Goal: Task Accomplishment & Management: Complete application form

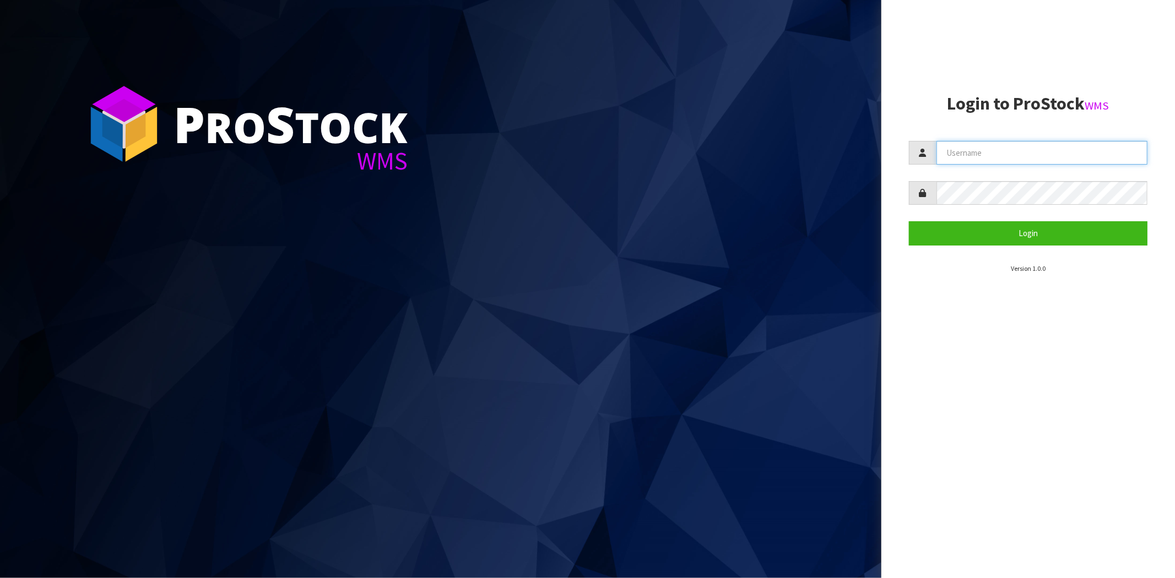
click at [954, 149] on input "text" at bounding box center [1041, 153] width 211 height 24
type input "[PERSON_NAME][EMAIL_ADDRESS][DOMAIN_NAME]"
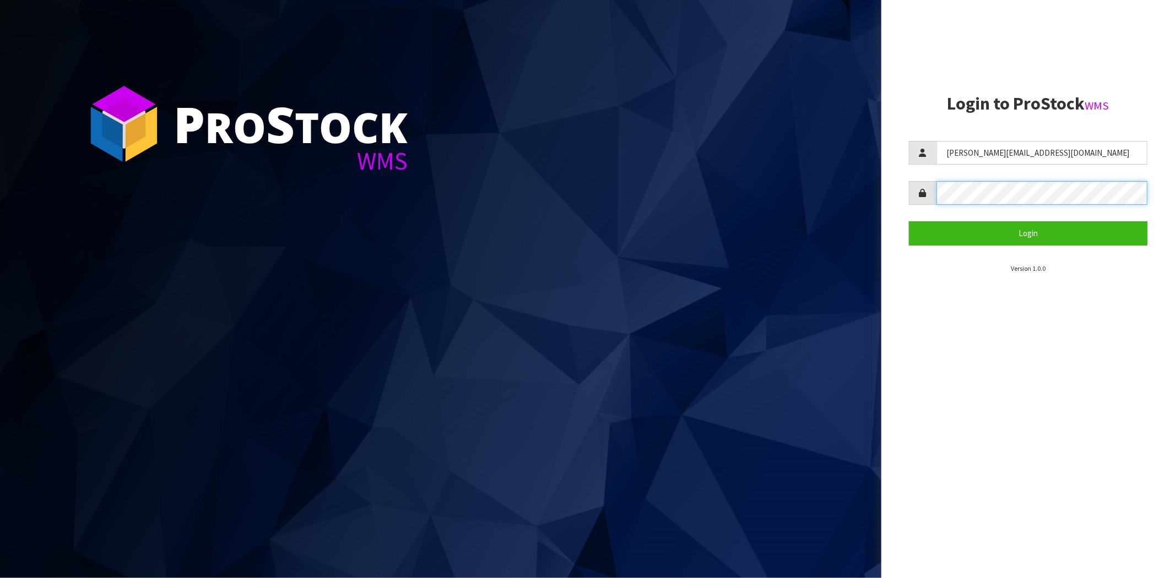
click at [909, 221] on button "Login" at bounding box center [1028, 233] width 238 height 24
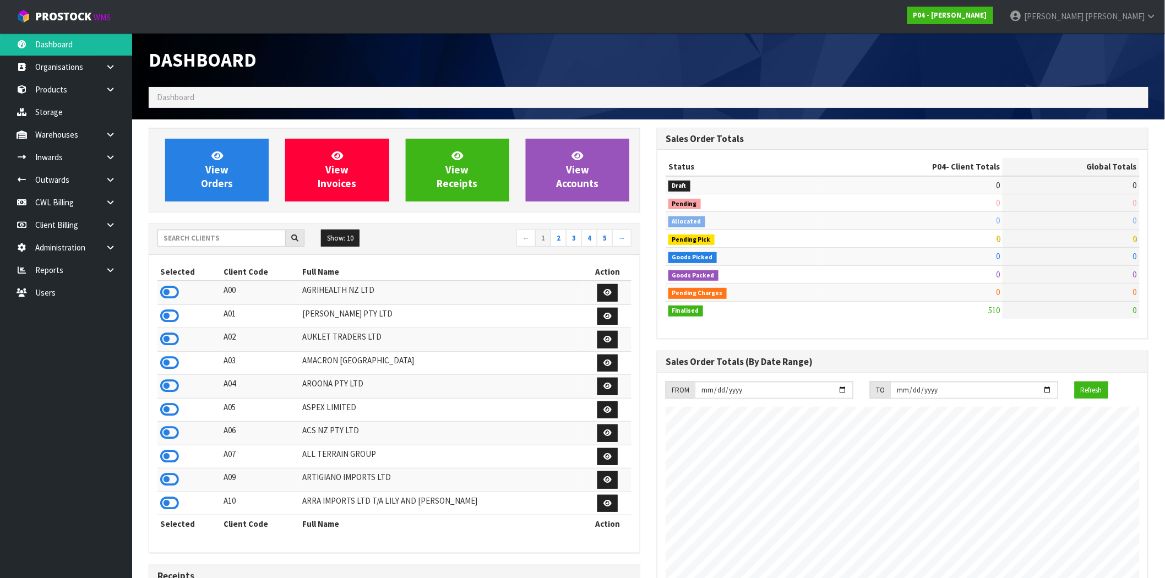
scroll to position [674, 508]
click at [208, 240] on input "text" at bounding box center [221, 238] width 128 height 17
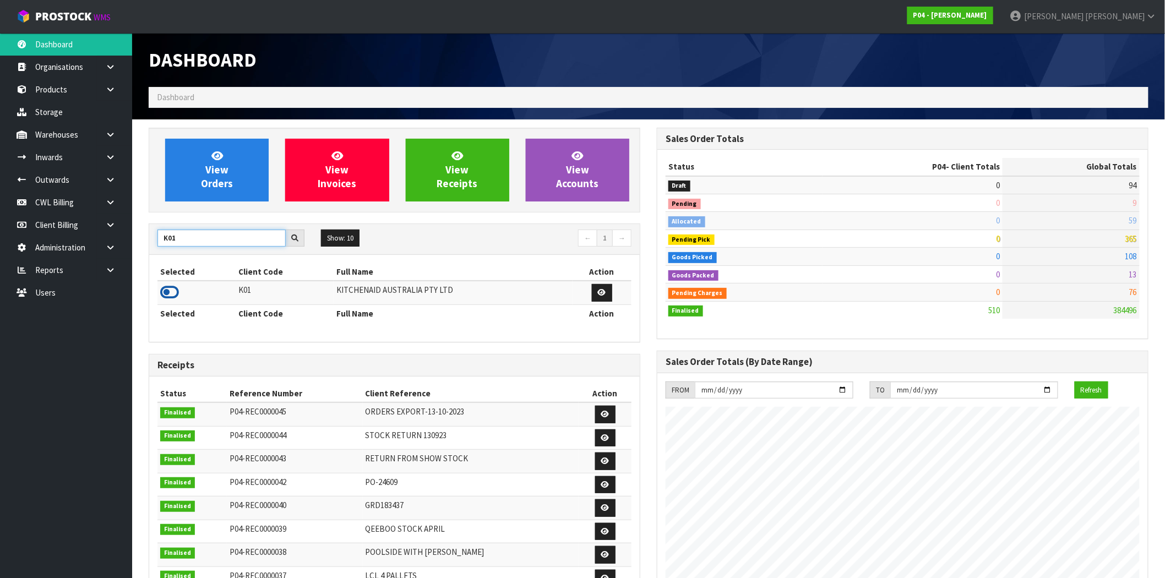
type input "K01"
click at [167, 288] on icon at bounding box center [169, 292] width 19 height 17
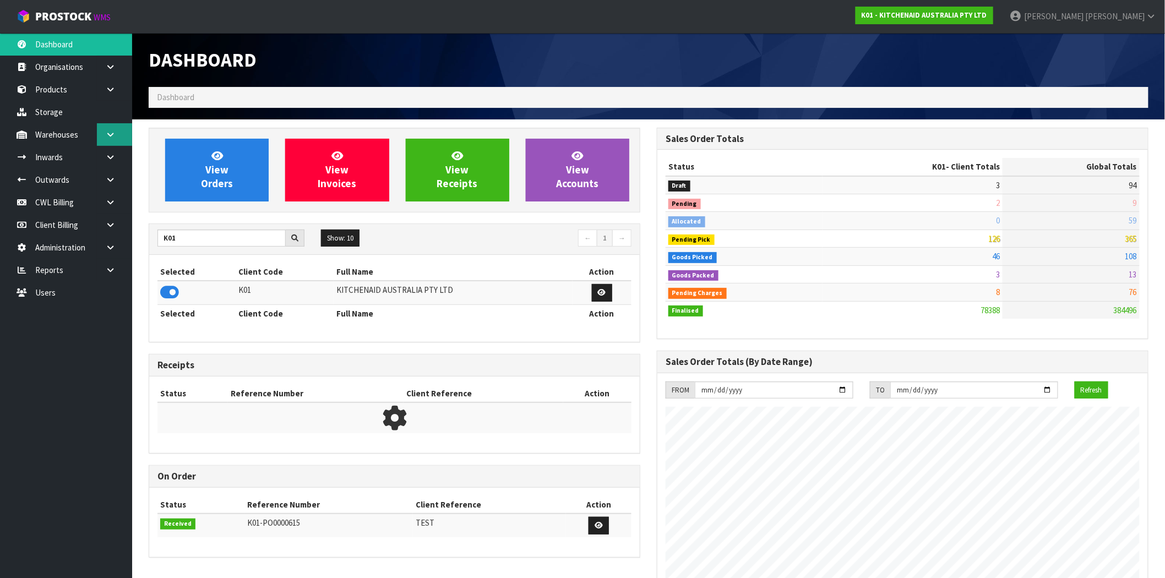
scroll to position [834, 508]
click at [112, 129] on link at bounding box center [114, 134] width 35 height 23
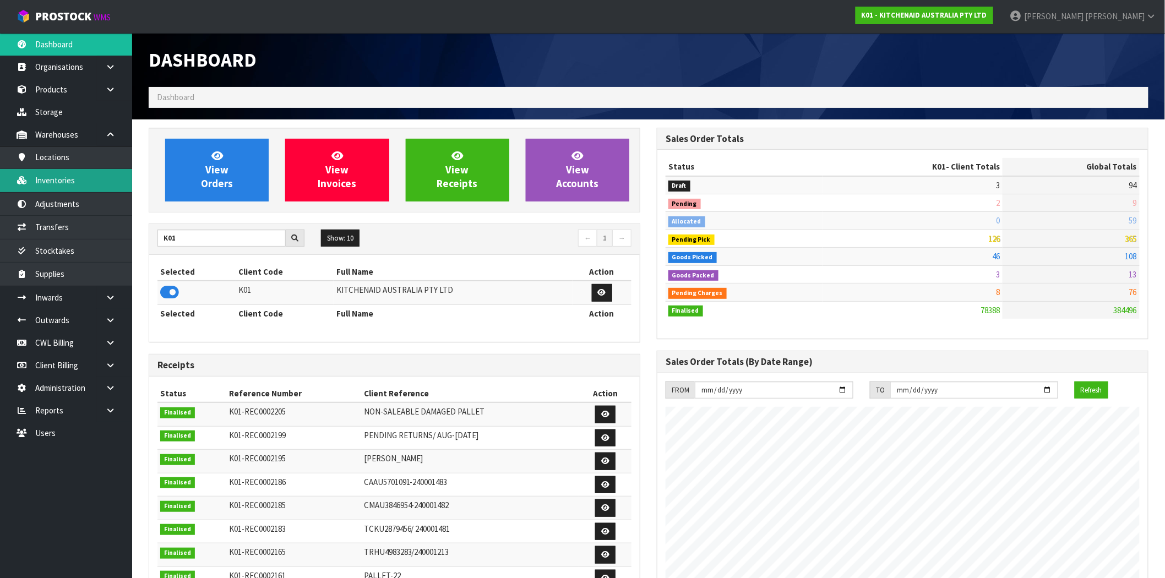
click at [69, 186] on link "Inventories" at bounding box center [66, 180] width 132 height 23
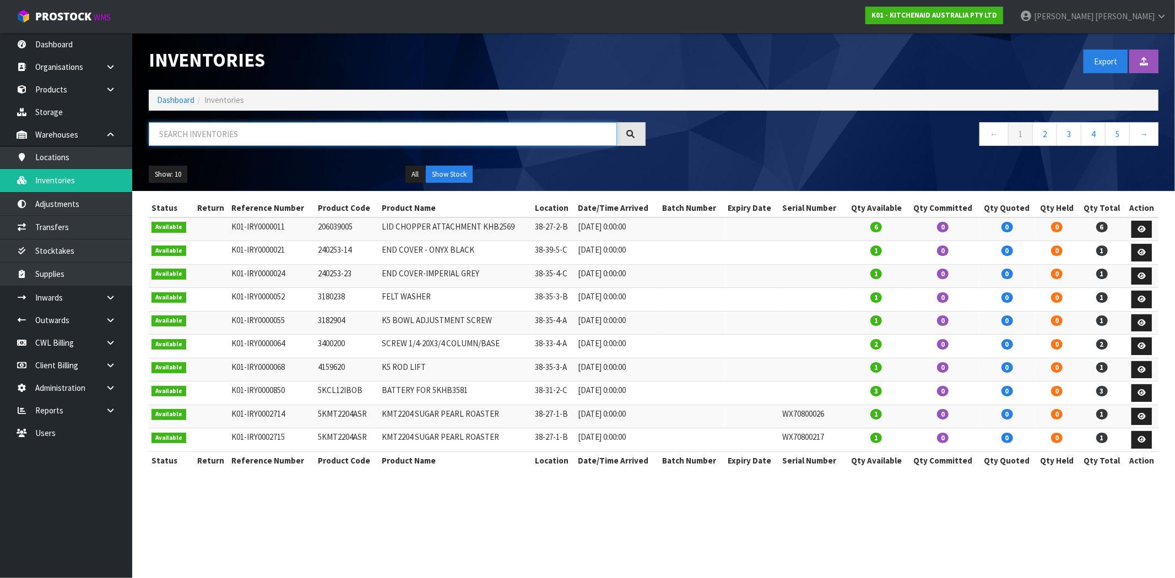
click at [403, 134] on input "text" at bounding box center [383, 134] width 468 height 24
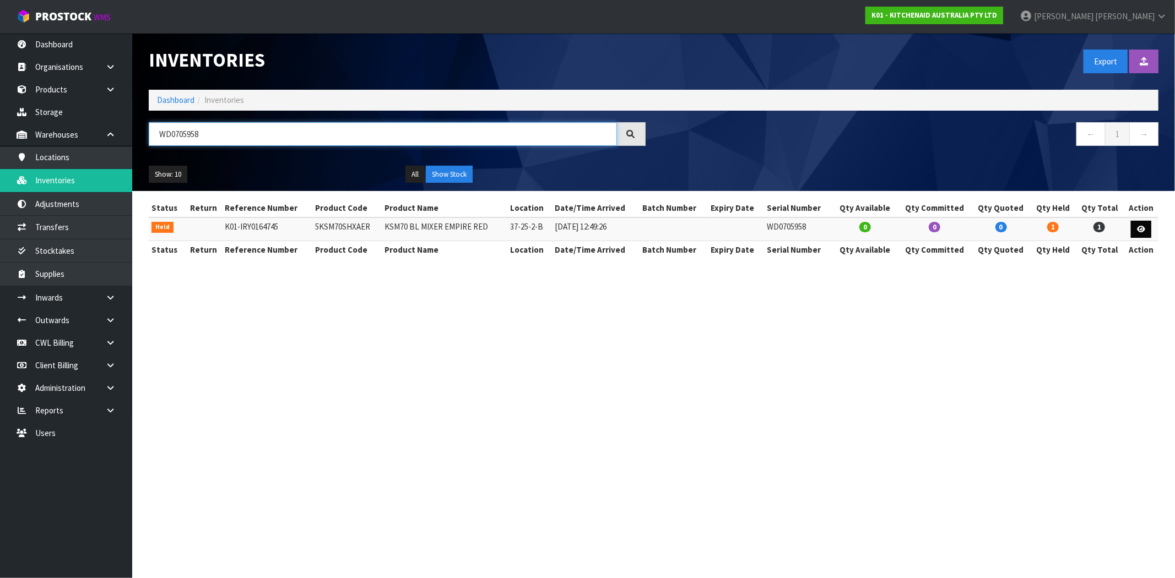
type input "WD0705958"
click at [1141, 227] on icon at bounding box center [1141, 229] width 8 height 7
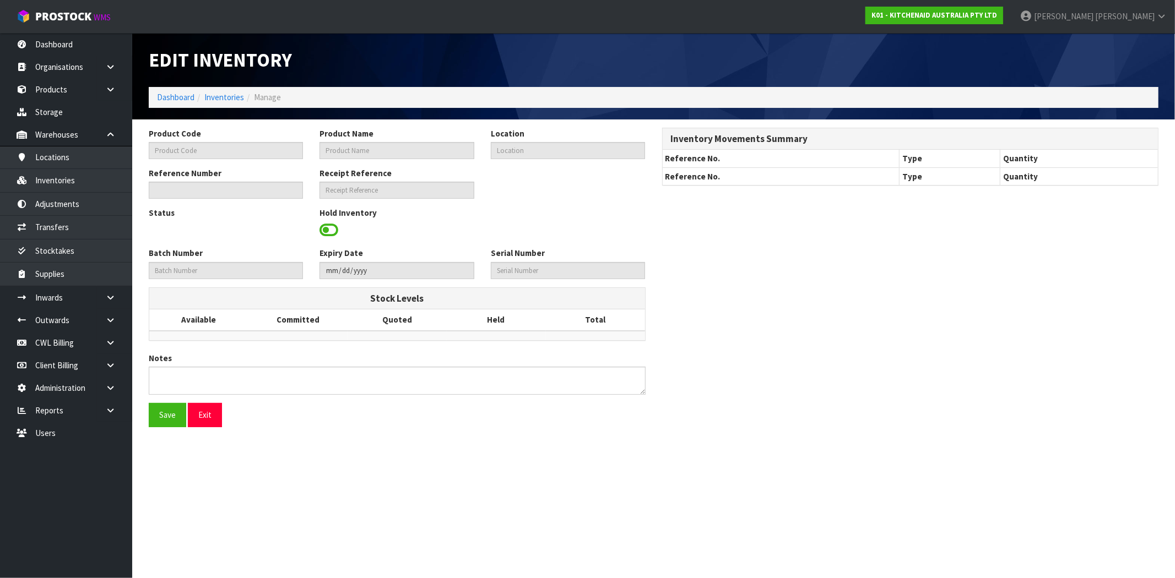
type input "5KSM70SHXAER"
type input "KSM70 BL MIXER EMPIRE RED"
type input "37-25-2-B"
type input "K01-IRY0164745"
type input "K01-REC0002017"
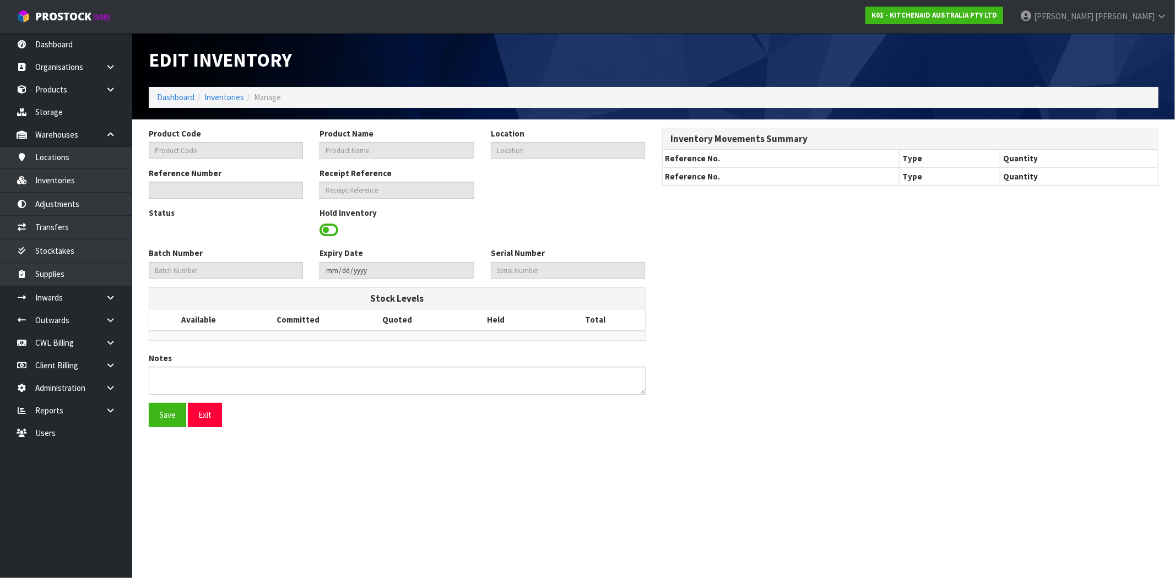
type input "WD0705958"
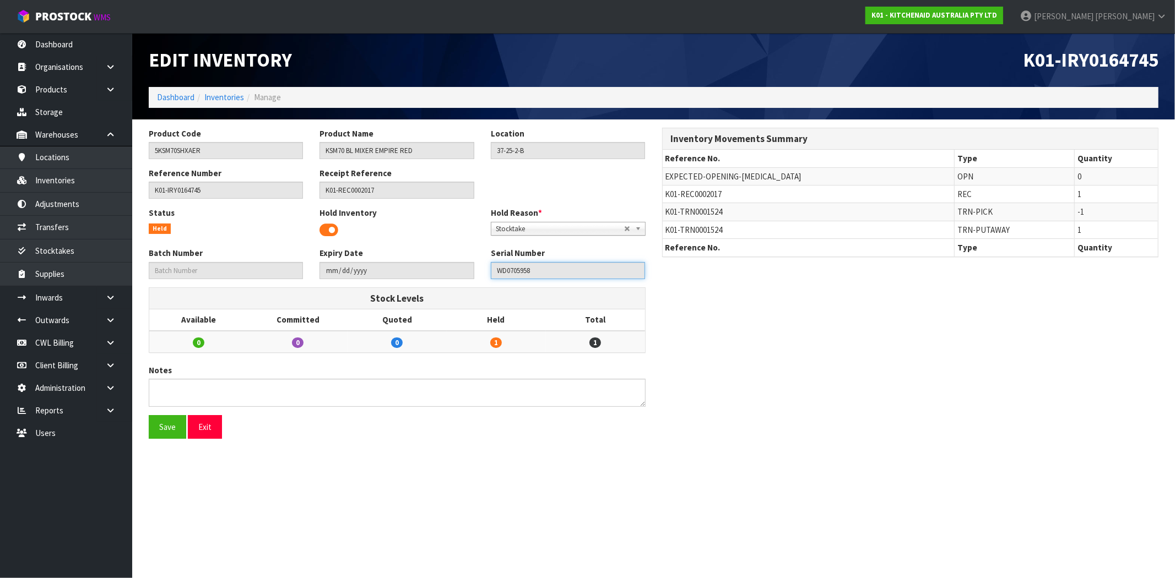
drag, startPoint x: 542, startPoint y: 274, endPoint x: 490, endPoint y: 272, distance: 52.3
click at [491, 272] on input "WD0705958" at bounding box center [568, 270] width 154 height 17
drag, startPoint x: 211, startPoint y: 434, endPoint x: 202, endPoint y: 401, distance: 34.2
click at [211, 434] on button "Exit" at bounding box center [205, 427] width 34 height 24
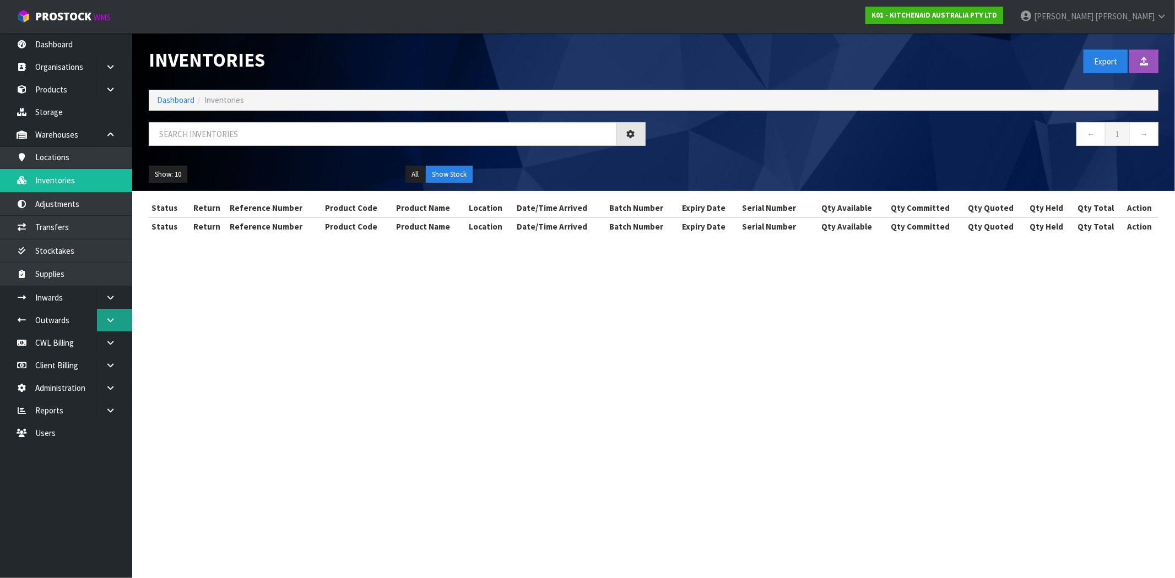
click at [117, 323] on link at bounding box center [114, 320] width 35 height 23
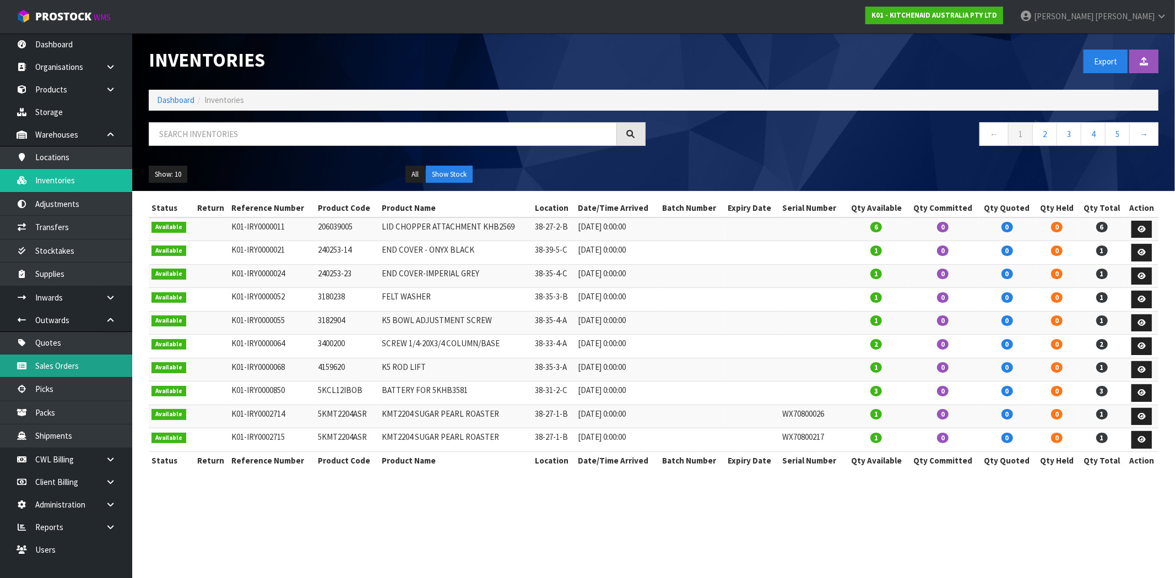
click at [68, 361] on link "Sales Orders" at bounding box center [66, 366] width 132 height 23
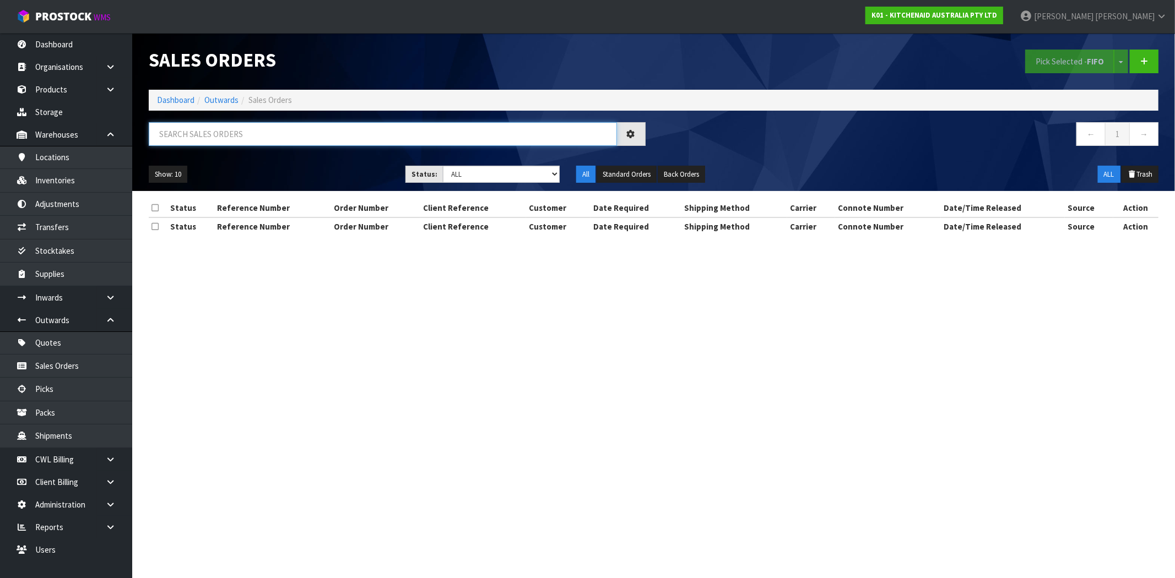
click at [262, 133] on input "text" at bounding box center [383, 134] width 468 height 24
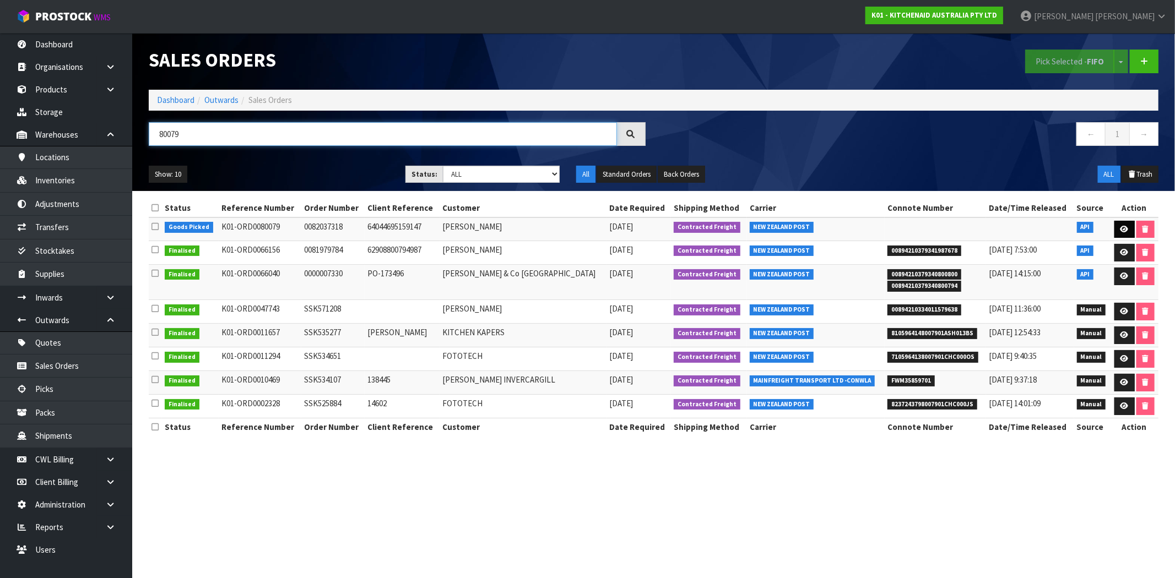
type input "80079"
click at [1131, 228] on link at bounding box center [1124, 230] width 20 height 18
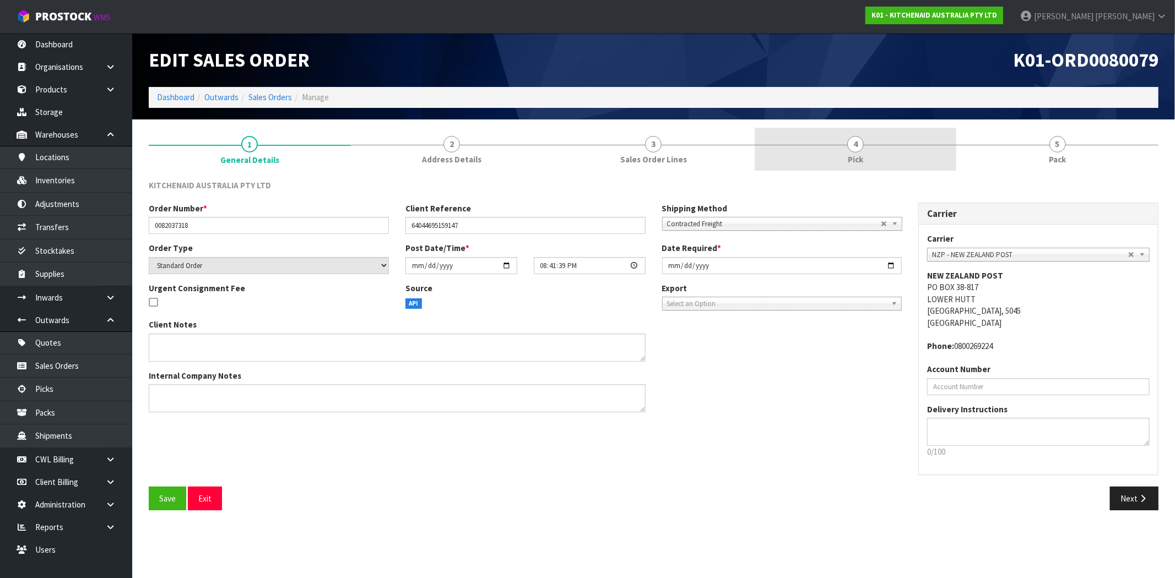
click at [863, 160] on link "4 Pick" at bounding box center [855, 150] width 202 height 44
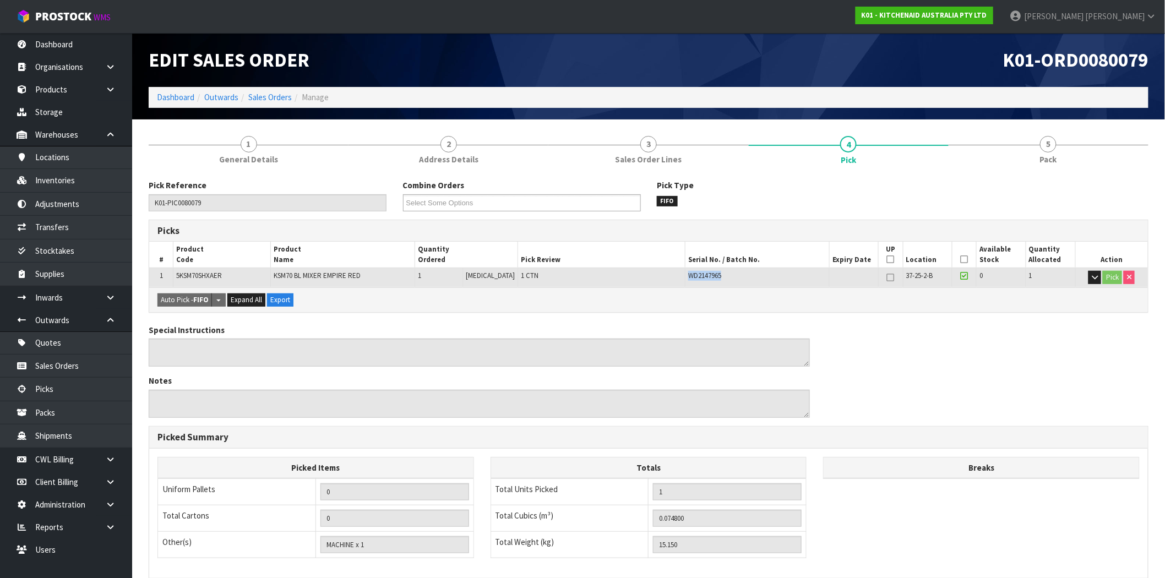
drag, startPoint x: 713, startPoint y: 278, endPoint x: 673, endPoint y: 276, distance: 39.7
click at [673, 276] on tr "1 5KSM70SHXAER KSM70 BL MIXER EMPIRE RED 1 PCE 1 CTN WD2147965 37-25-2-B 0 1 Pi…" at bounding box center [648, 277] width 999 height 19
click at [709, 290] on div "Auto Pick - FIFO Split button! FIFO - First In First Out FEFO - First Expired F…" at bounding box center [648, 299] width 999 height 25
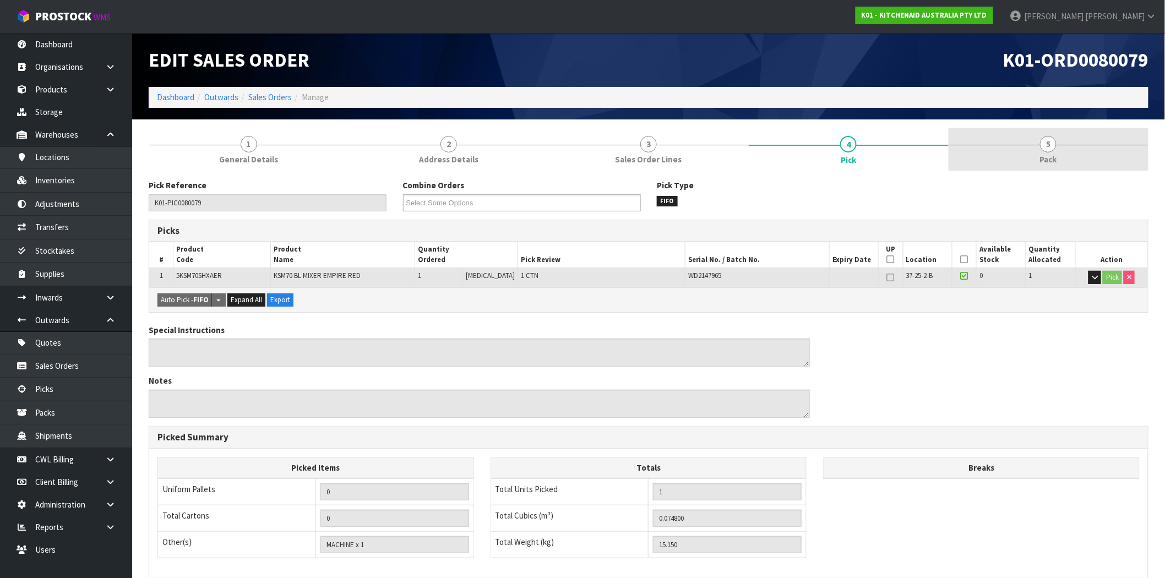
click at [1061, 150] on link "5 Pack" at bounding box center [1049, 150] width 200 height 44
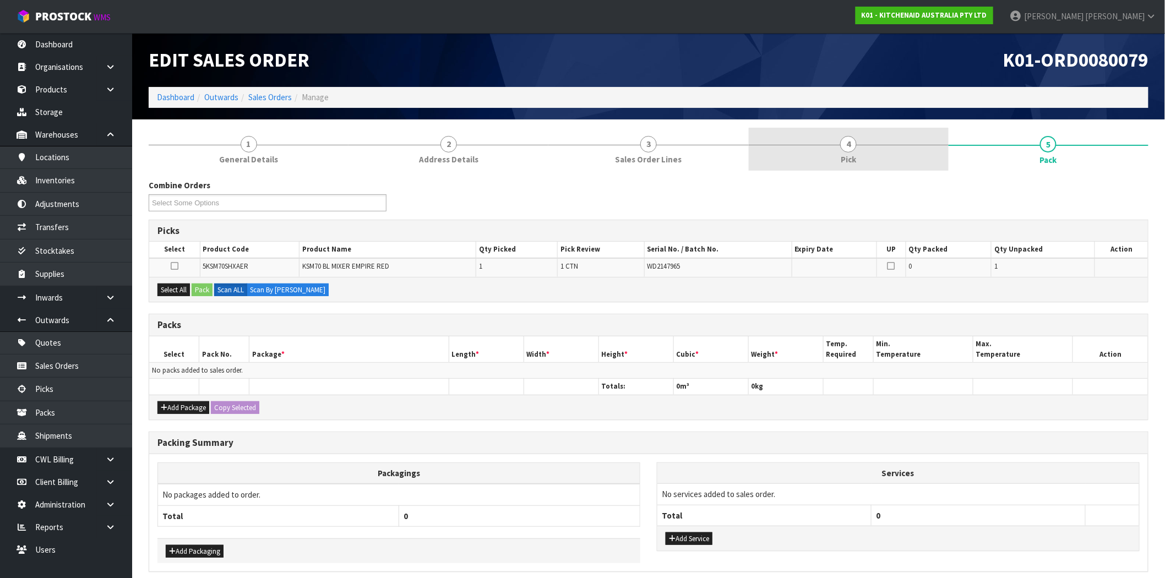
click at [856, 144] on span "4" at bounding box center [848, 144] width 17 height 17
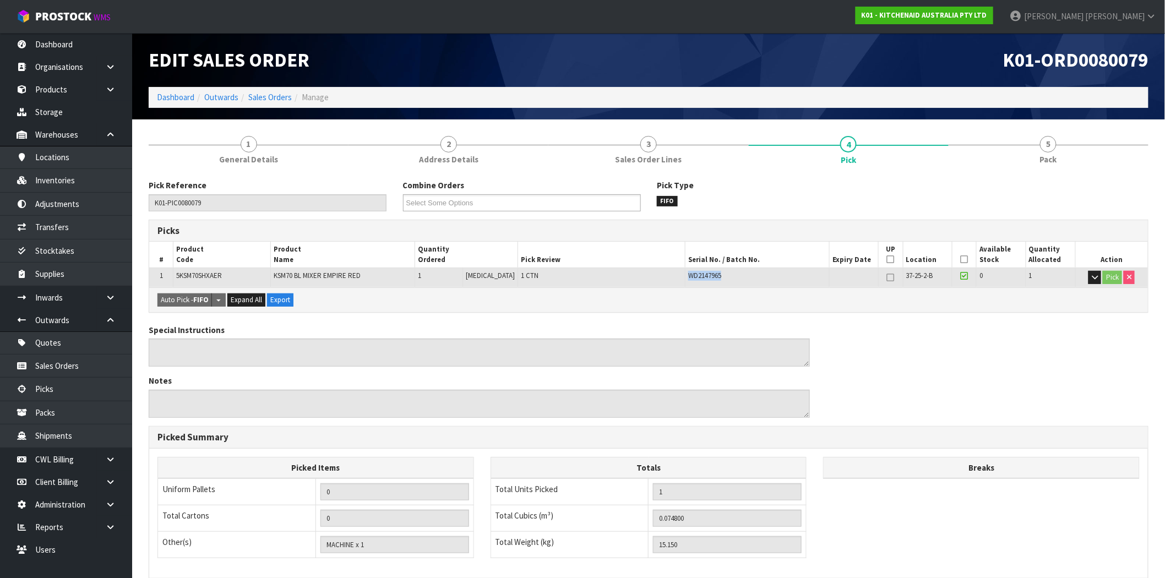
drag, startPoint x: 715, startPoint y: 276, endPoint x: 676, endPoint y: 277, distance: 39.1
click at [686, 277] on td "WD2147965" at bounding box center [758, 277] width 144 height 19
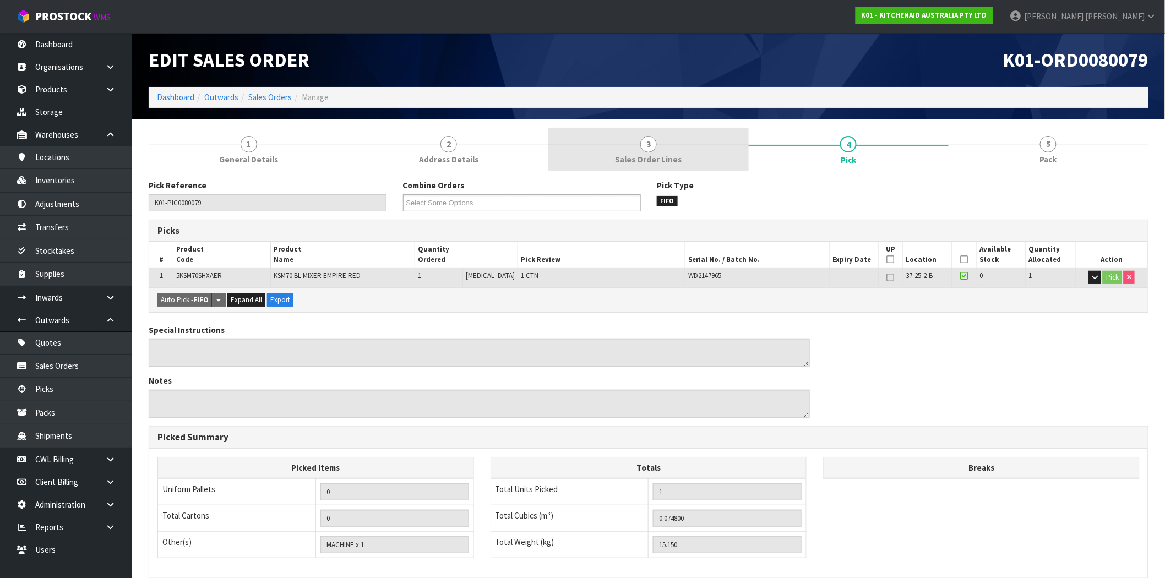
click at [660, 149] on link "3 Sales Order Lines" at bounding box center [648, 150] width 200 height 44
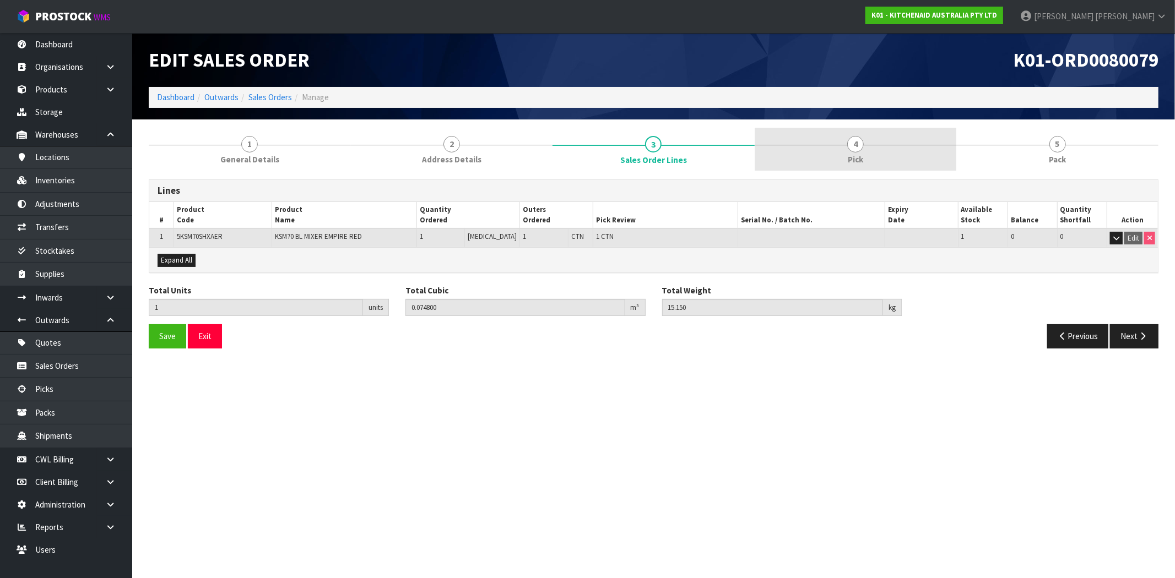
click at [851, 146] on span "4" at bounding box center [855, 144] width 17 height 17
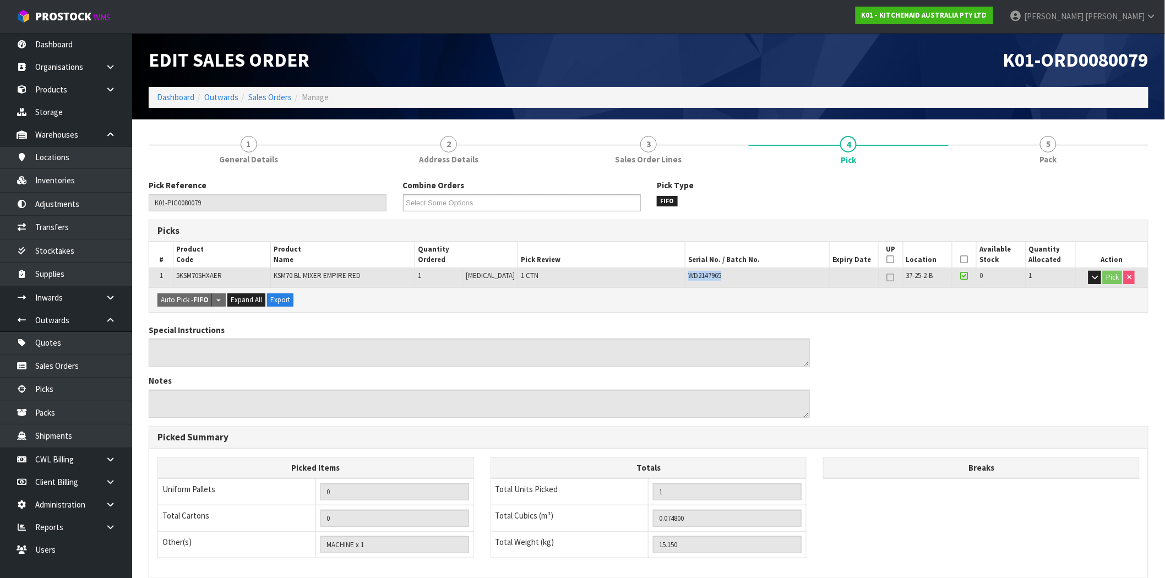
drag, startPoint x: 717, startPoint y: 273, endPoint x: 672, endPoint y: 268, distance: 45.4
click at [672, 268] on tr "1 5KSM70SHXAER KSM70 BL MIXER EMPIRE RED 1 PCE 1 CTN WD2147965 37-25-2-B 0 1 Pi…" at bounding box center [648, 277] width 999 height 19
copy tr "WD2147965"
click at [924, 193] on div "Pick Reference K01-PIC0080079 Combine Orders K01-ORD0079928 K01-ORD0079949 K01-…" at bounding box center [648, 200] width 1017 height 40
drag, startPoint x: 962, startPoint y: 273, endPoint x: 964, endPoint y: 290, distance: 16.7
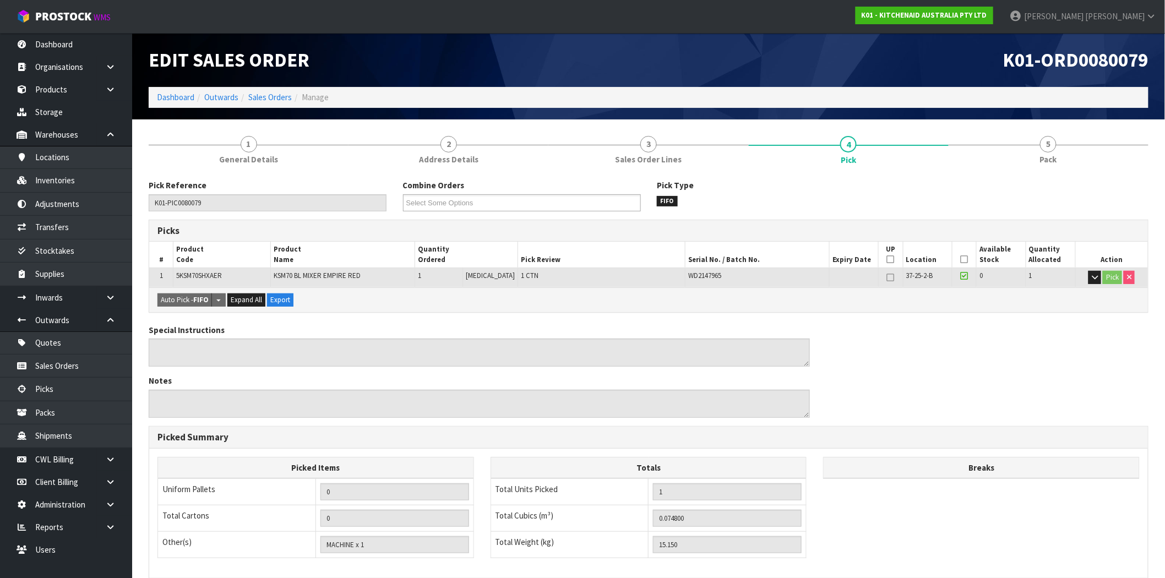
click at [962, 274] on icon at bounding box center [965, 275] width 8 height 9
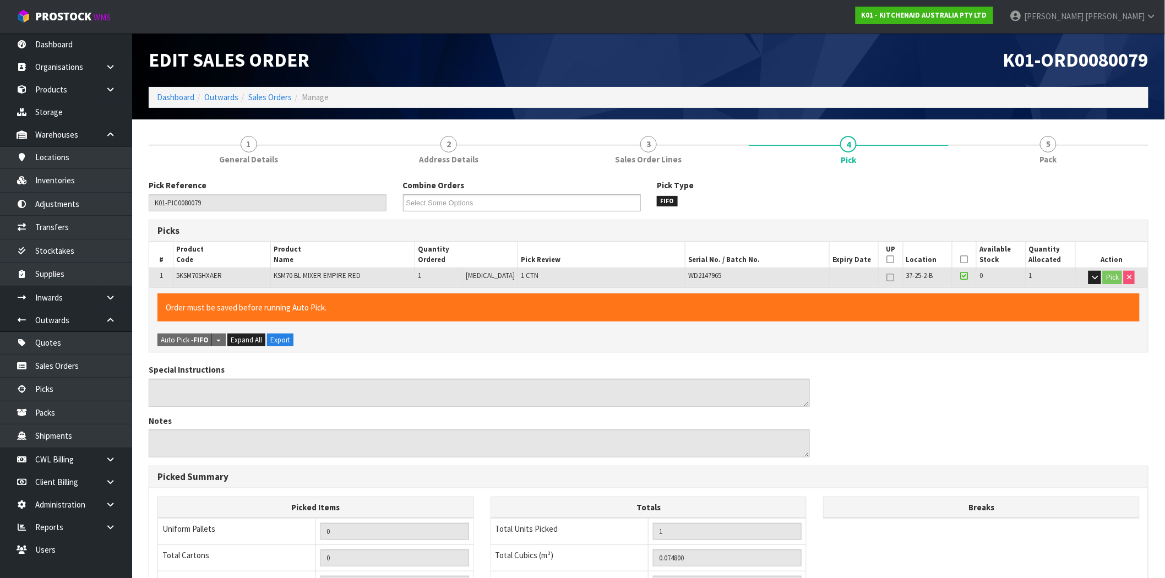
click at [964, 274] on icon at bounding box center [965, 275] width 8 height 9
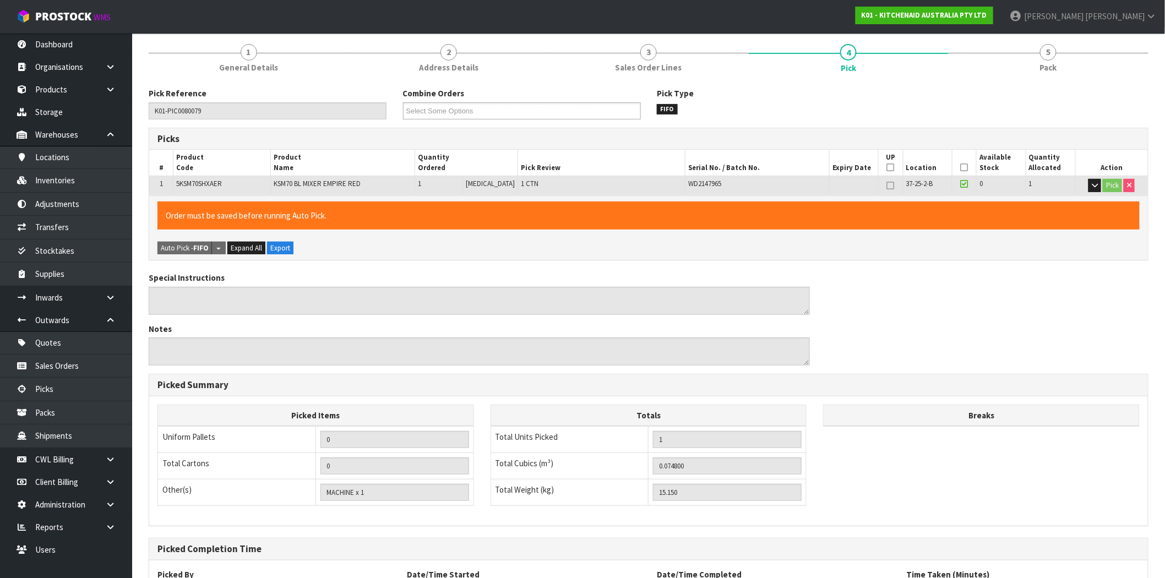
scroll to position [191, 0]
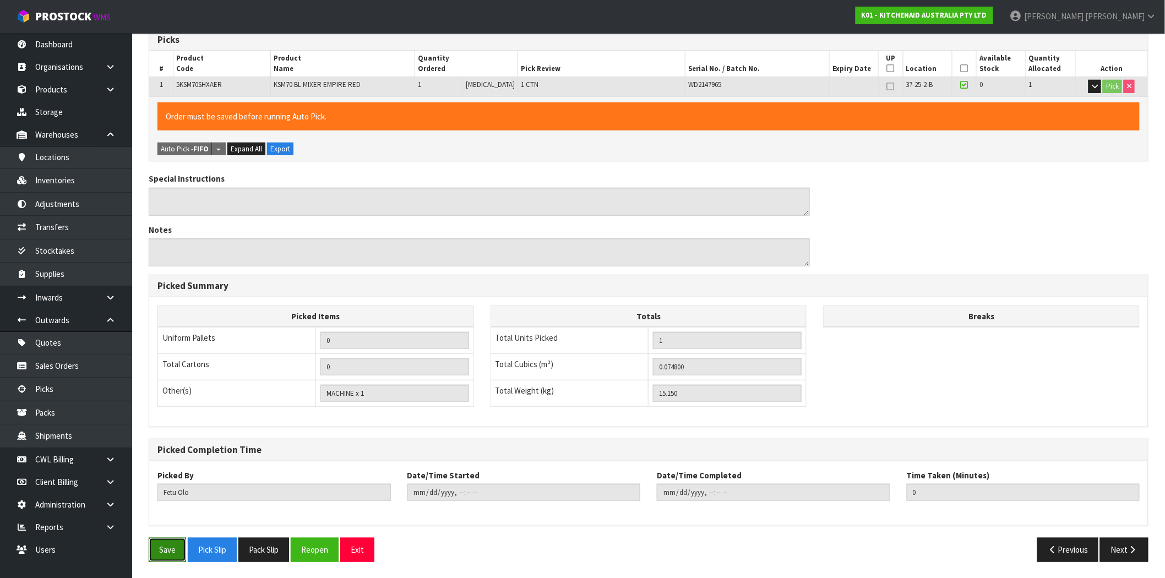
click at [175, 551] on button "Save" at bounding box center [167, 550] width 37 height 24
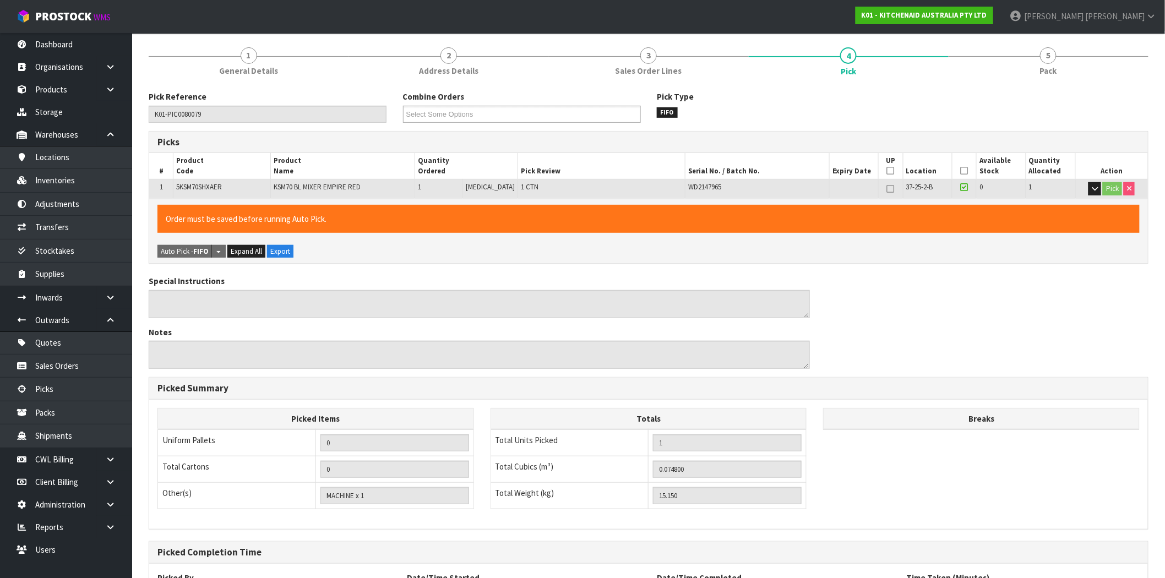
scroll to position [0, 0]
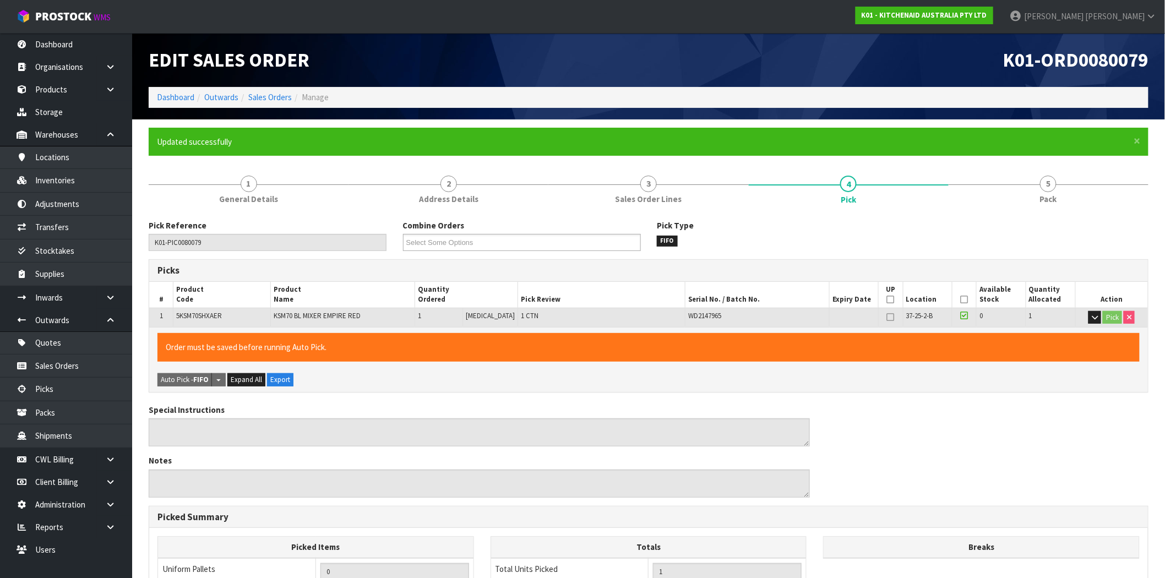
type input "Maji Torres"
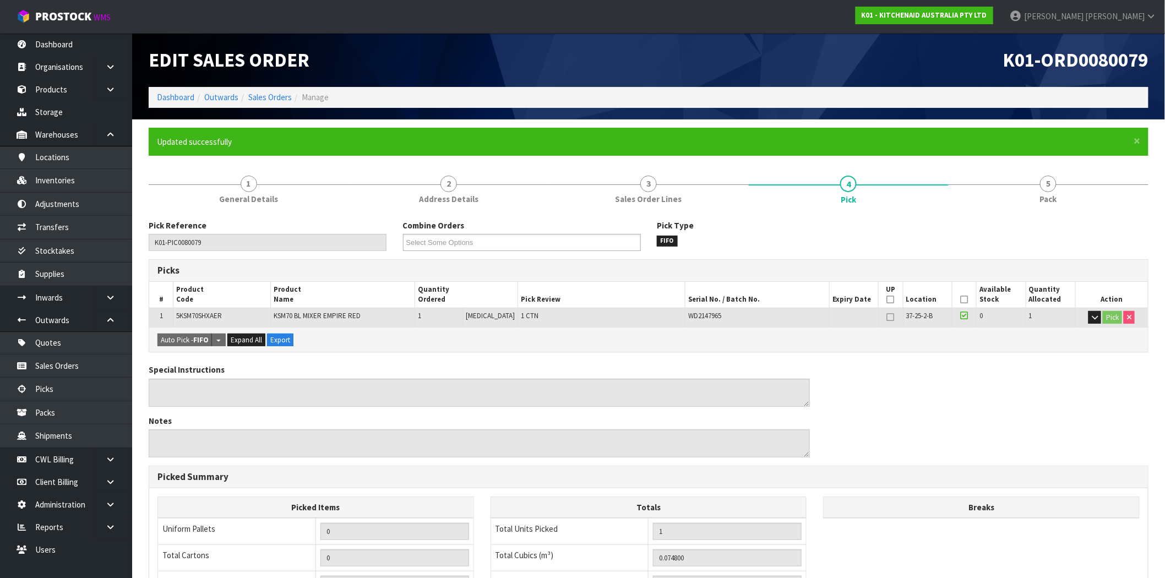
click at [962, 316] on icon at bounding box center [965, 315] width 8 height 9
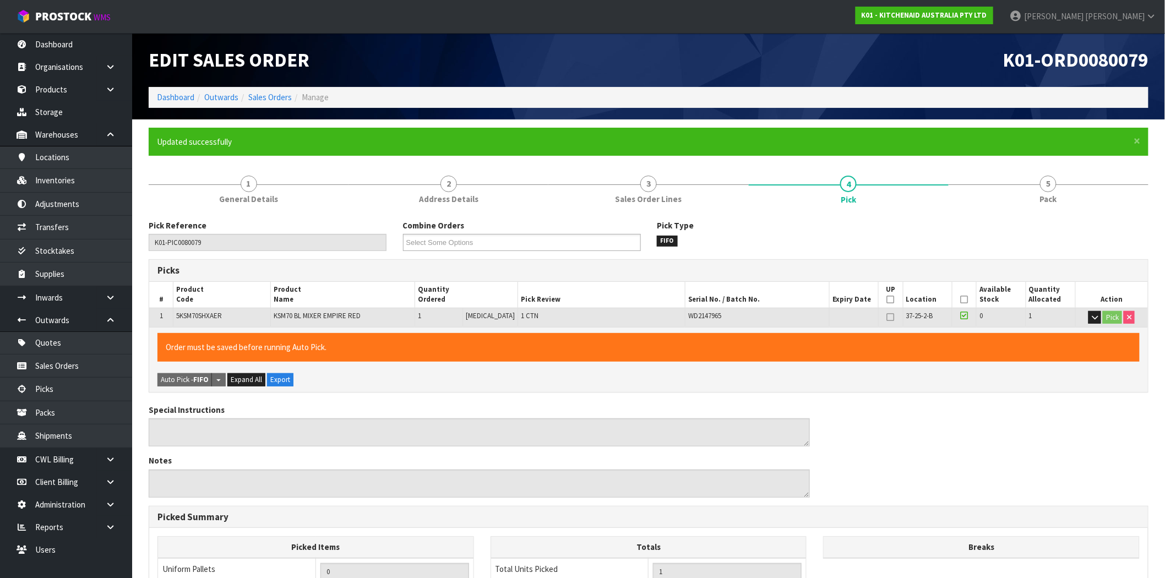
click at [961, 300] on icon at bounding box center [965, 300] width 8 height 1
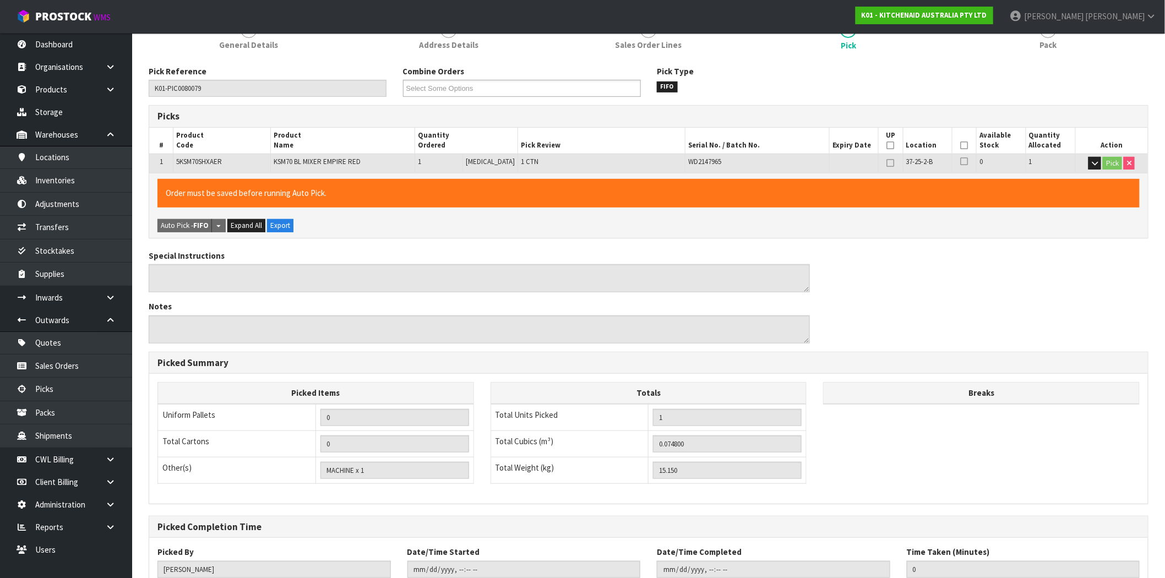
scroll to position [232, 0]
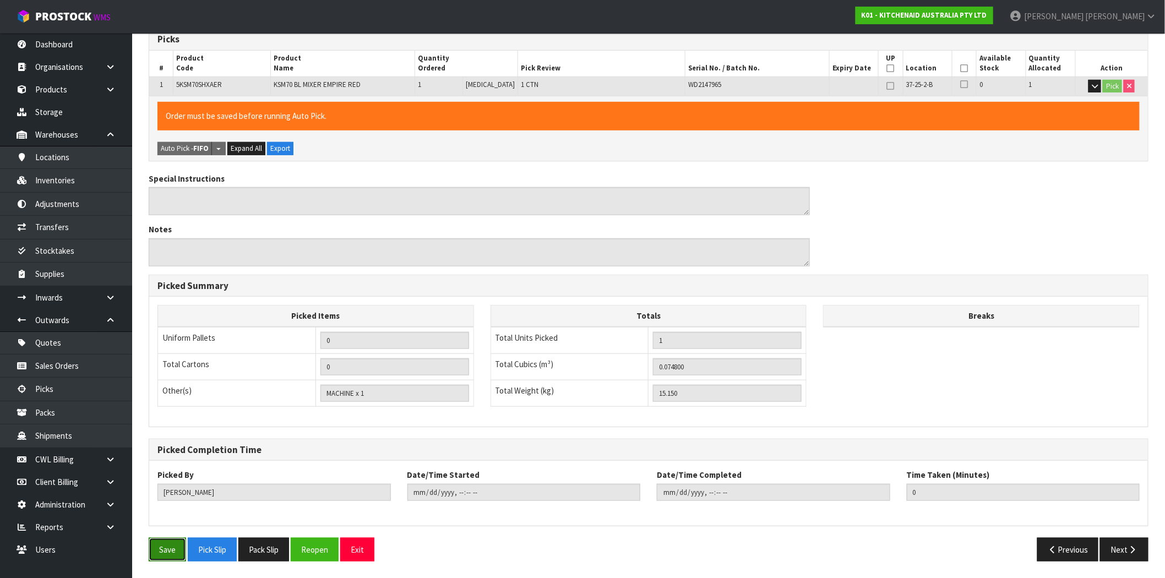
click at [167, 553] on button "Save" at bounding box center [167, 550] width 37 height 24
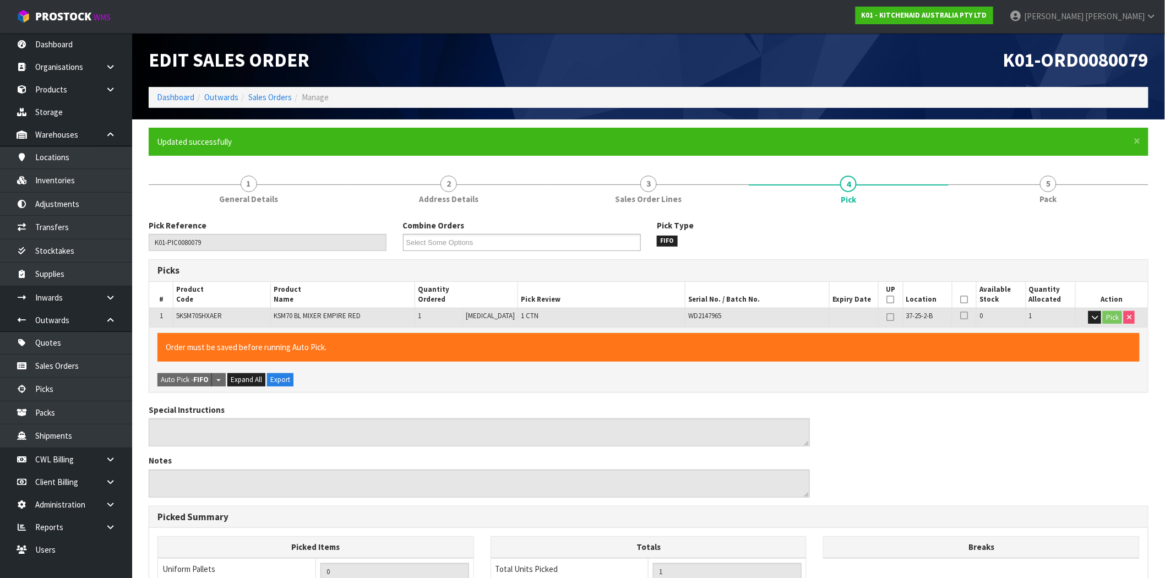
type input "2025-10-07T12:27:04"
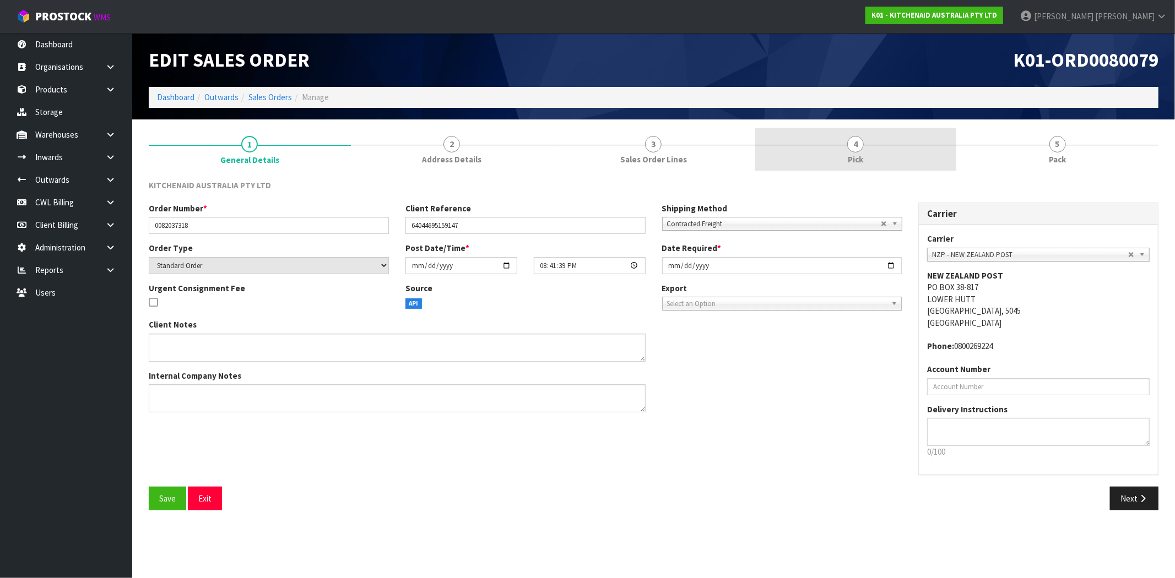
click at [863, 153] on link "4 Pick" at bounding box center [855, 150] width 202 height 44
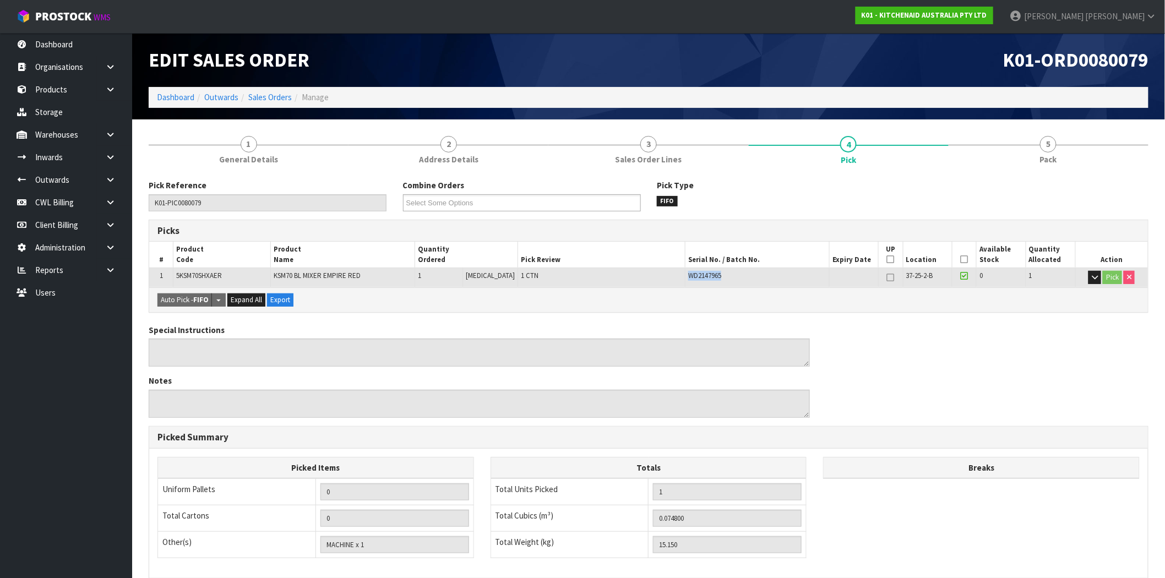
drag, startPoint x: 715, startPoint y: 276, endPoint x: 656, endPoint y: 277, distance: 58.4
click at [656, 277] on tr "1 5KSM70SHXAER KSM70 BL MIXER EMPIRE RED 1 [MEDICAL_DATA] 1 CTN WD2147965 37-25…" at bounding box center [648, 277] width 999 height 19
click at [915, 341] on div "Special Instructions Notes" at bounding box center [648, 375] width 1017 height 102
drag, startPoint x: 1004, startPoint y: 58, endPoint x: 1146, endPoint y: 64, distance: 141.6
click at [1146, 64] on span "K01-ORD0080079" at bounding box center [1075, 60] width 145 height 24
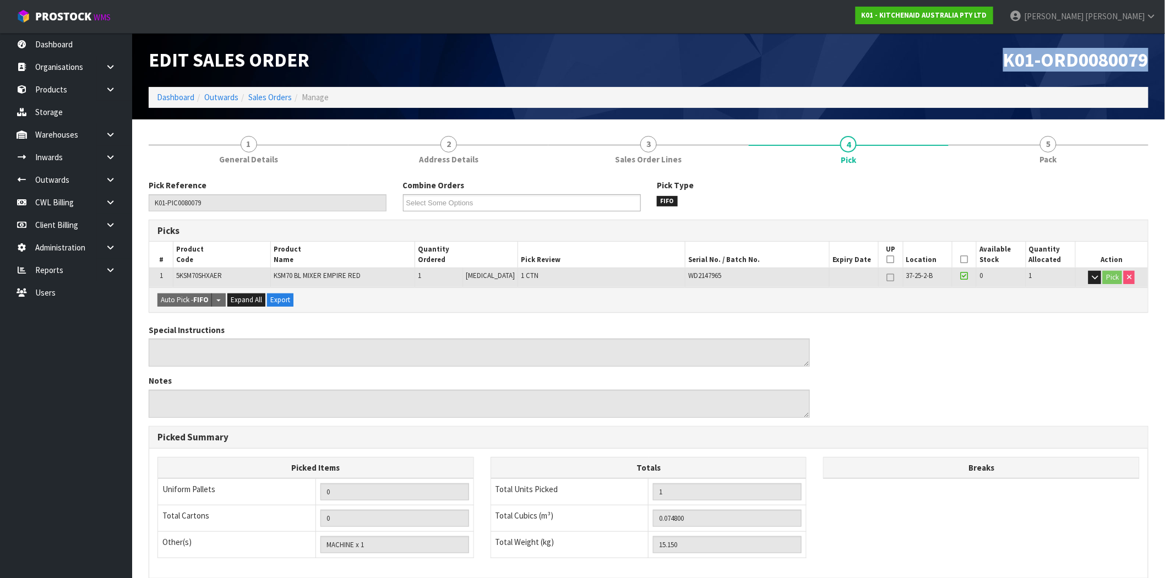
click at [1072, 64] on span "K01-ORD0080079" at bounding box center [1075, 60] width 145 height 24
drag, startPoint x: 716, startPoint y: 279, endPoint x: 674, endPoint y: 281, distance: 42.5
click at [686, 281] on td "WD2147965" at bounding box center [758, 277] width 144 height 19
drag, startPoint x: 1100, startPoint y: 63, endPoint x: 1147, endPoint y: 64, distance: 46.8
click at [1147, 64] on span "K01-ORD0080079" at bounding box center [1075, 60] width 145 height 24
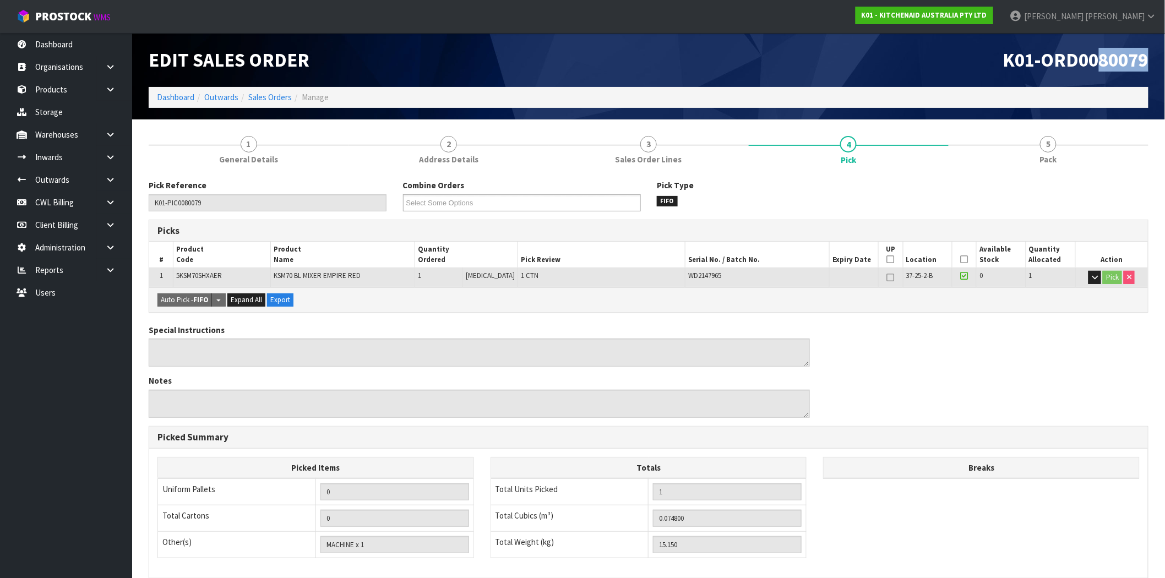
click at [1145, 57] on span "K01-ORD0080079" at bounding box center [1075, 60] width 145 height 24
drag, startPoint x: 1151, startPoint y: 56, endPoint x: 987, endPoint y: 53, distance: 163.6
click at [987, 53] on div "K01-ORD0080079" at bounding box center [903, 60] width 508 height 54
copy span "K01-ORD0080079"
drag, startPoint x: 714, startPoint y: 276, endPoint x: 674, endPoint y: 276, distance: 39.7
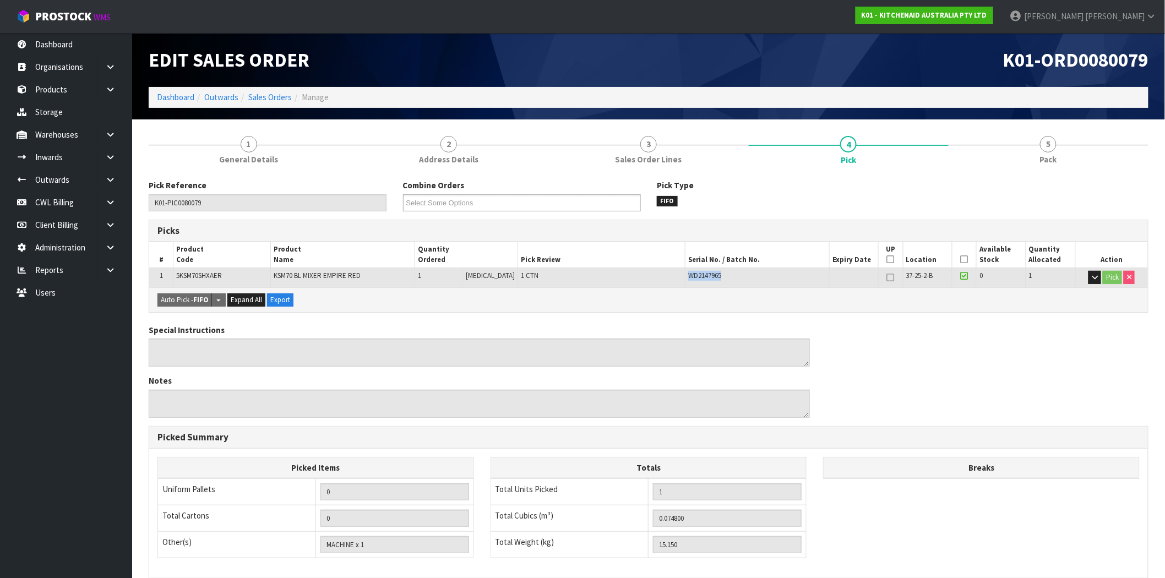
click at [686, 276] on td "WD2147965" at bounding box center [758, 277] width 144 height 19
copy span "WD2147965"
drag, startPoint x: 670, startPoint y: 296, endPoint x: 700, endPoint y: 282, distance: 33.3
click at [671, 294] on div "Auto Pick - FIFO Split button! FIFO - First In First Out FEFO - First Expired F…" at bounding box center [648, 299] width 999 height 25
drag, startPoint x: 724, startPoint y: 276, endPoint x: 675, endPoint y: 276, distance: 49.0
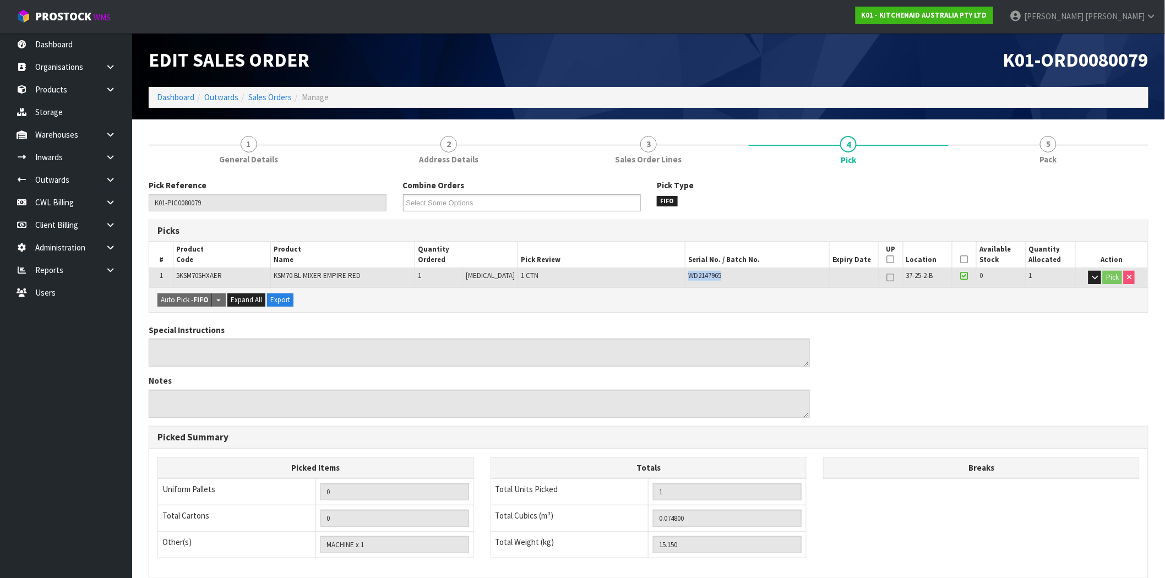
click at [686, 276] on td "WD2147965" at bounding box center [758, 277] width 144 height 19
copy span "WD2147965"
click at [715, 279] on div "WD2147965" at bounding box center [757, 276] width 138 height 10
drag, startPoint x: 717, startPoint y: 276, endPoint x: 670, endPoint y: 277, distance: 46.8
click at [670, 277] on tr "1 5KSM70SHXAER KSM70 BL MIXER EMPIRE RED 1 PCE 1 CTN WD2147965 37-25-2-B 0 1 Pi…" at bounding box center [648, 277] width 999 height 19
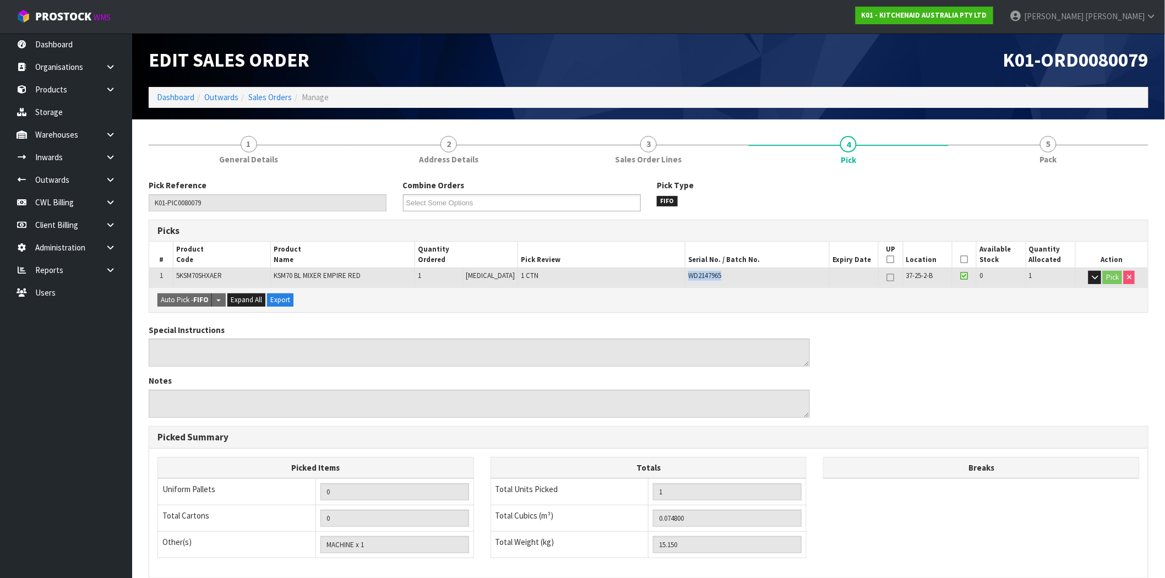
click at [699, 282] on td "WD2147965" at bounding box center [758, 277] width 144 height 19
drag, startPoint x: 718, startPoint y: 277, endPoint x: 667, endPoint y: 278, distance: 50.1
click at [667, 278] on tr "1 5KSM70SHXAER KSM70 BL MIXER EMPIRE RED 1 PCE 1 CTN WD2147965 37-25-2-B 0 1 Pi…" at bounding box center [648, 277] width 999 height 19
copy tr "WD2147965"
click at [113, 140] on link at bounding box center [114, 134] width 35 height 23
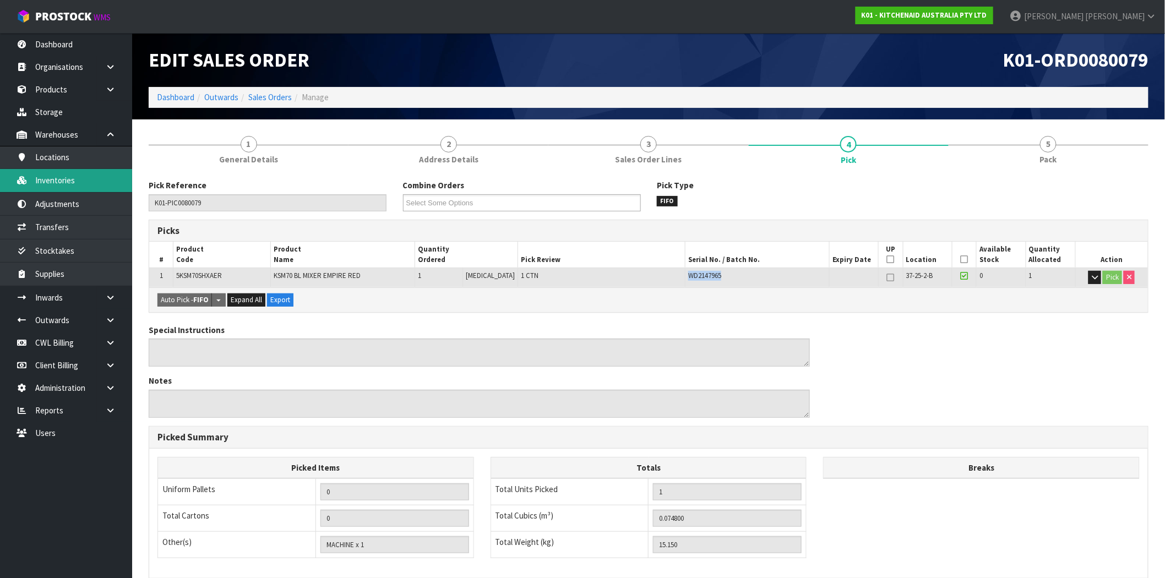
click at [59, 189] on link "Inventories" at bounding box center [66, 180] width 132 height 23
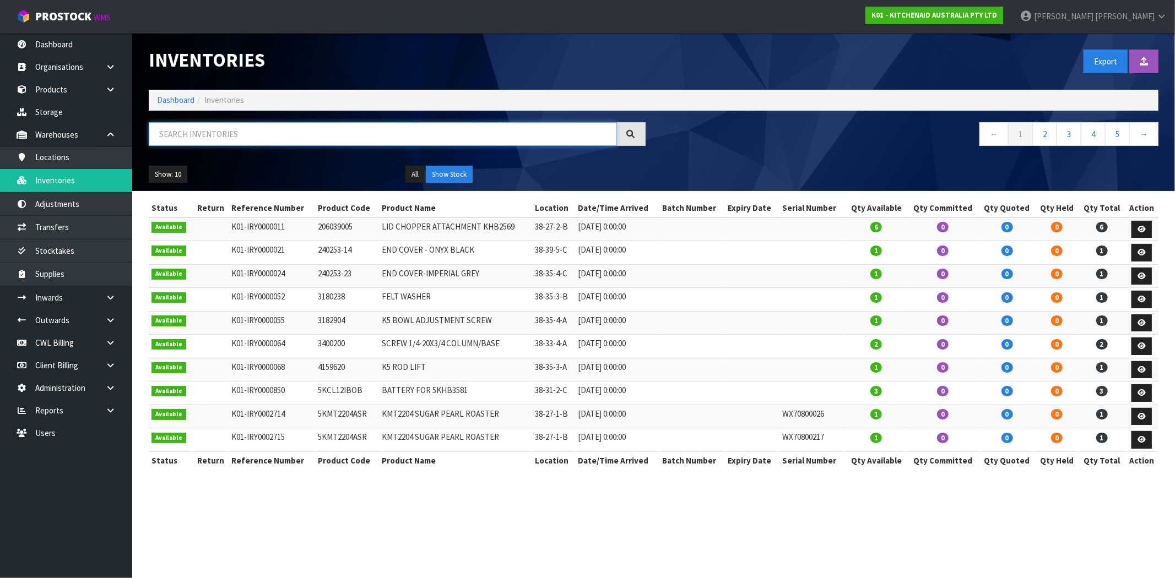
click at [251, 132] on input "text" at bounding box center [383, 134] width 468 height 24
paste input "WD2147965"
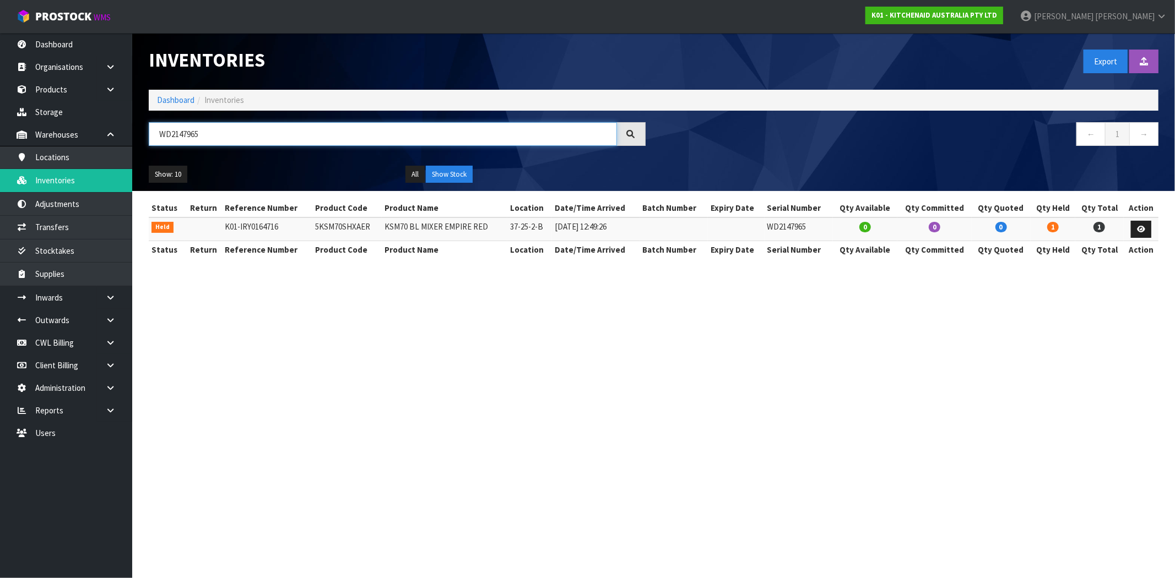
type input "WD2147965"
click at [799, 228] on td "WD2147965" at bounding box center [798, 230] width 68 height 24
drag, startPoint x: 817, startPoint y: 227, endPoint x: 753, endPoint y: 229, distance: 63.4
click at [753, 229] on tr "Held K01-IRY0164716 5KSM70SHXAER KSM70 BL MIXER EMPIRE RED 37-25-2-B 27/03/2025…" at bounding box center [653, 230] width 1009 height 24
click at [764, 240] on td at bounding box center [736, 230] width 56 height 24
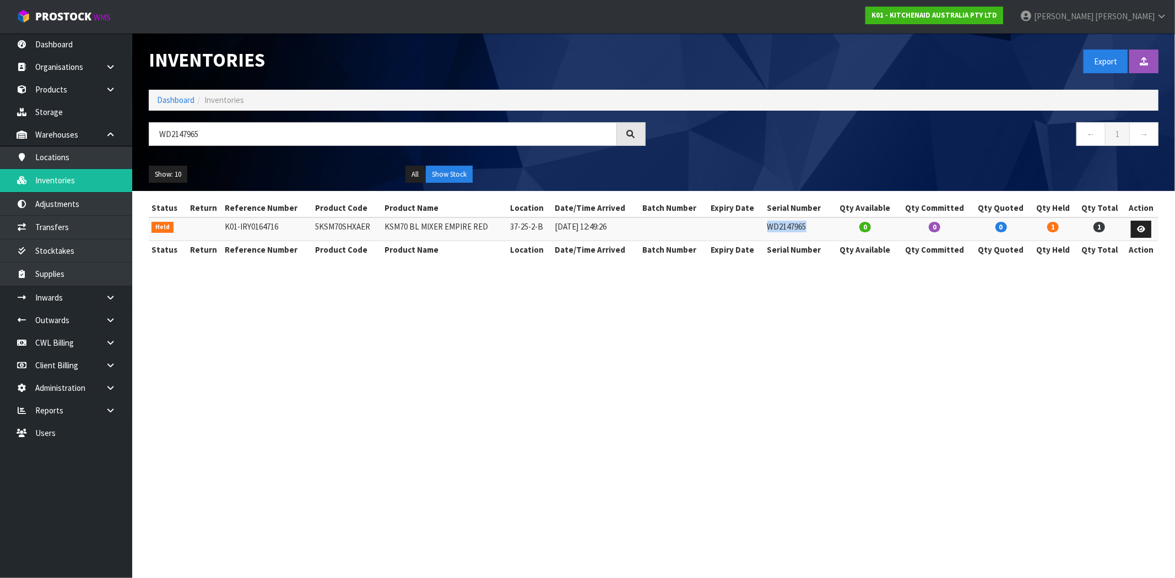
drag, startPoint x: 815, startPoint y: 227, endPoint x: 758, endPoint y: 229, distance: 57.3
click at [758, 229] on tr "Held K01-IRY0164716 5KSM70SHXAER KSM70 BL MIXER EMPIRE RED 37-25-2-B 27/03/2025…" at bounding box center [653, 230] width 1009 height 24
click at [111, 323] on icon at bounding box center [110, 320] width 10 height 8
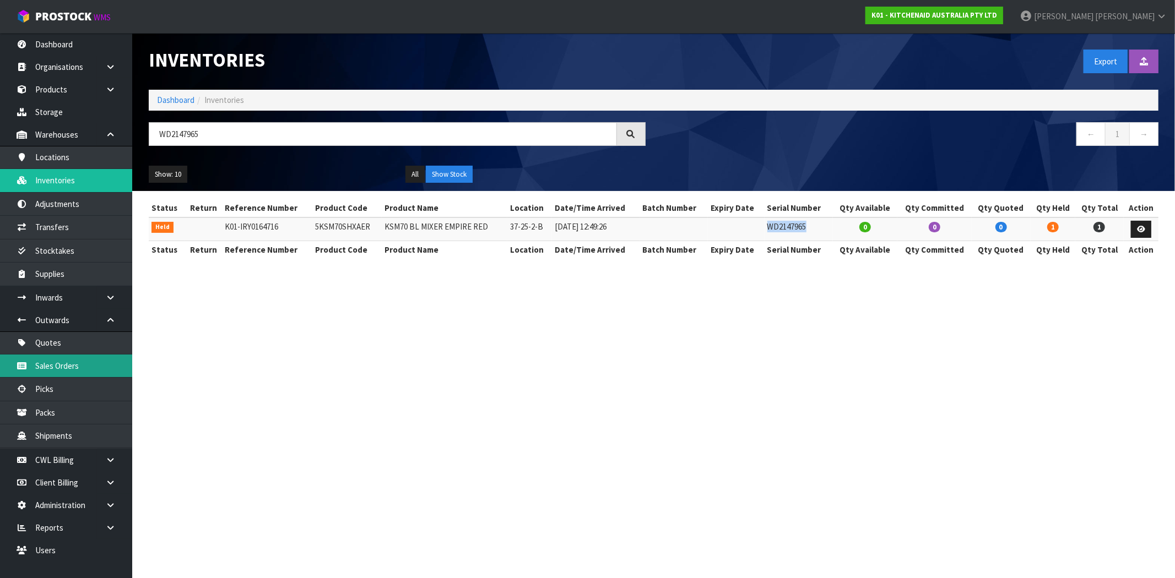
click at [61, 360] on link "Sales Orders" at bounding box center [66, 366] width 132 height 23
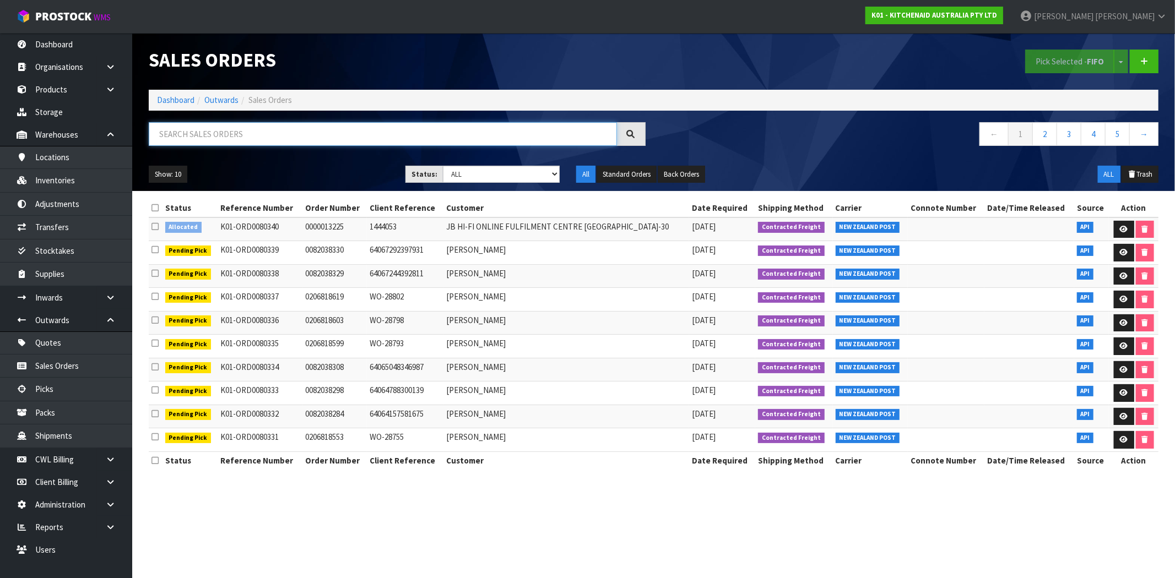
click at [248, 135] on input "text" at bounding box center [383, 134] width 468 height 24
type input "80079"
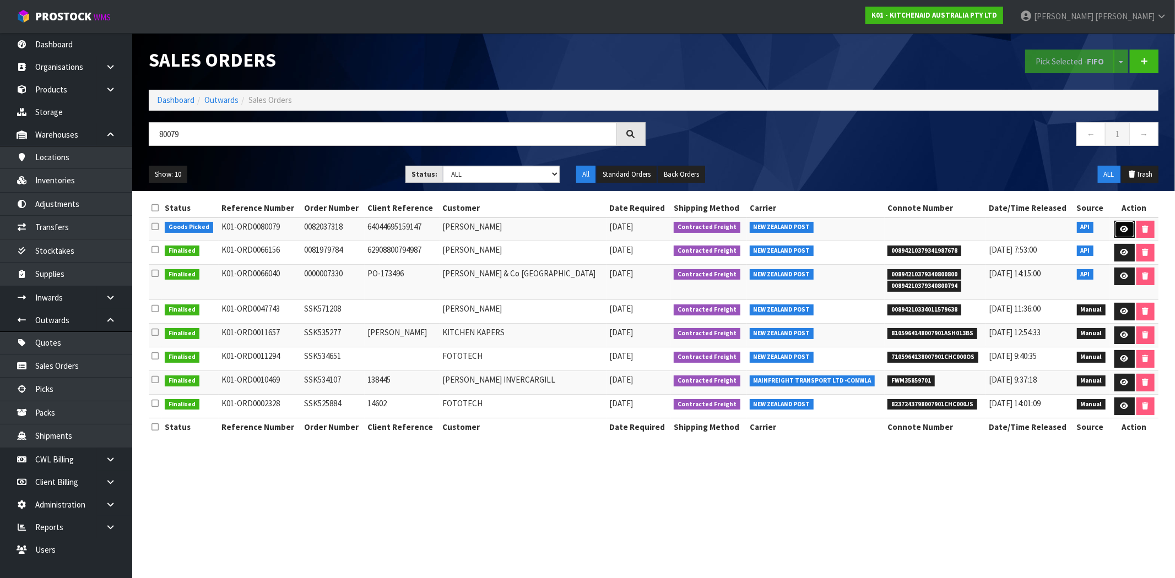
click at [1122, 227] on icon at bounding box center [1124, 229] width 8 height 7
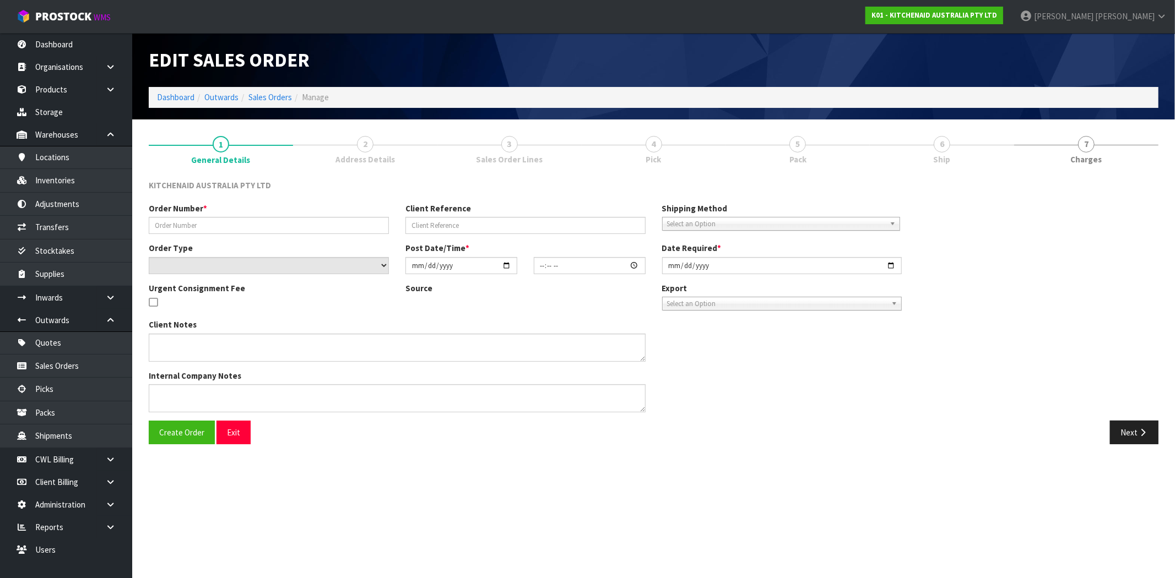
type input "0082037318"
type input "64044695159147"
select select "number:0"
type input "2025-10-02"
type input "20:41:39.000"
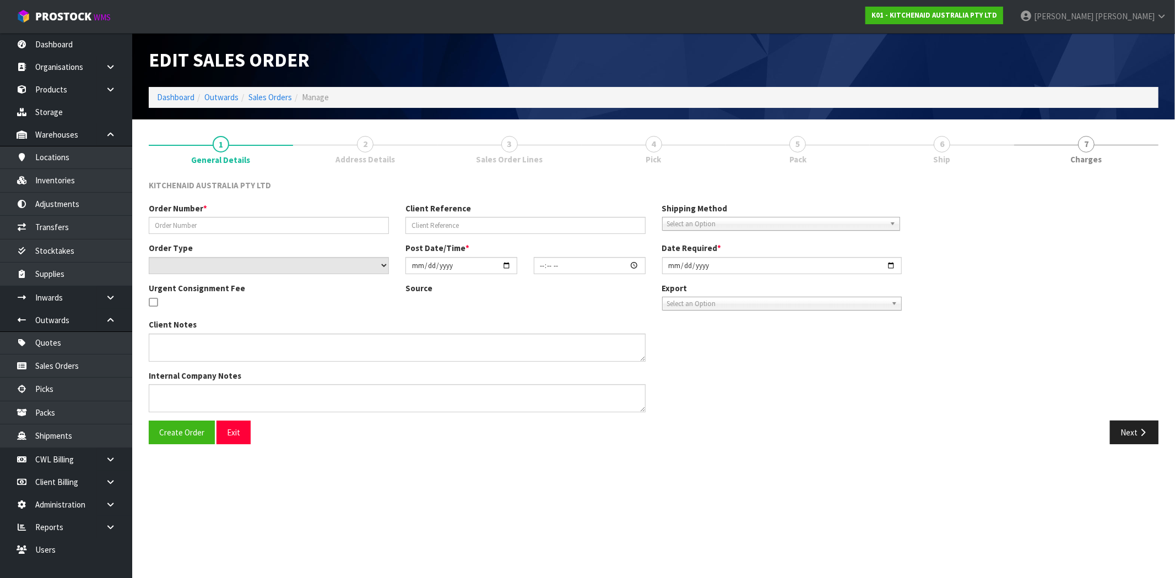
type input "2025-10-02"
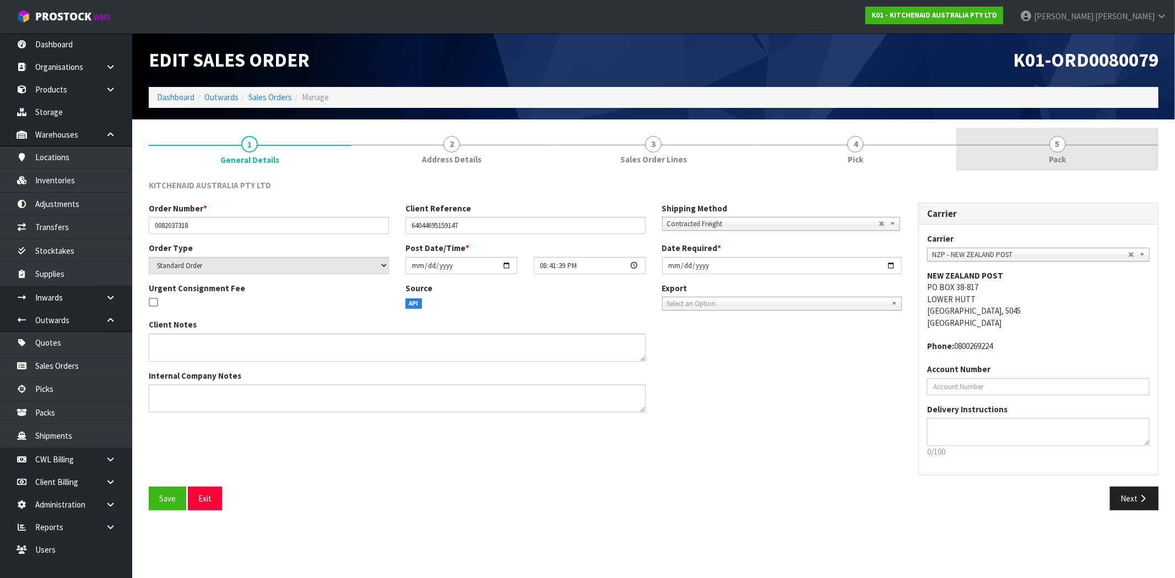
click at [1057, 144] on span "5" at bounding box center [1057, 144] width 17 height 17
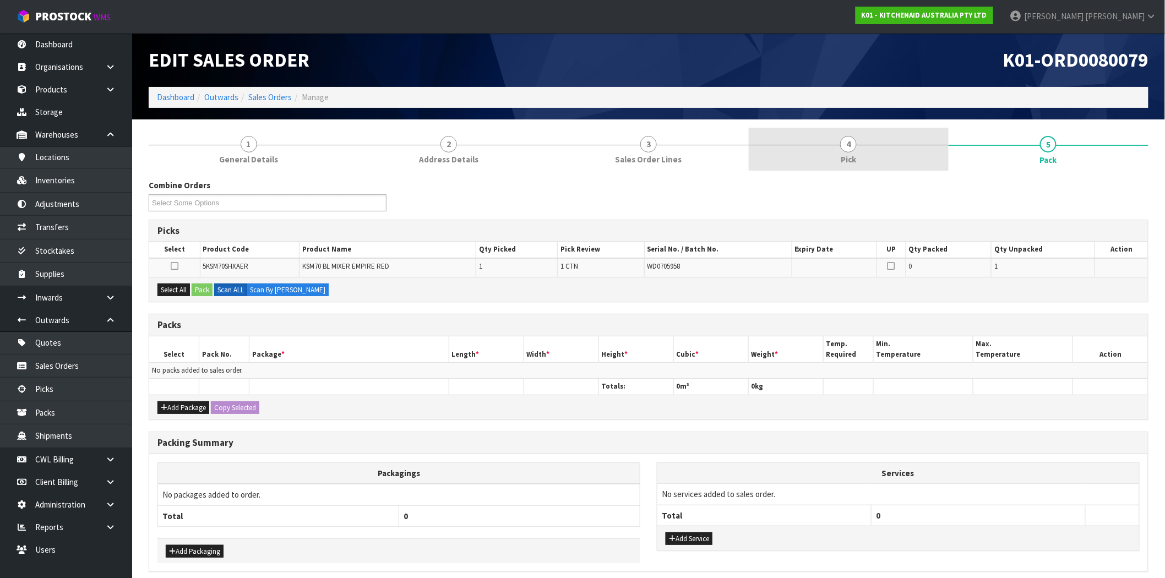
click at [865, 156] on link "4 Pick" at bounding box center [849, 150] width 200 height 44
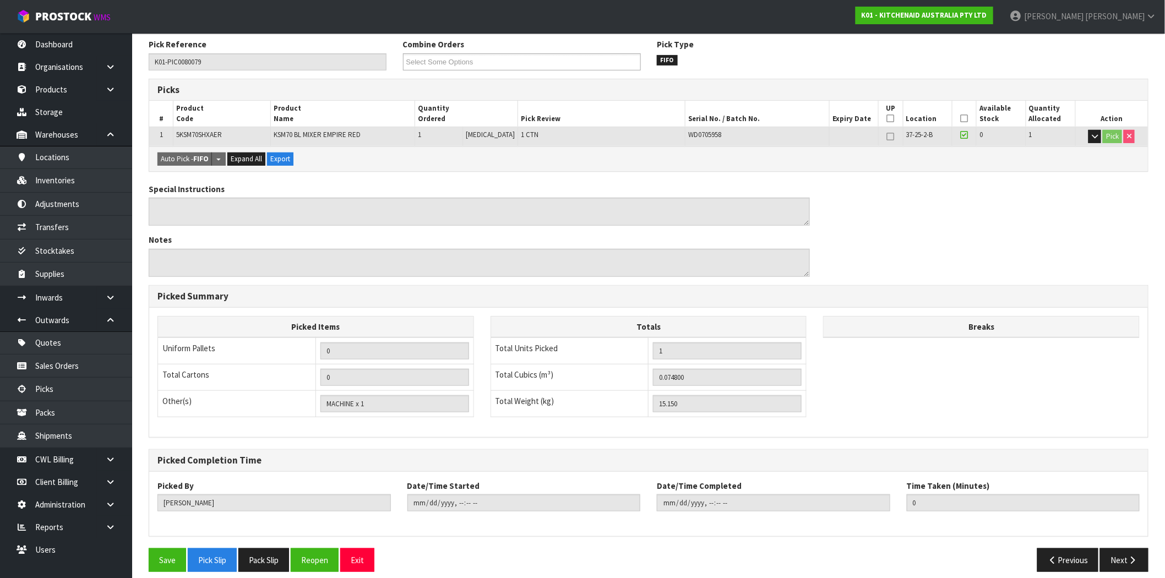
scroll to position [151, 0]
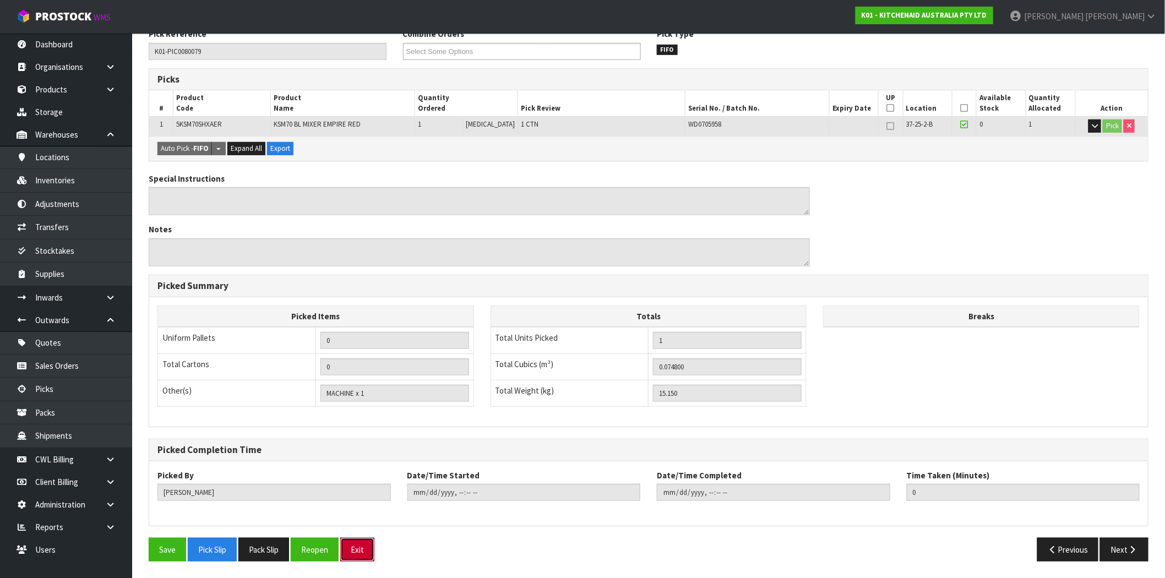
click at [351, 554] on button "Exit" at bounding box center [357, 550] width 34 height 24
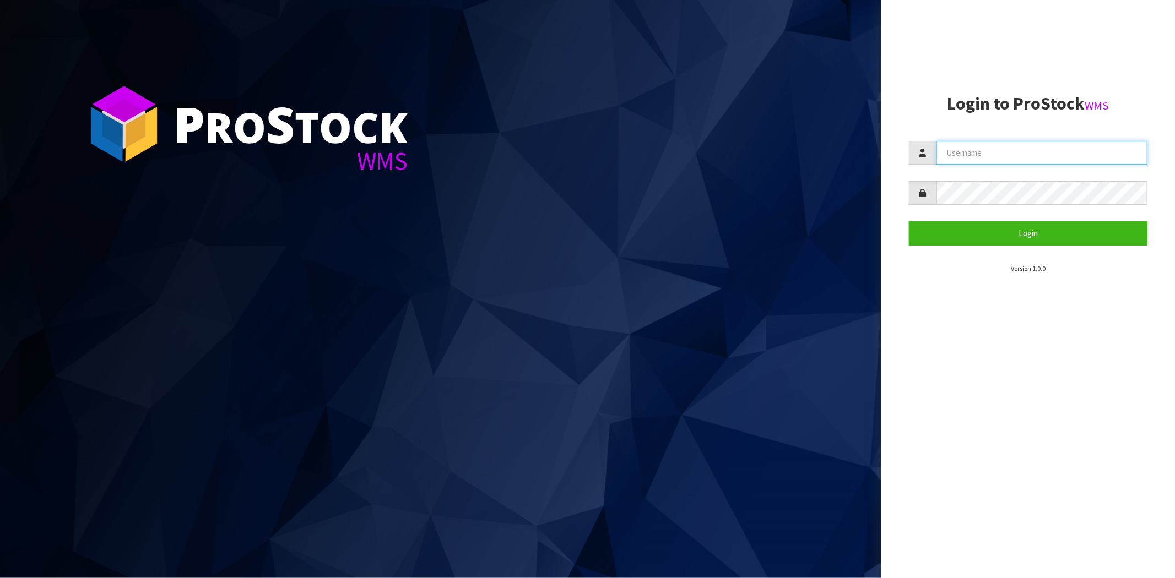
click at [965, 158] on input "text" at bounding box center [1041, 153] width 211 height 24
type input "[PERSON_NAME][EMAIL_ADDRESS][DOMAIN_NAME]"
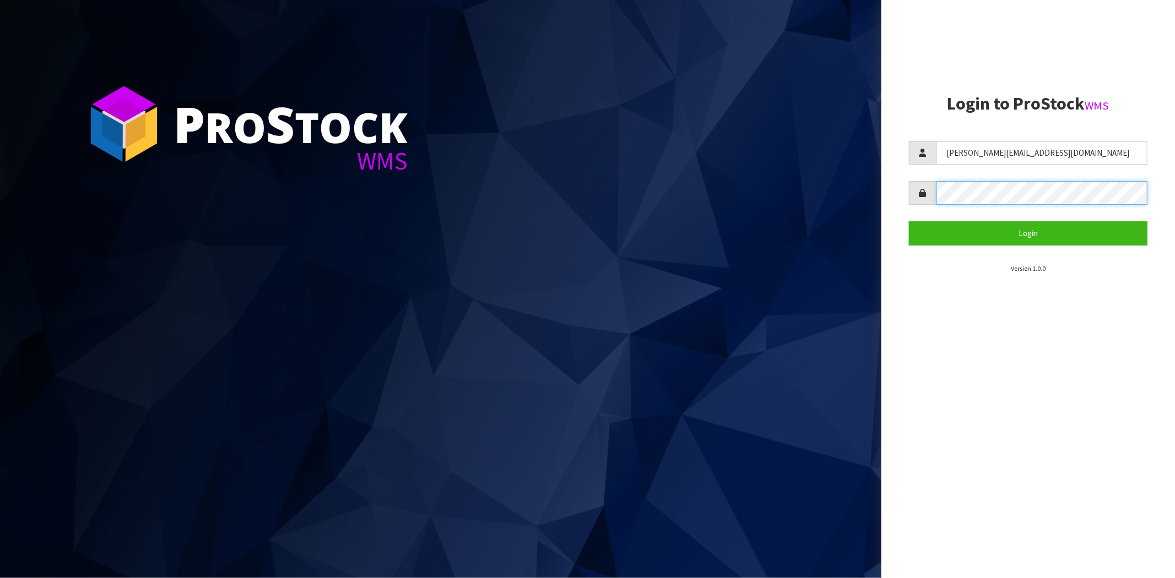
click at [909, 221] on button "Login" at bounding box center [1028, 233] width 238 height 24
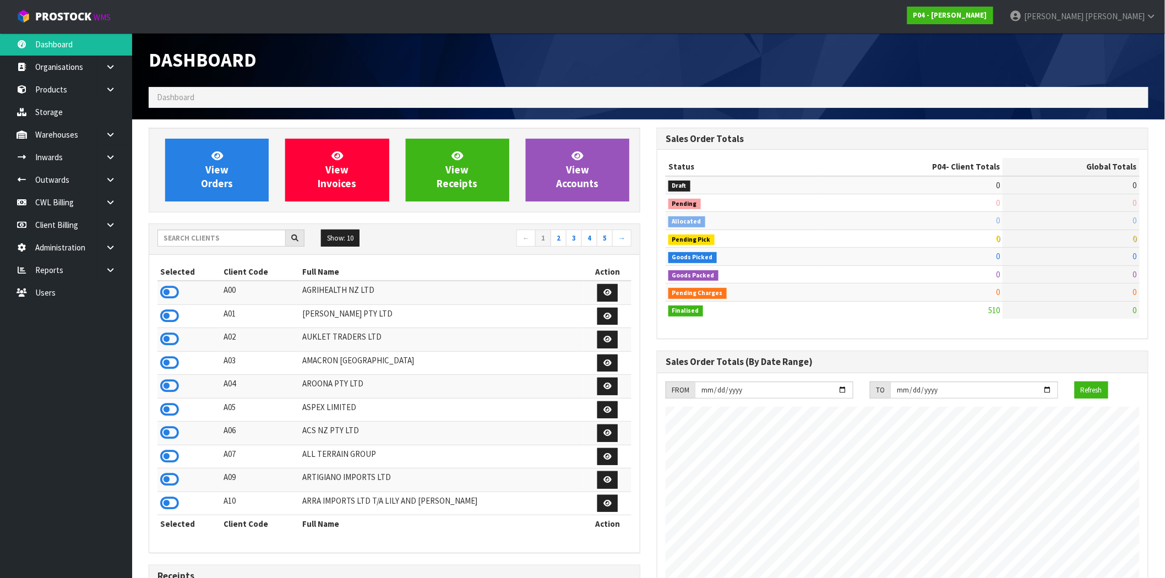
scroll to position [674, 508]
click at [193, 243] on input "text" at bounding box center [221, 238] width 128 height 17
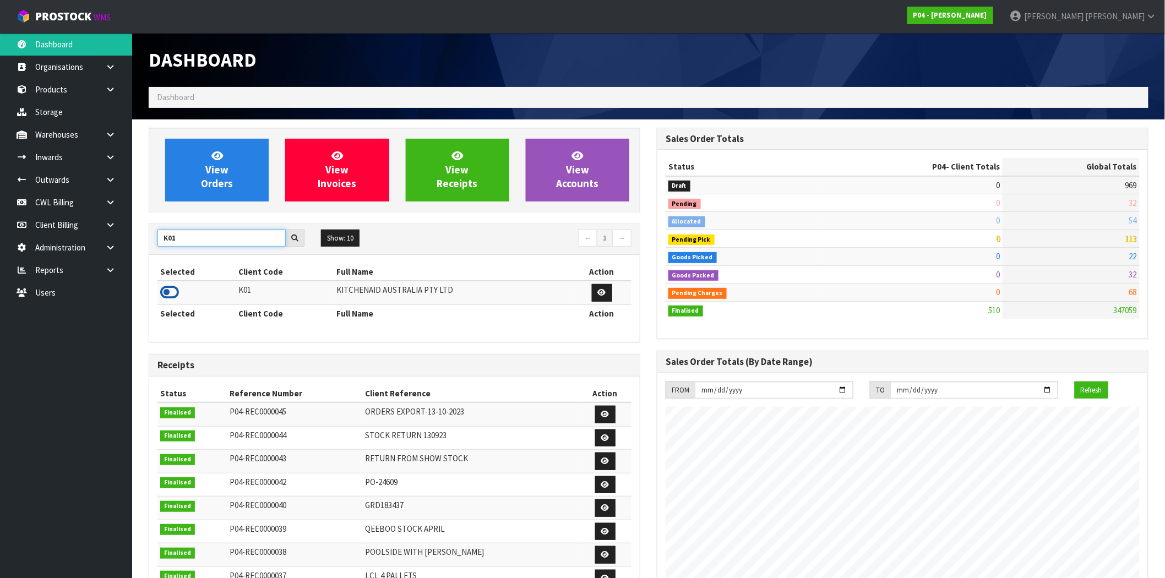
type input "K01"
click at [168, 289] on icon at bounding box center [169, 292] width 19 height 17
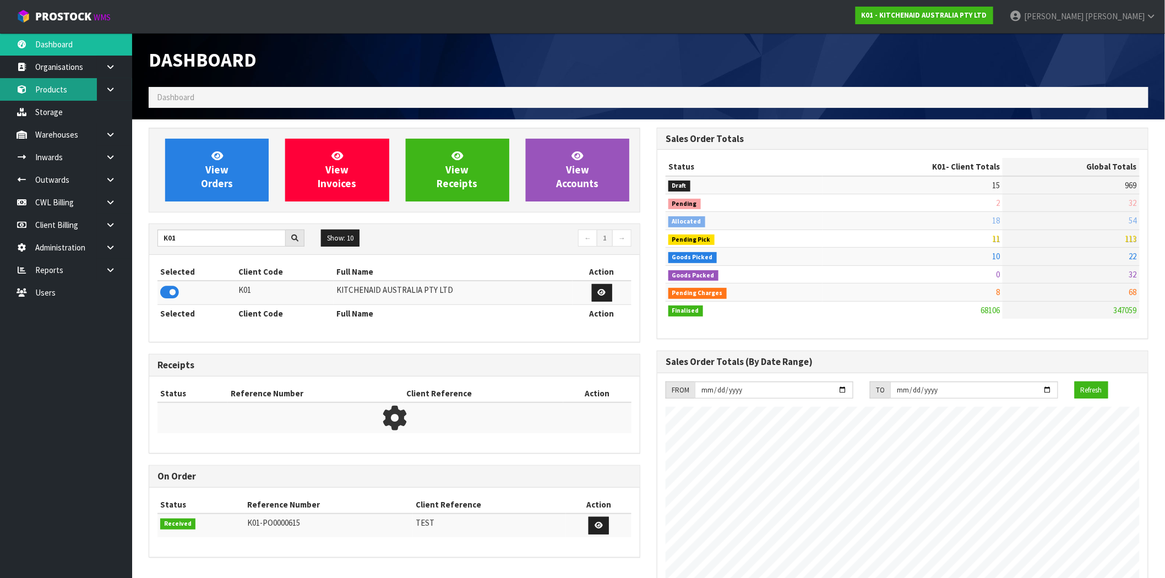
scroll to position [550023, 550189]
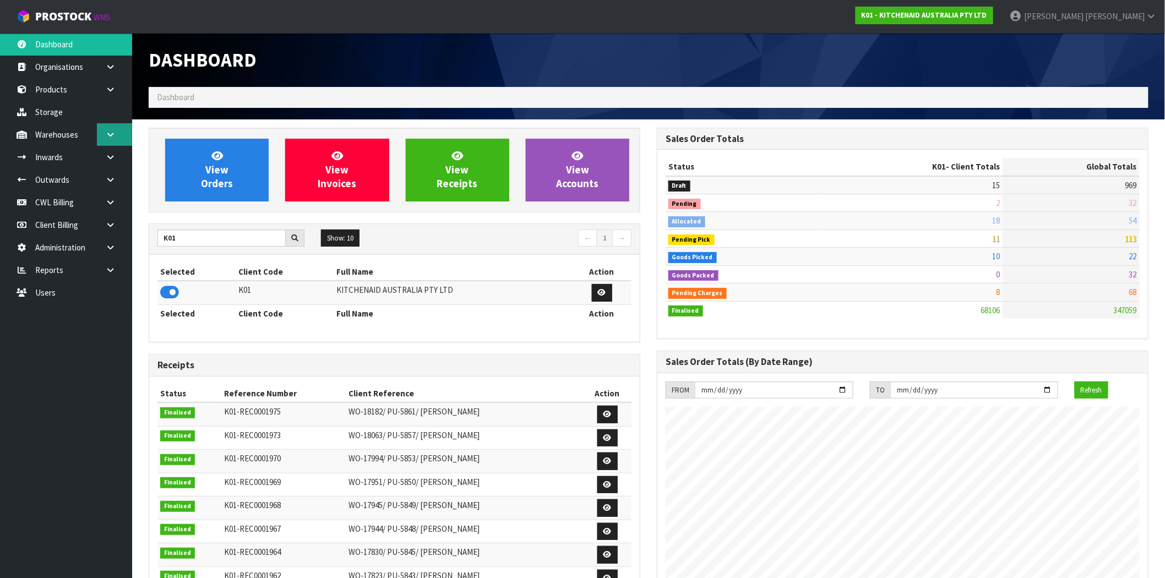
click at [106, 136] on icon at bounding box center [110, 135] width 10 height 8
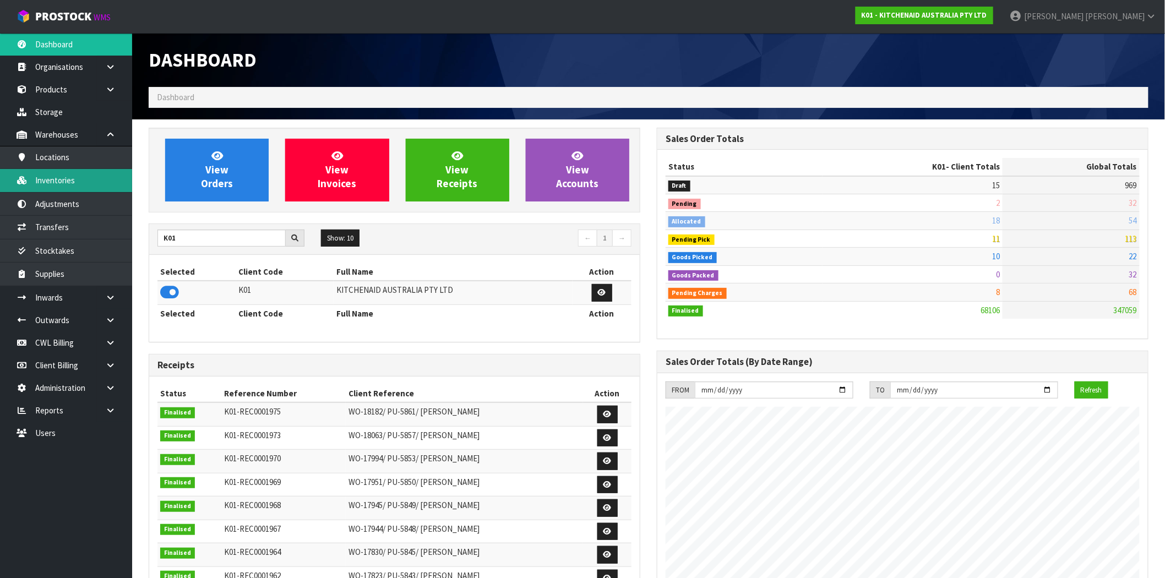
click at [84, 178] on link "Inventories" at bounding box center [66, 180] width 132 height 23
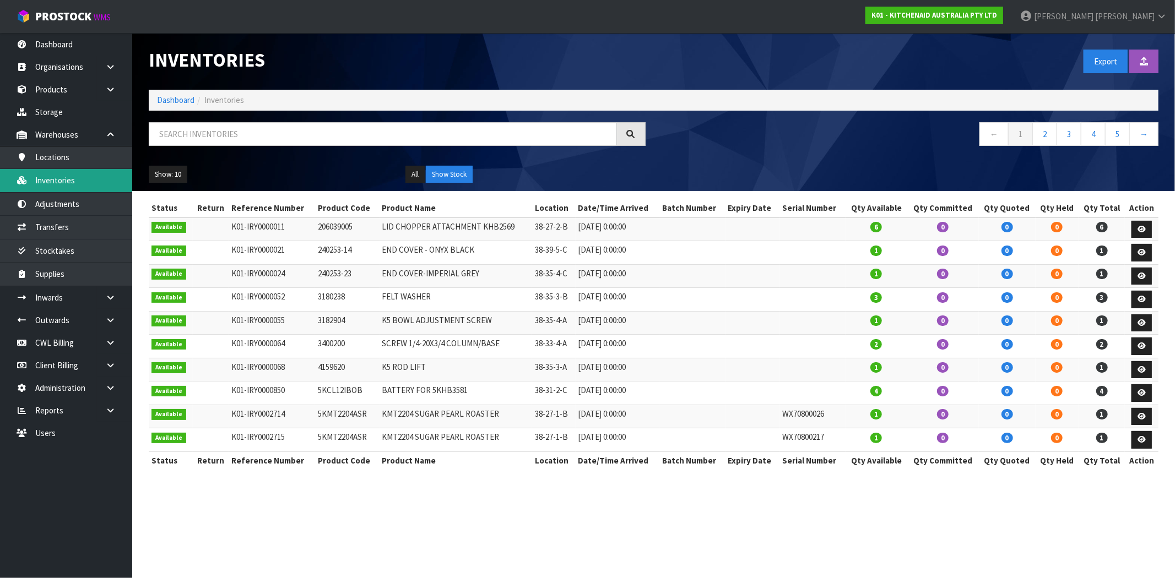
click at [62, 180] on link "Inventories" at bounding box center [66, 180] width 132 height 23
drag, startPoint x: 108, startPoint y: 316, endPoint x: 108, endPoint y: 322, distance: 6.6
click at [108, 316] on icon at bounding box center [110, 320] width 10 height 8
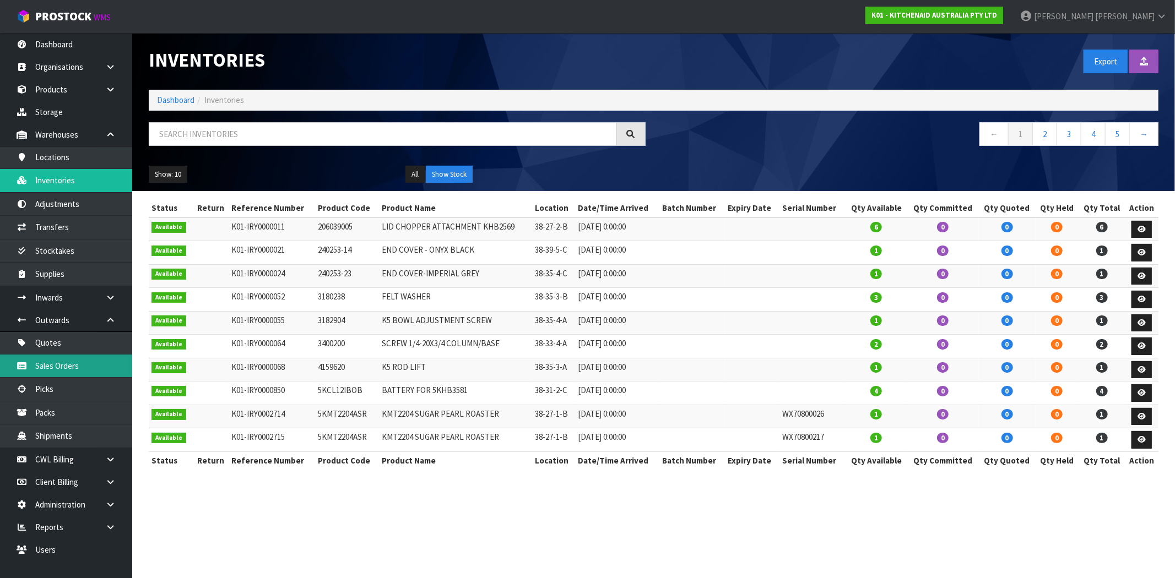
click at [84, 362] on link "Sales Orders" at bounding box center [66, 366] width 132 height 23
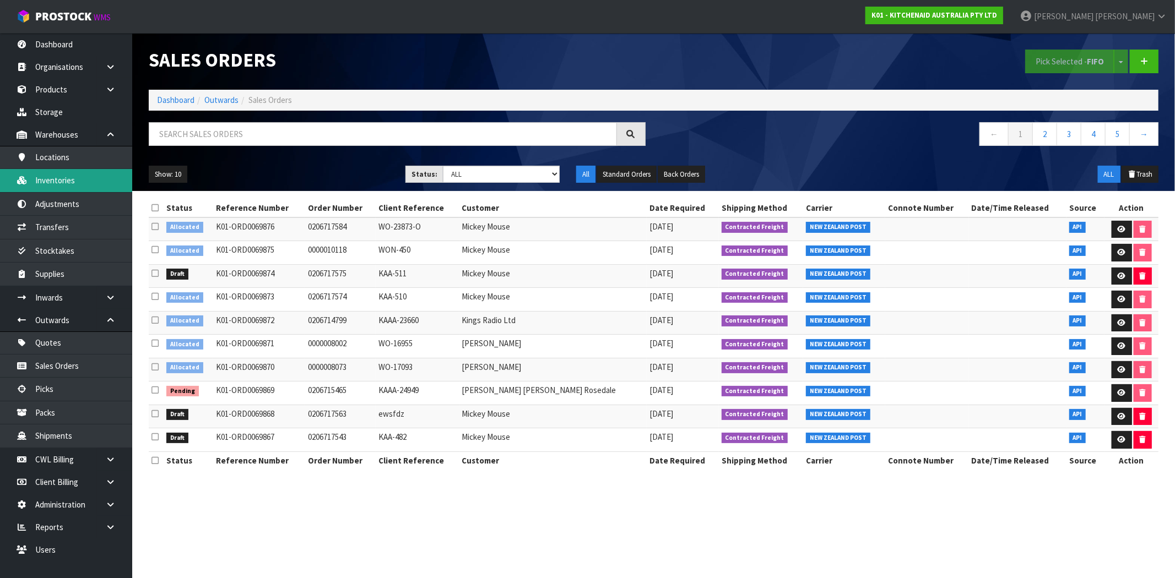
click at [86, 184] on link "Inventories" at bounding box center [66, 180] width 132 height 23
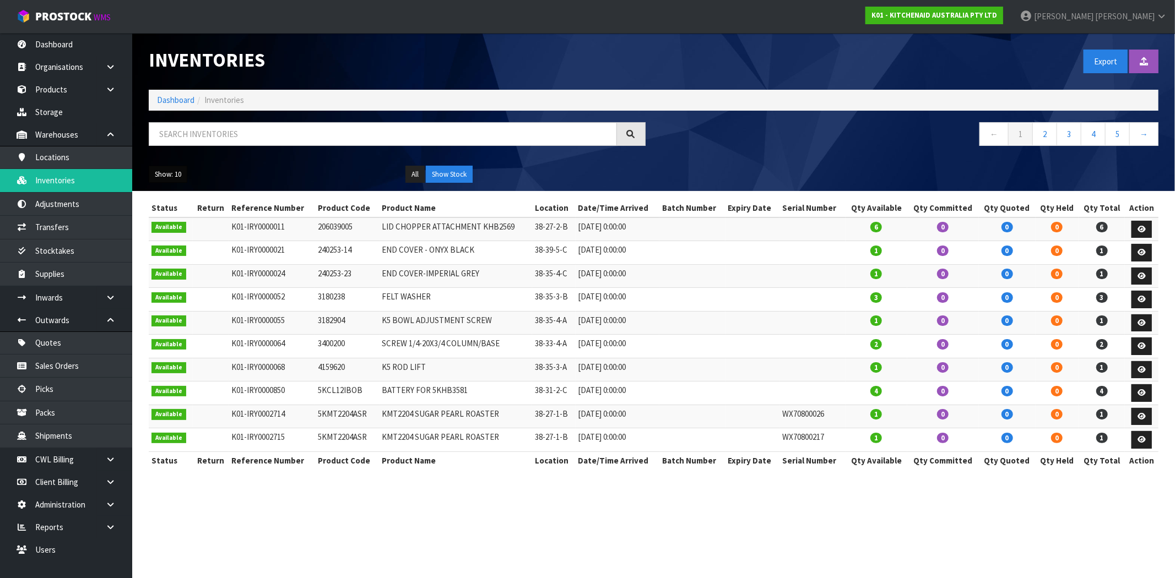
click at [170, 168] on button "Show: 10" at bounding box center [168, 175] width 39 height 18
drag, startPoint x: 193, startPoint y: 241, endPoint x: 194, endPoint y: 236, distance: 5.6
click at [193, 240] on link "50" at bounding box center [192, 239] width 87 height 15
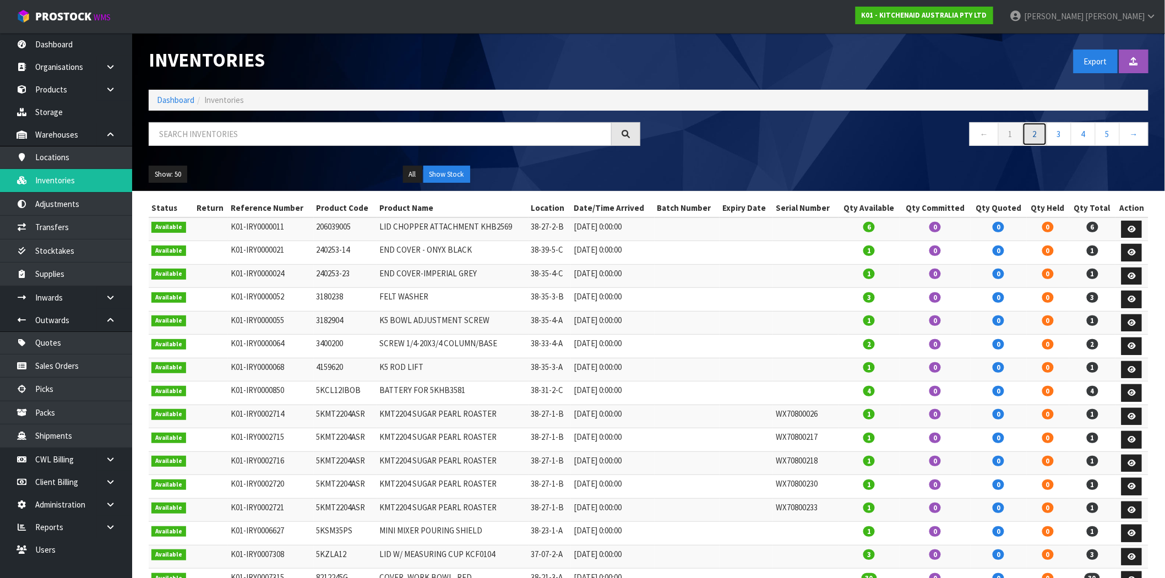
click at [1030, 134] on link "2" at bounding box center [1035, 134] width 25 height 24
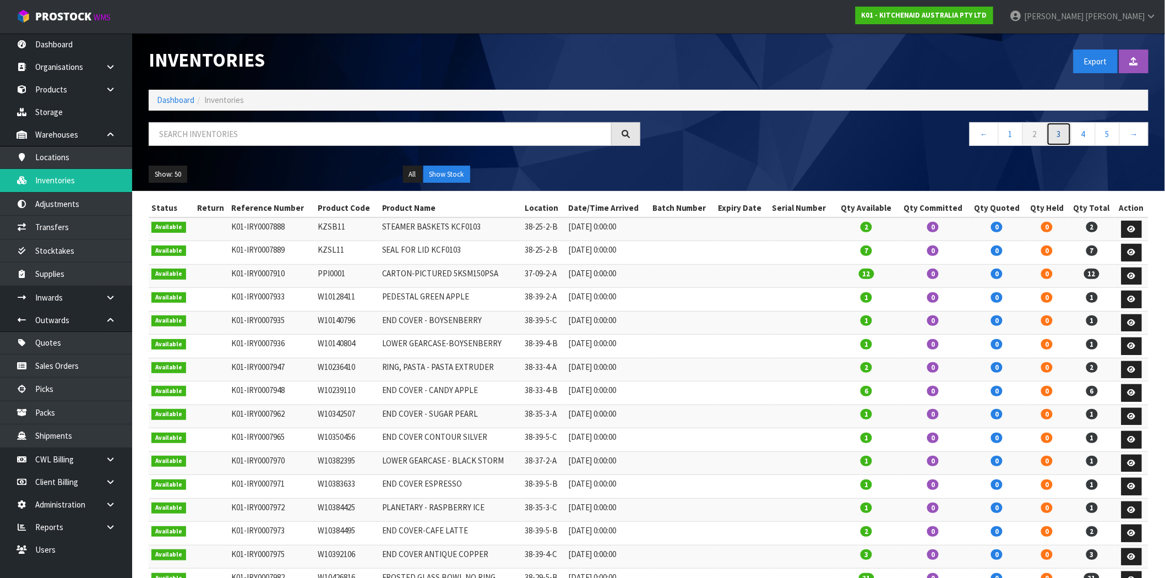
click at [1056, 136] on link "3" at bounding box center [1059, 134] width 25 height 24
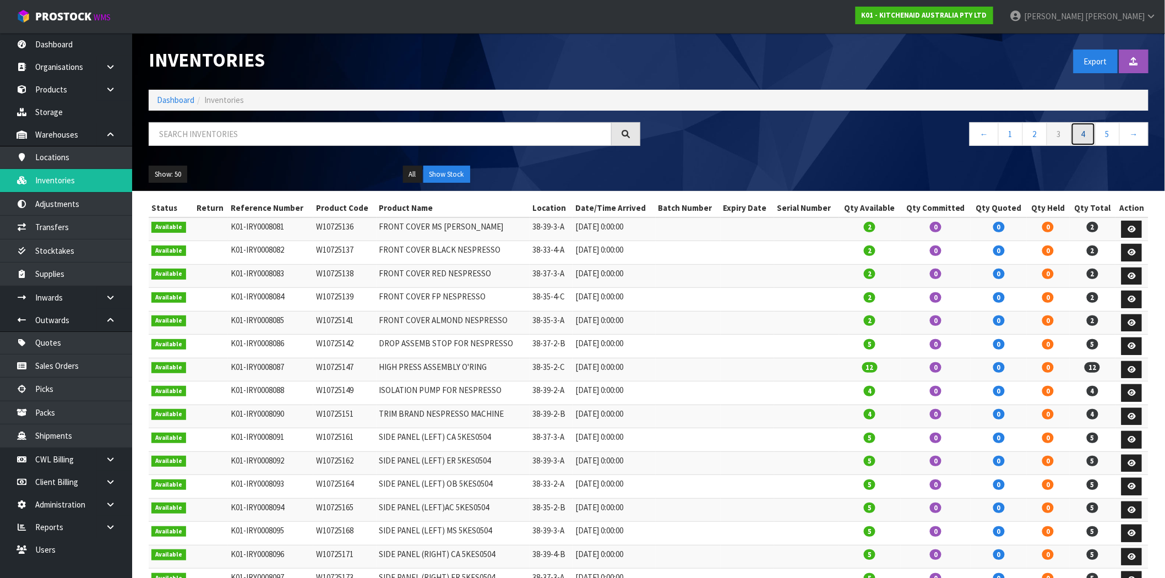
click at [1094, 140] on link "4" at bounding box center [1083, 134] width 25 height 24
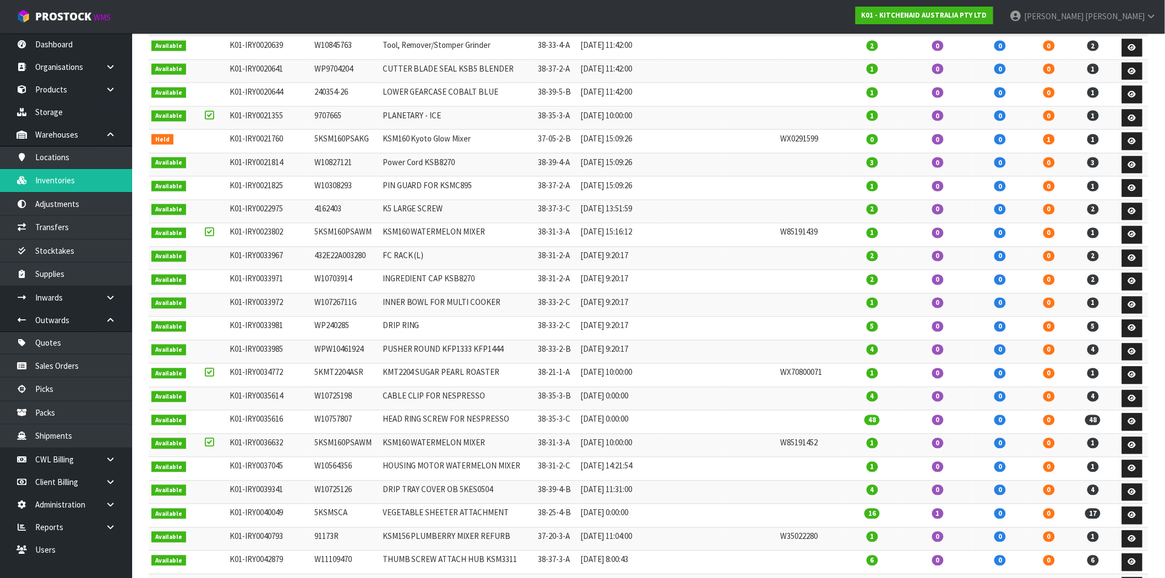
scroll to position [612, 0]
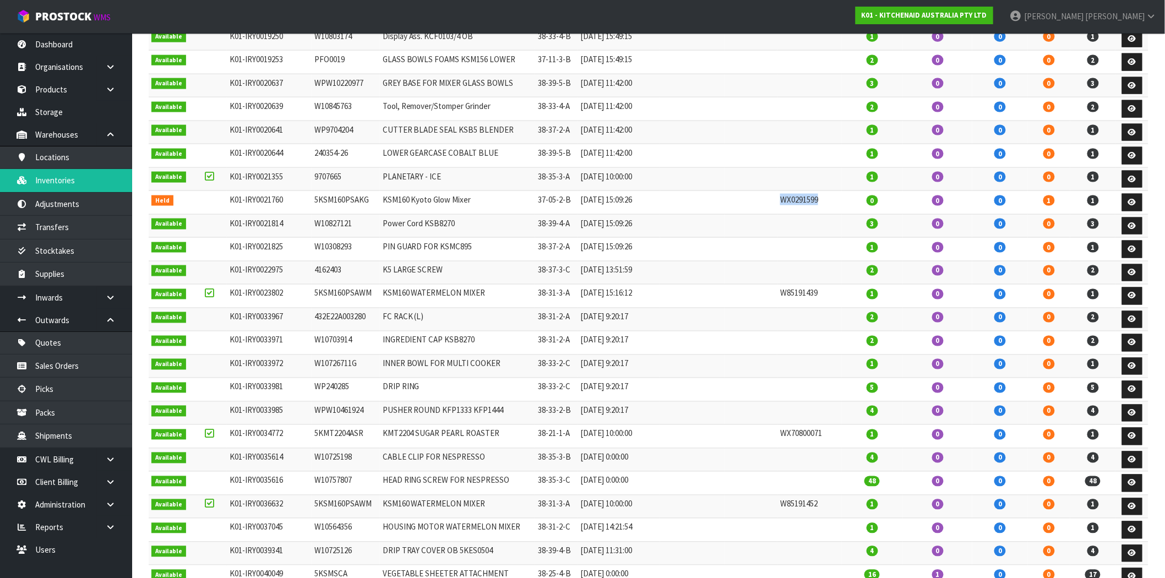
drag, startPoint x: 829, startPoint y: 206, endPoint x: 784, endPoint y: 205, distance: 45.2
click at [784, 205] on td "WX0291599" at bounding box center [810, 203] width 64 height 24
copy td "WX0291599"
click at [800, 208] on td "WX0291599" at bounding box center [810, 203] width 64 height 24
drag, startPoint x: 830, startPoint y: 206, endPoint x: 781, endPoint y: 202, distance: 49.2
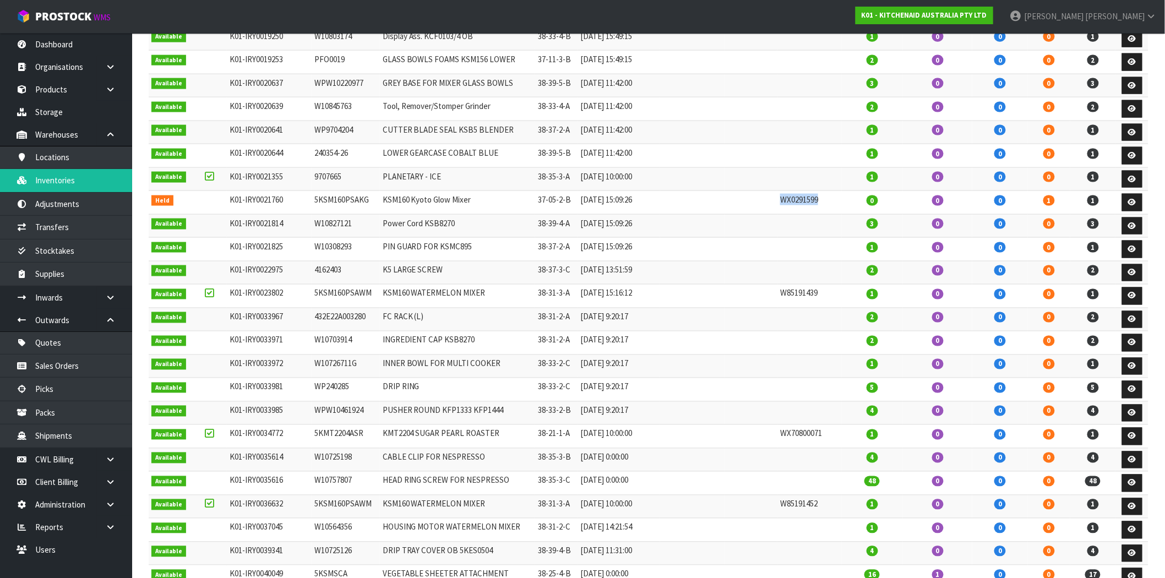
click at [781, 202] on tr "Held K01-IRY0021760 5KSM160PSAKG KSM160 Kyoto Glow Mixer 37-05-2-B [DATE] 15:09…" at bounding box center [649, 203] width 1000 height 24
copy tr "WX0291599"
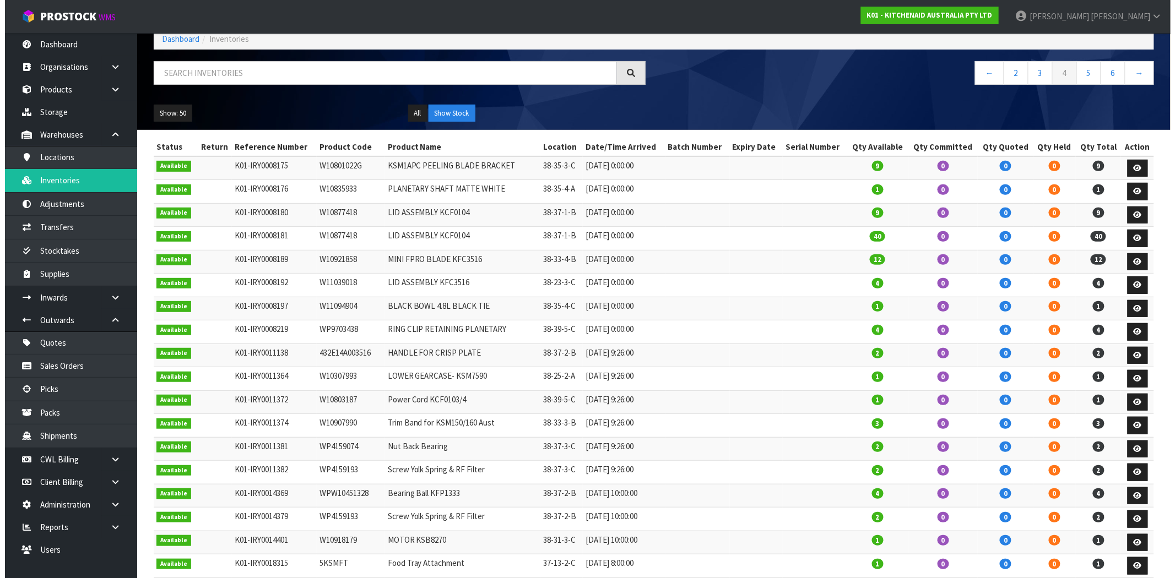
scroll to position [0, 0]
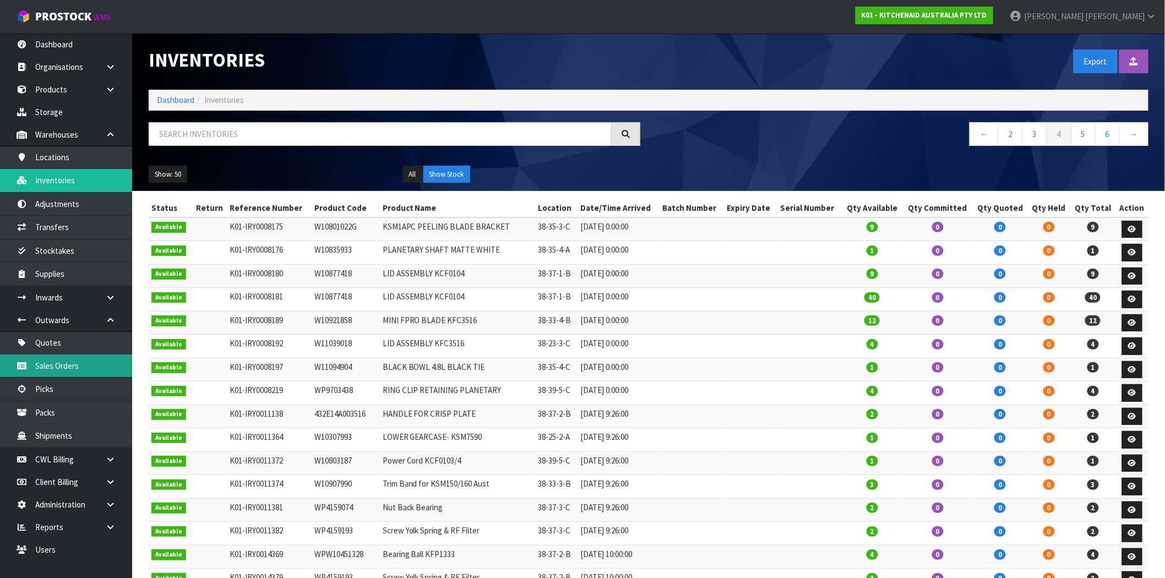
click at [87, 373] on link "Sales Orders" at bounding box center [66, 366] width 132 height 23
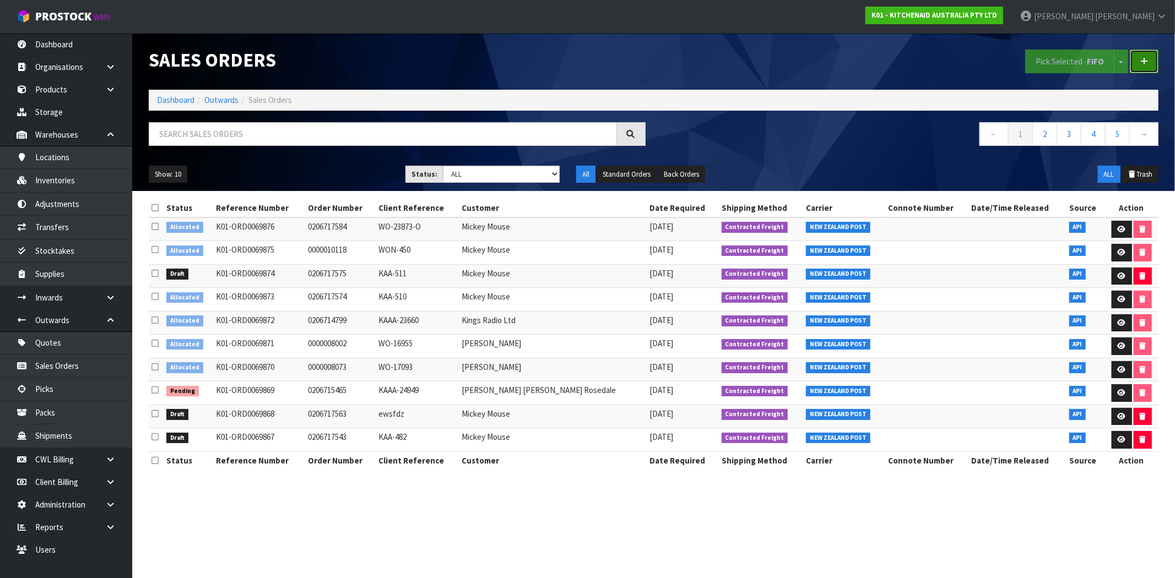
click at [1153, 56] on link at bounding box center [1143, 62] width 29 height 24
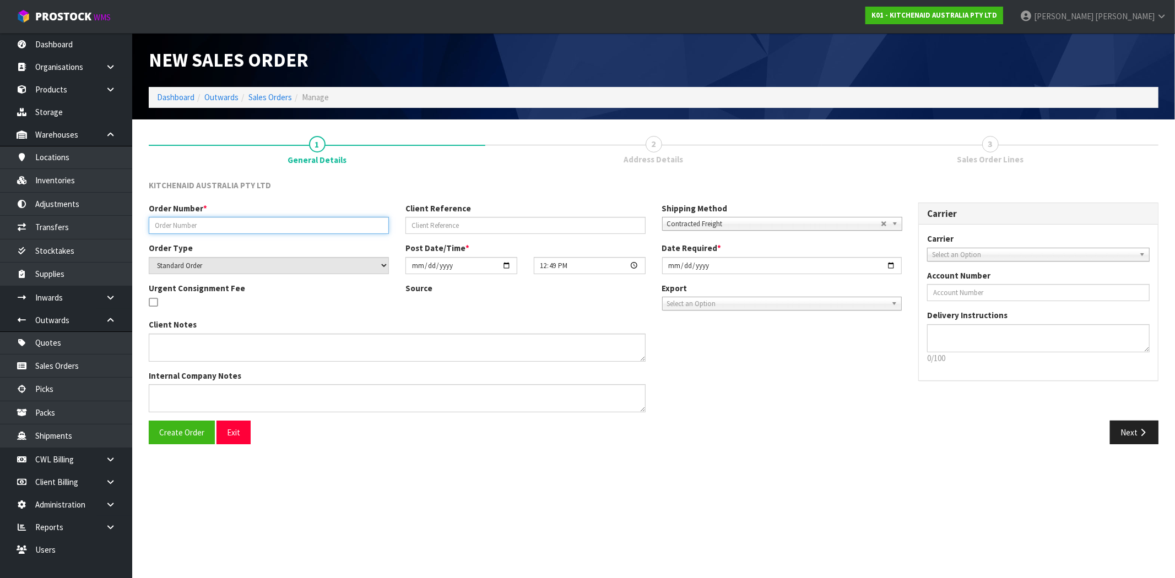
click at [272, 224] on input "text" at bounding box center [269, 225] width 240 height 17
type input "RTYRTYRTYRT"
click at [696, 427] on div "Next" at bounding box center [910, 433] width 513 height 24
click at [1114, 431] on button "Next" at bounding box center [1134, 433] width 48 height 24
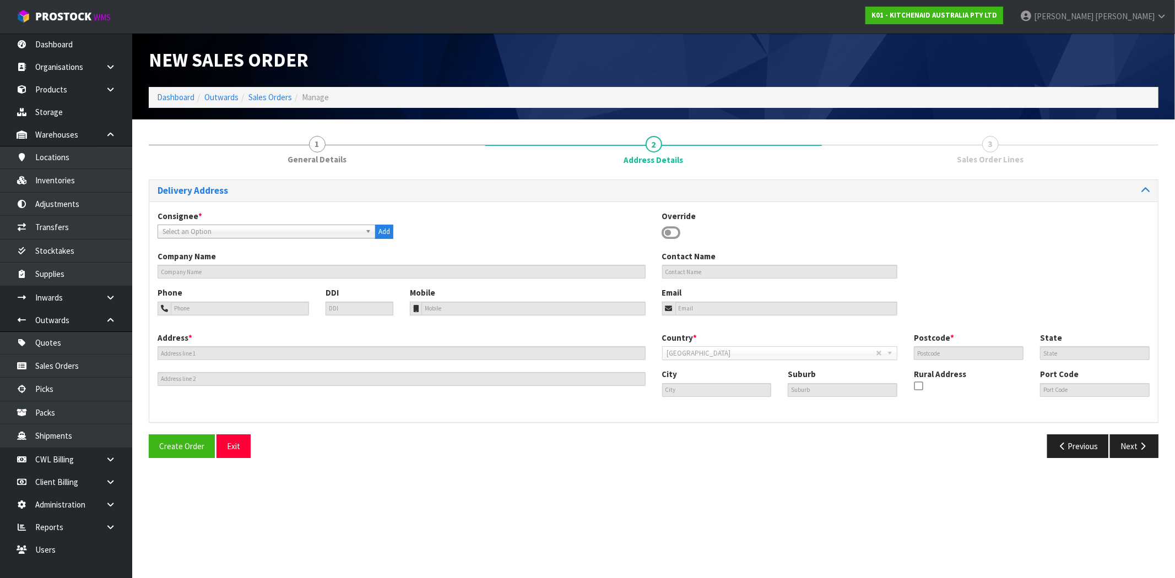
click at [188, 234] on span "Select an Option" at bounding box center [261, 231] width 198 height 13
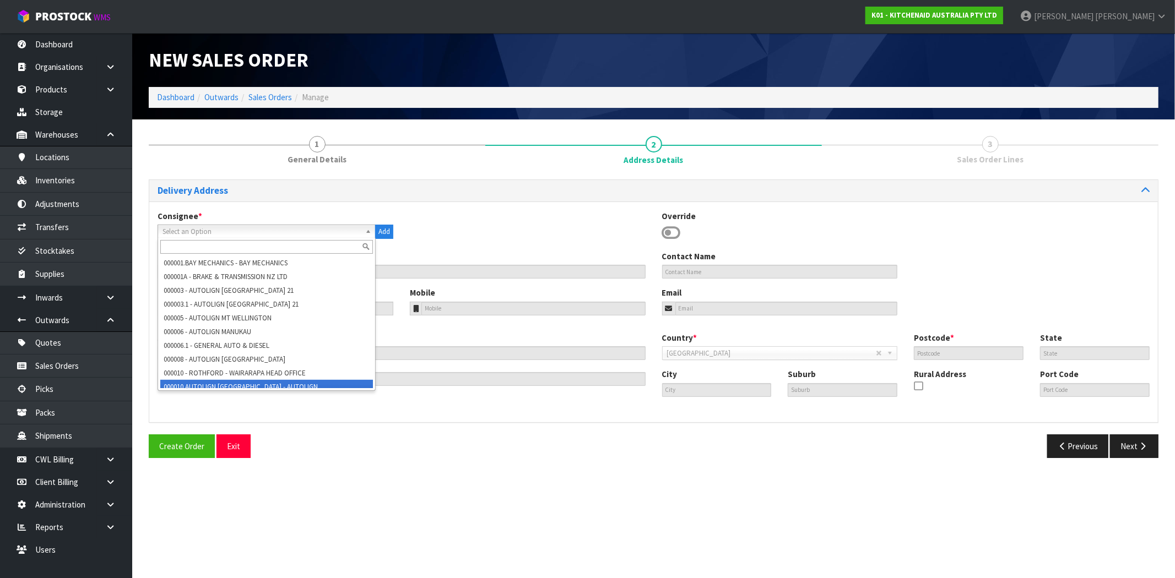
scroll to position [551, 0]
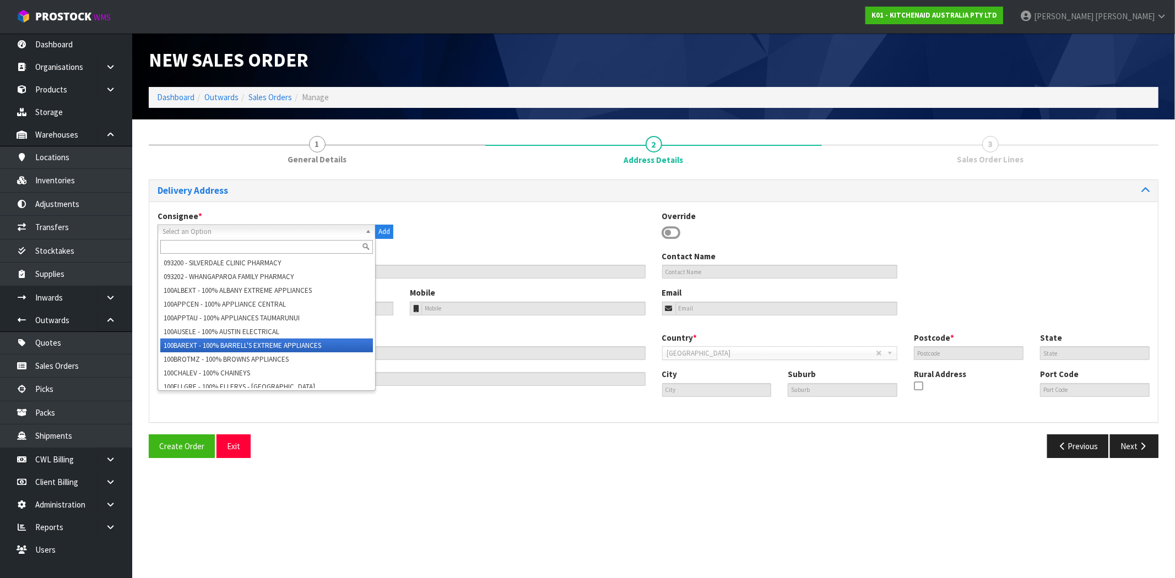
click at [204, 339] on li "100BAREXT - 100% BARRELL'S EXTREME APPLIANCES" at bounding box center [266, 346] width 213 height 14
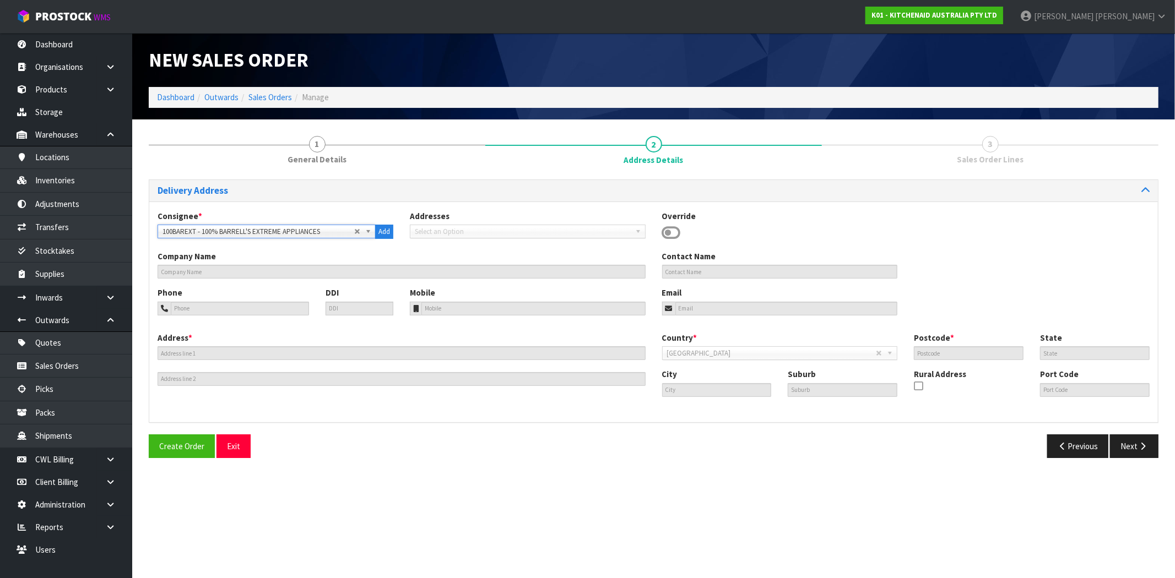
type input "100% BARRELL'S EXTREME APPLIANCES"
type input "[STREET_ADDRESS]"
type input "[GEOGRAPHIC_DATA]"
type input "0110"
type input "Whangarei"
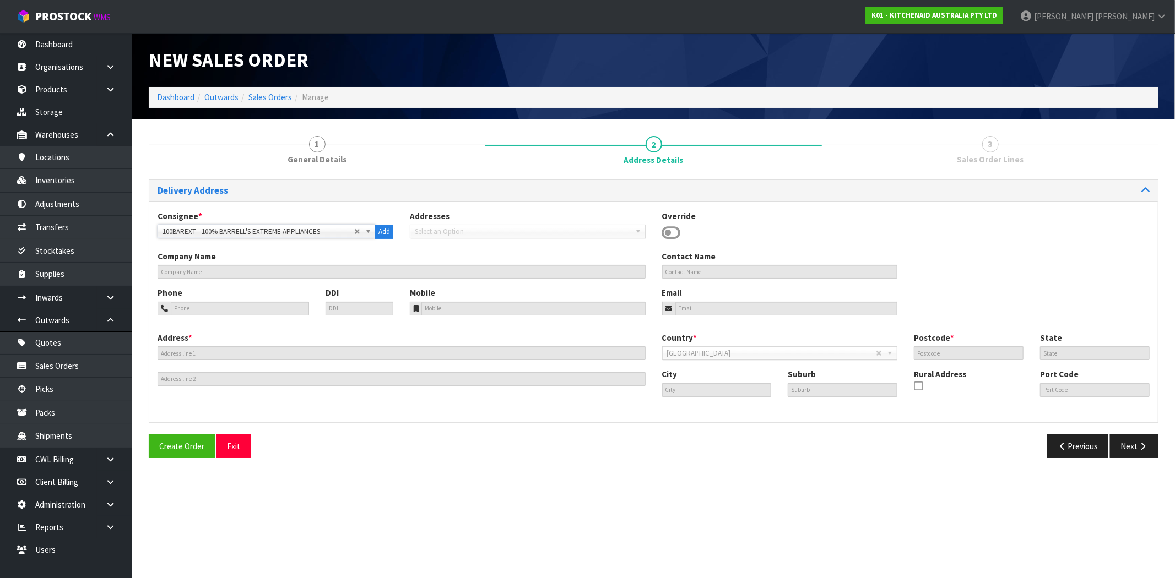
type input "WHANGAREI"
click at [1147, 441] on button "Next" at bounding box center [1134, 447] width 48 height 24
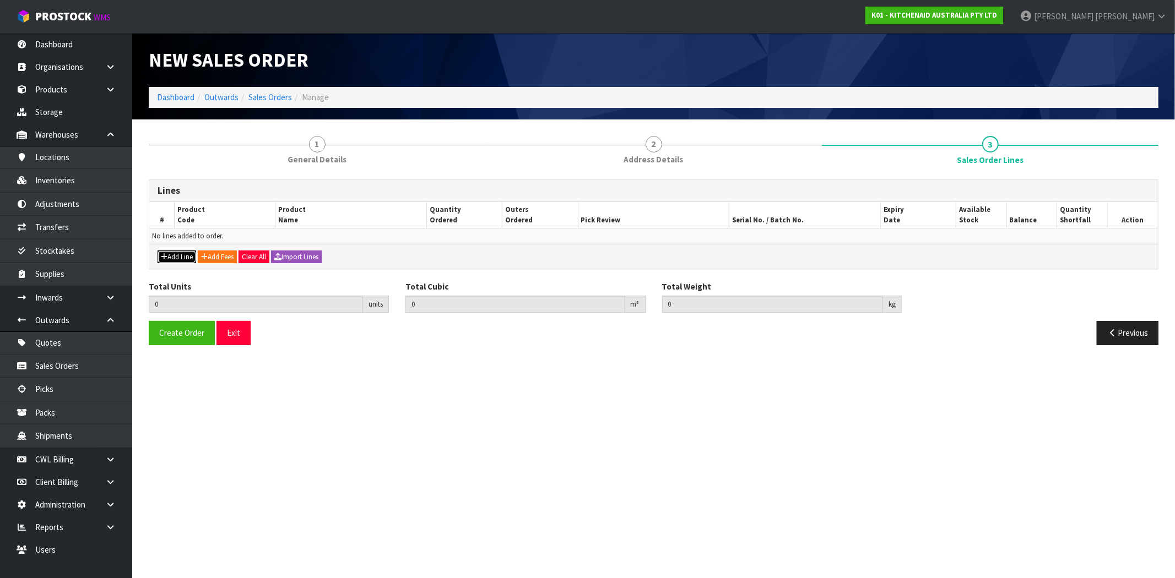
drag, startPoint x: 168, startPoint y: 262, endPoint x: 177, endPoint y: 258, distance: 10.1
click at [169, 261] on button "Add Line" at bounding box center [176, 257] width 39 height 13
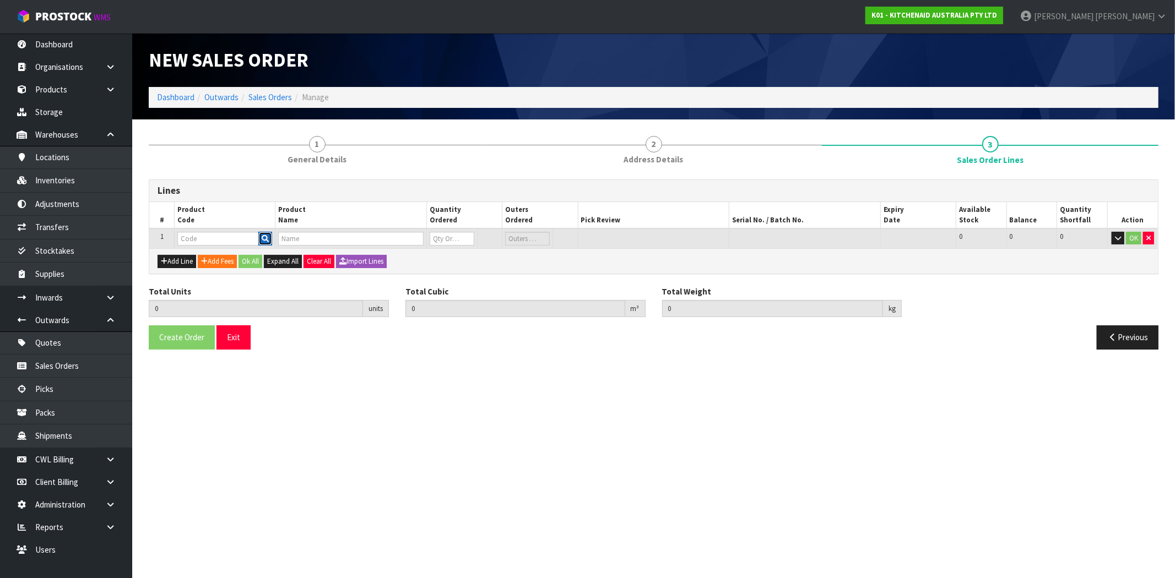
click at [266, 240] on icon "button" at bounding box center [265, 238] width 7 height 7
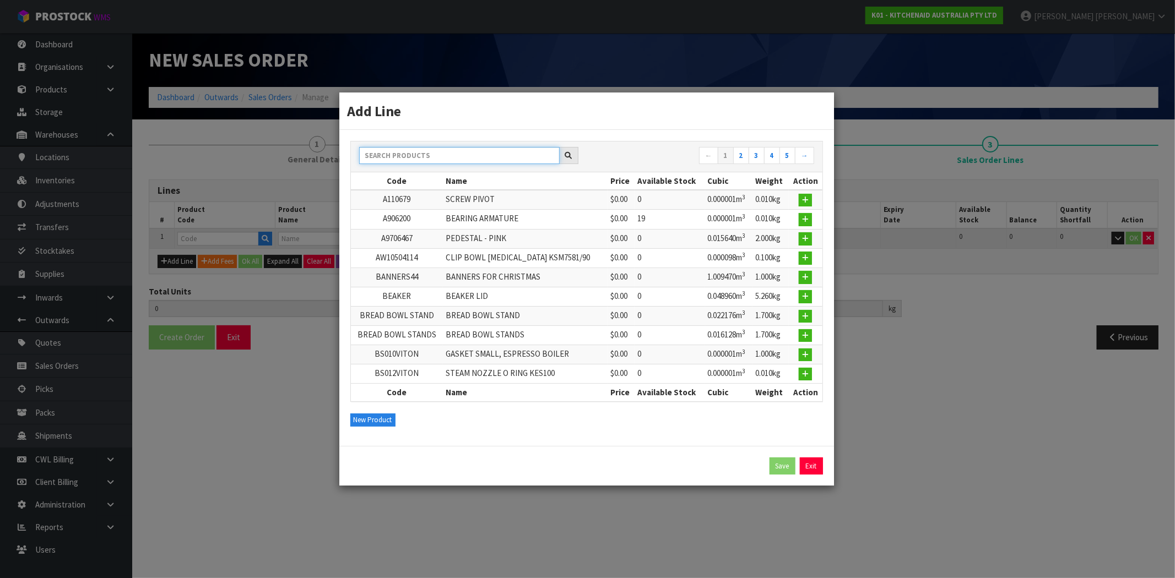
click at [483, 155] on input "text" at bounding box center [459, 155] width 200 height 17
paste input "WX0291599"
type input "WX0291599"
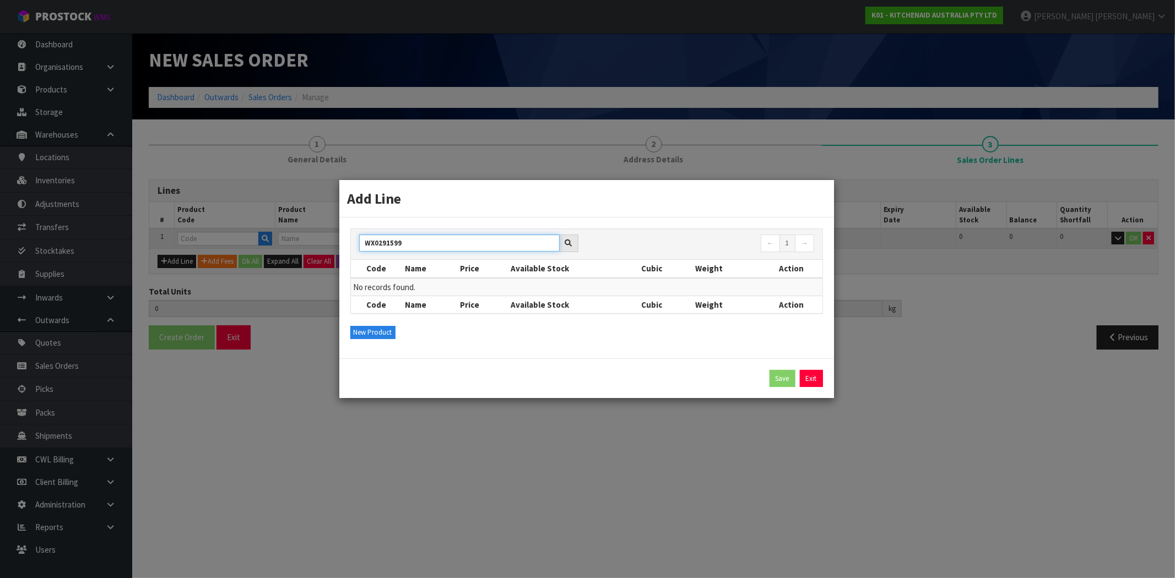
drag, startPoint x: 415, startPoint y: 238, endPoint x: 328, endPoint y: 248, distance: 87.6
click at [325, 243] on div "Add Line WX0291599 ← 1 → Code Name Price Available Stock Cubic Weight Action No…" at bounding box center [587, 289] width 1175 height 578
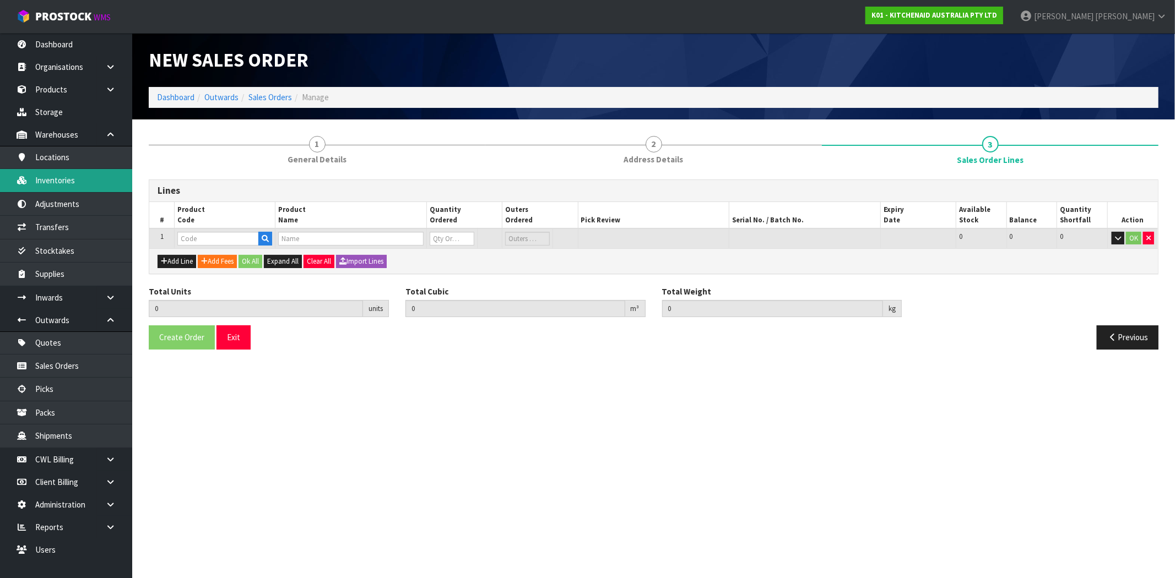
click at [62, 180] on link "Inventories" at bounding box center [66, 180] width 132 height 23
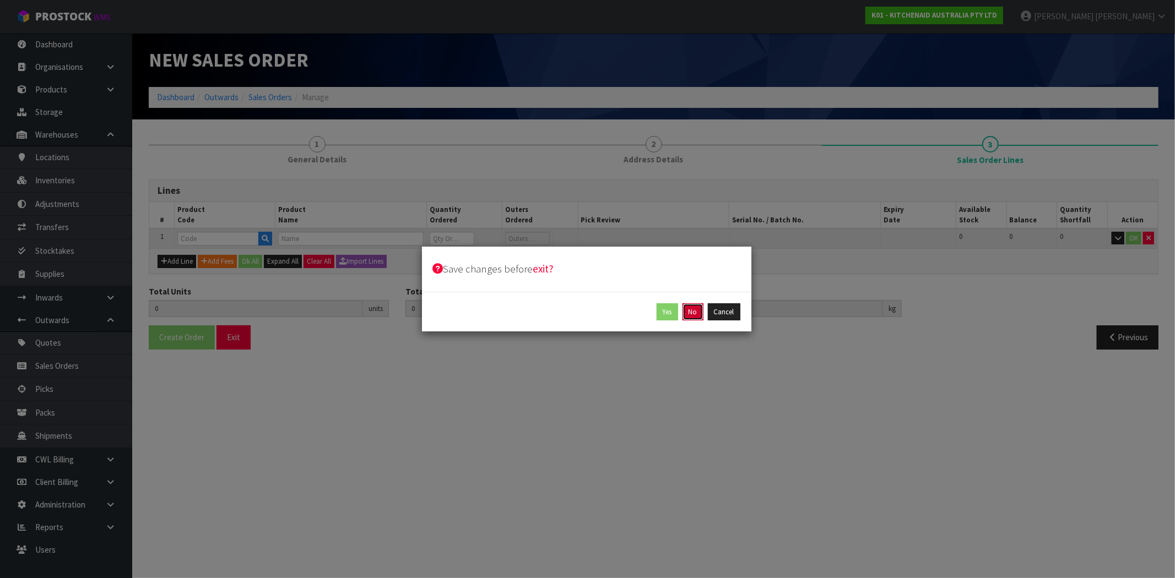
click at [696, 310] on button "No" at bounding box center [692, 312] width 21 height 18
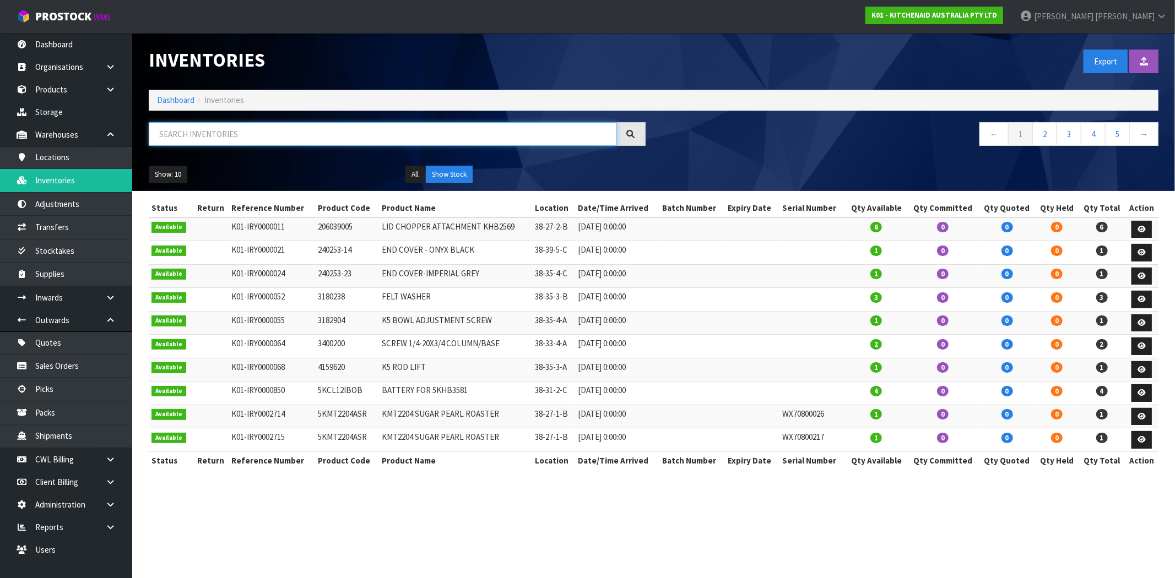
click at [278, 134] on input "text" at bounding box center [383, 134] width 468 height 24
paste input "WX0291599"
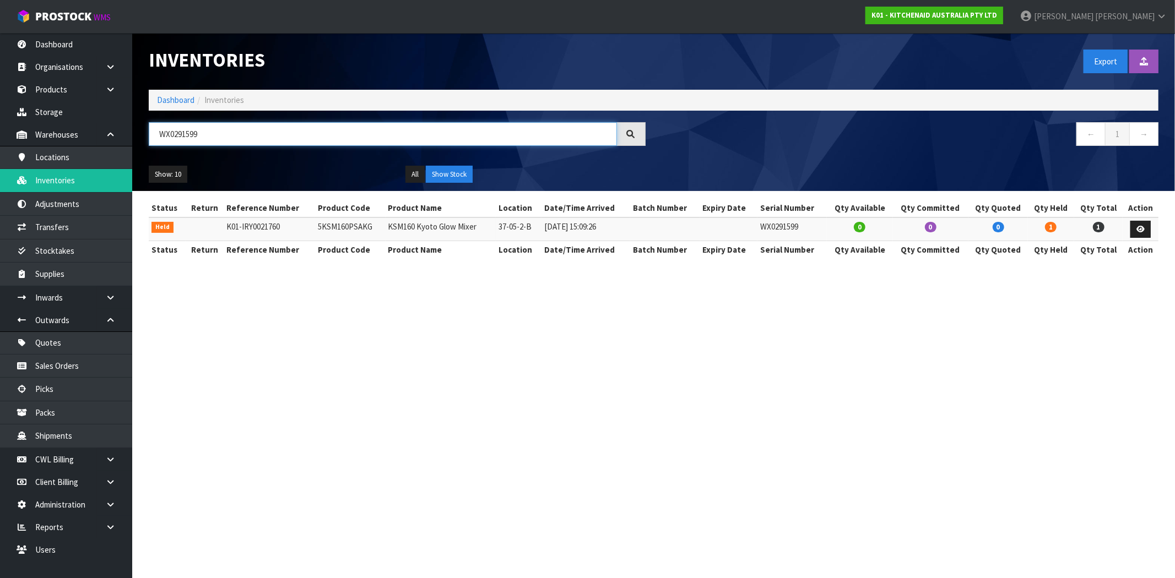
type input "WX0291599"
drag, startPoint x: 369, startPoint y: 229, endPoint x: 303, endPoint y: 230, distance: 65.5
click at [303, 230] on tr "Held K01-IRY0021760 5KSM160PSAKG KSM160 Kyoto Glow Mixer 37-05-2-B [DATE] 15:09…" at bounding box center [653, 230] width 1009 height 24
copy tr "5KSM160PSAKG"
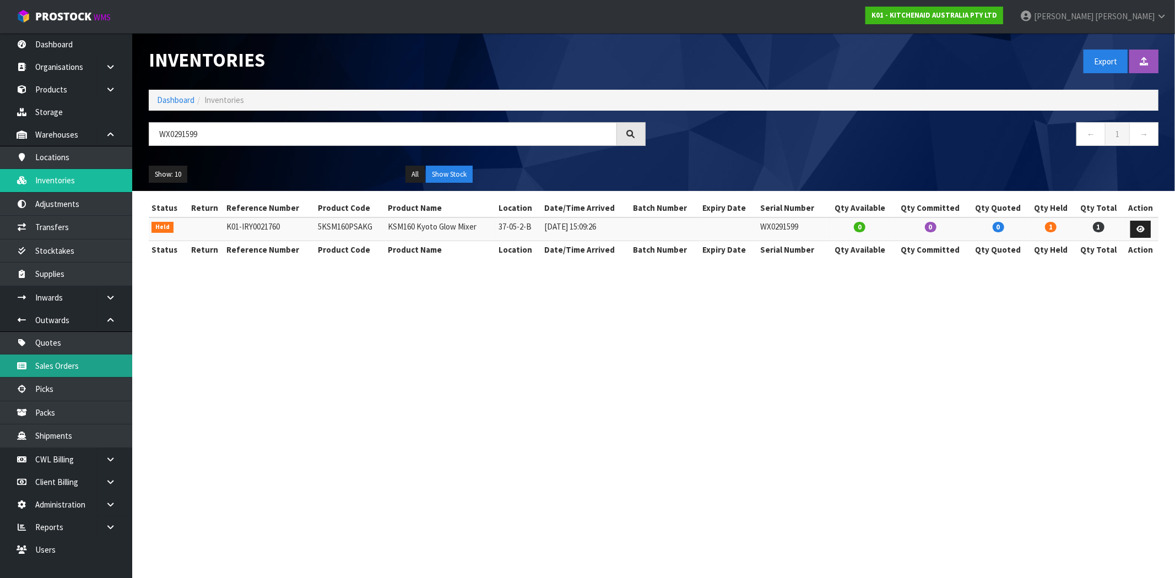
drag, startPoint x: 67, startPoint y: 367, endPoint x: 100, endPoint y: 365, distance: 33.7
click at [67, 367] on link "Sales Orders" at bounding box center [66, 366] width 132 height 23
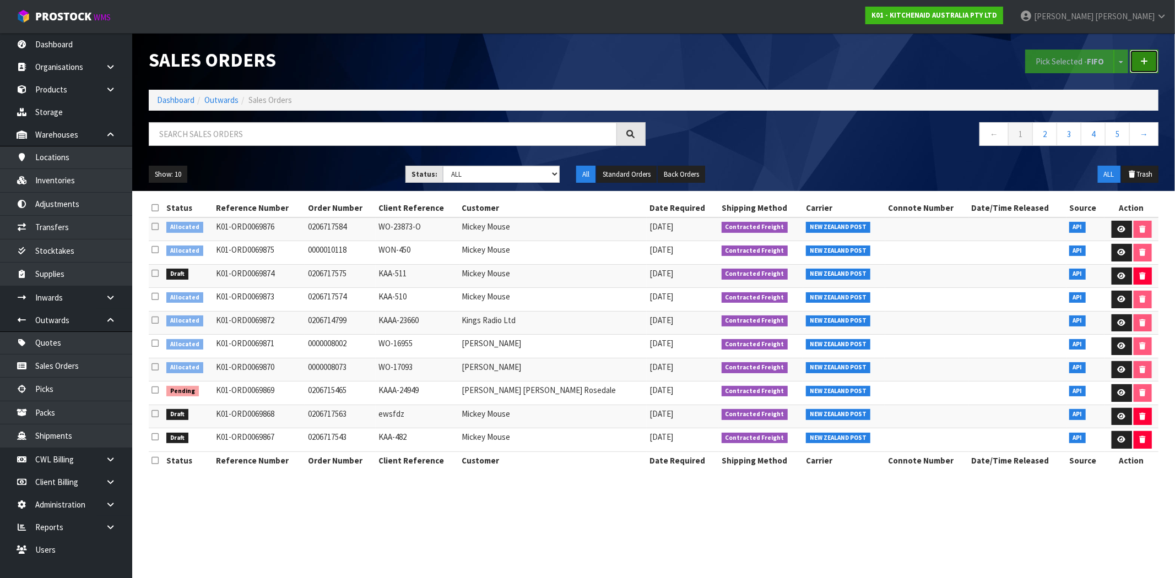
click at [1140, 62] on link at bounding box center [1143, 62] width 29 height 24
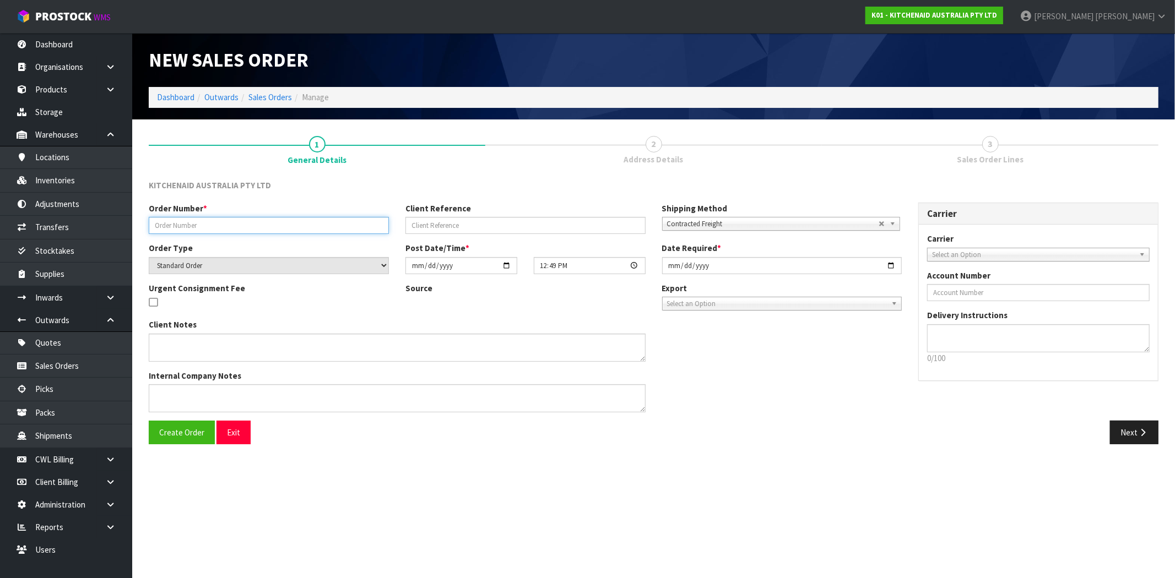
click at [256, 227] on input "text" at bounding box center [269, 225] width 240 height 17
type input "GDFGDFGDFG"
click at [1107, 427] on div "Next" at bounding box center [910, 433] width 513 height 24
click at [1126, 432] on button "Next" at bounding box center [1134, 433] width 48 height 24
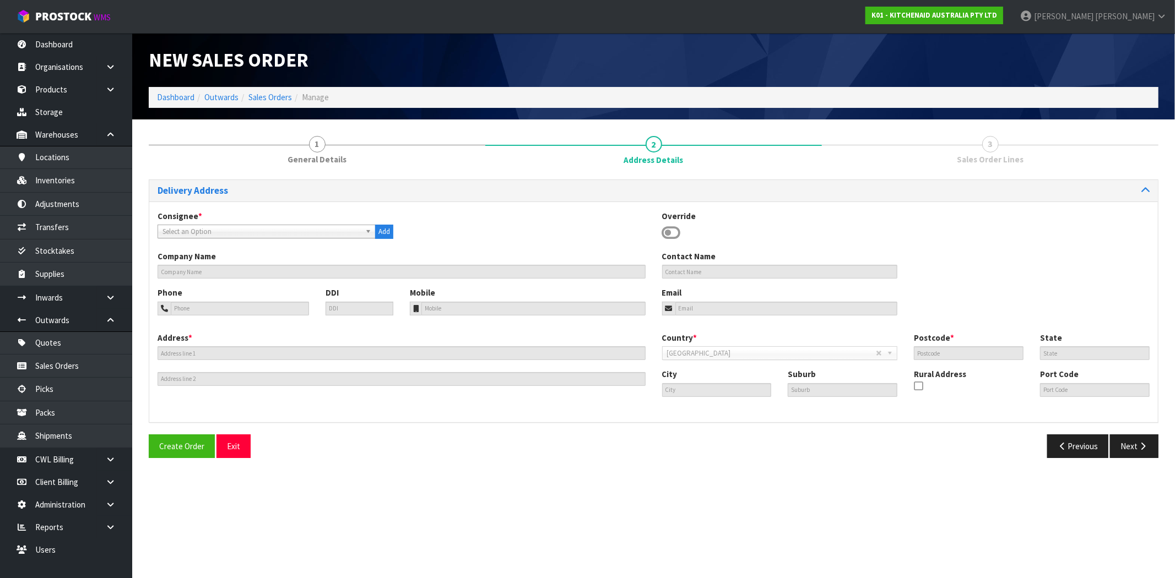
click at [239, 232] on span "Select an Option" at bounding box center [261, 231] width 198 height 13
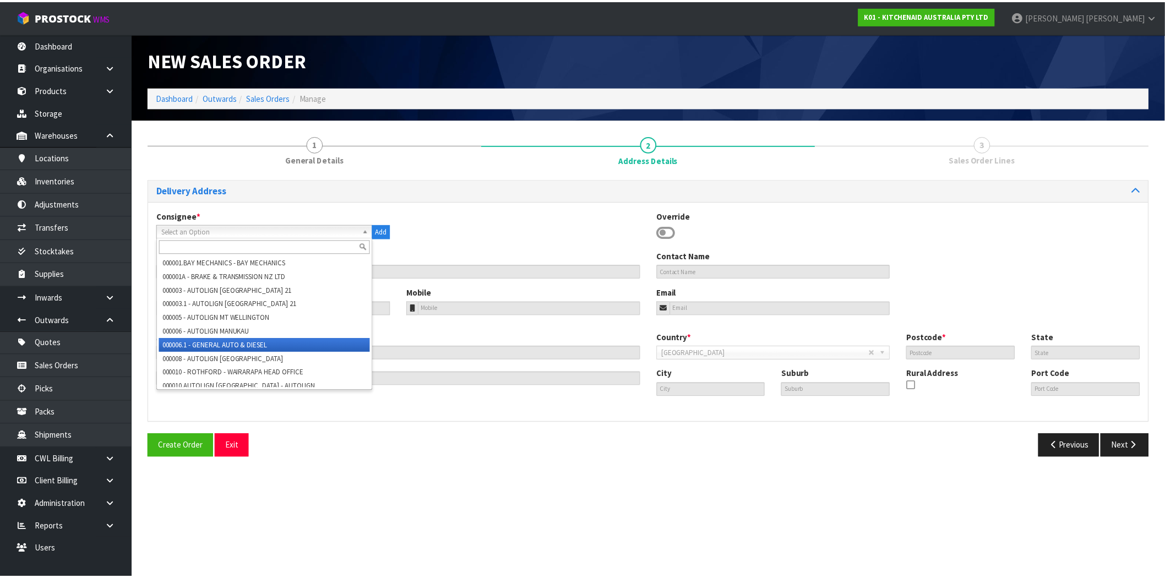
scroll to position [367, 0]
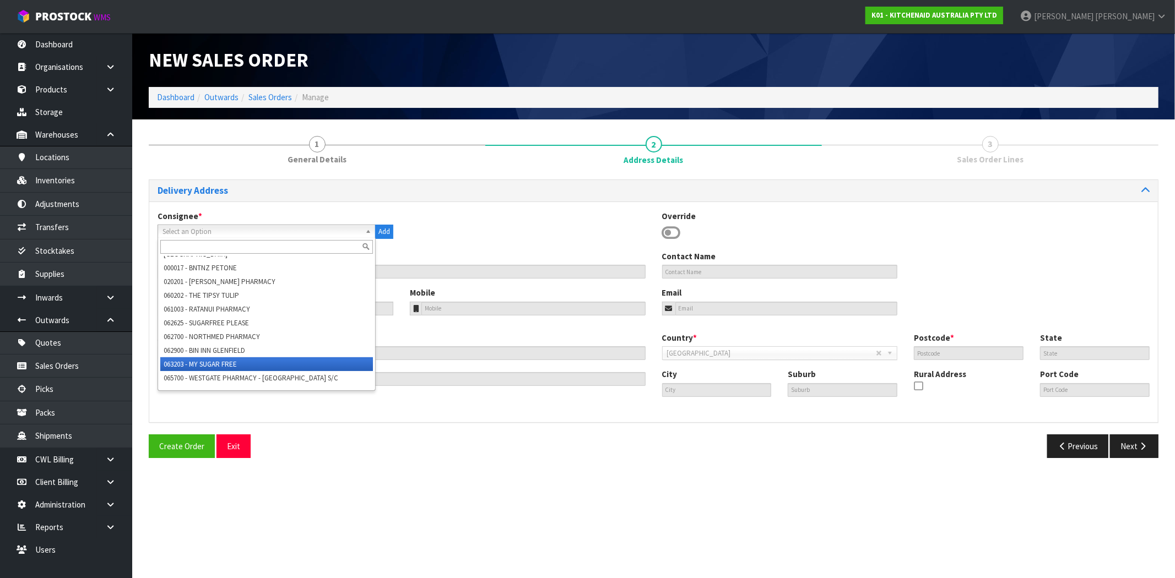
click at [219, 357] on li "063203 - MY SUGAR FREE" at bounding box center [266, 364] width 213 height 14
type input "MY SUGAR FREE"
type input "[STREET_ADDRESS]"
type input "0632"
type input "AUK"
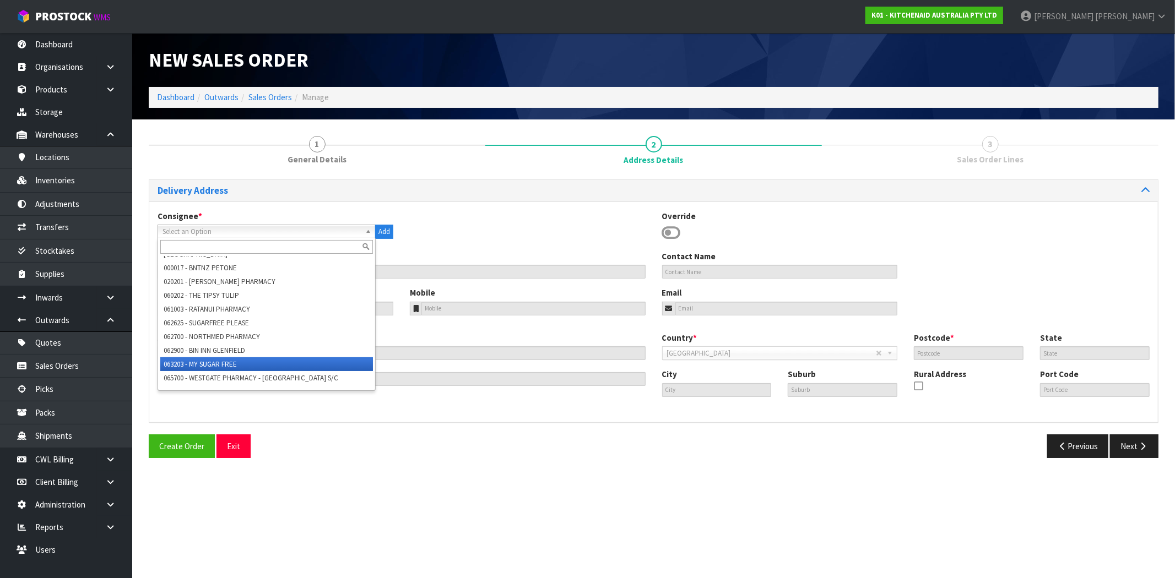
type input "[GEOGRAPHIC_DATA]"
type input "PAREMOREMO"
type input "NZAKL"
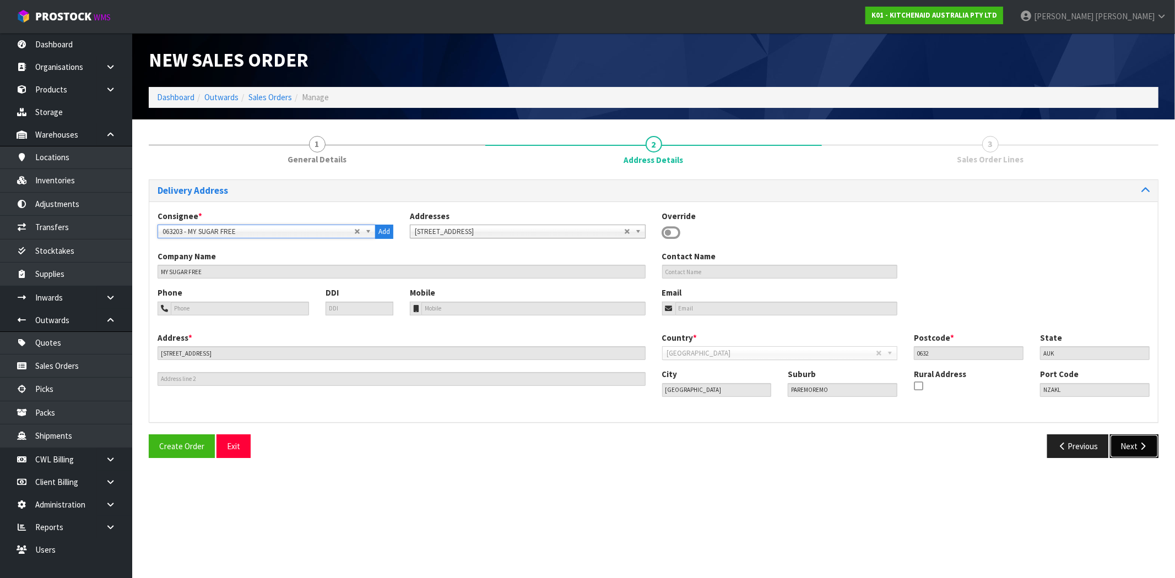
click at [1129, 446] on button "Next" at bounding box center [1134, 447] width 48 height 24
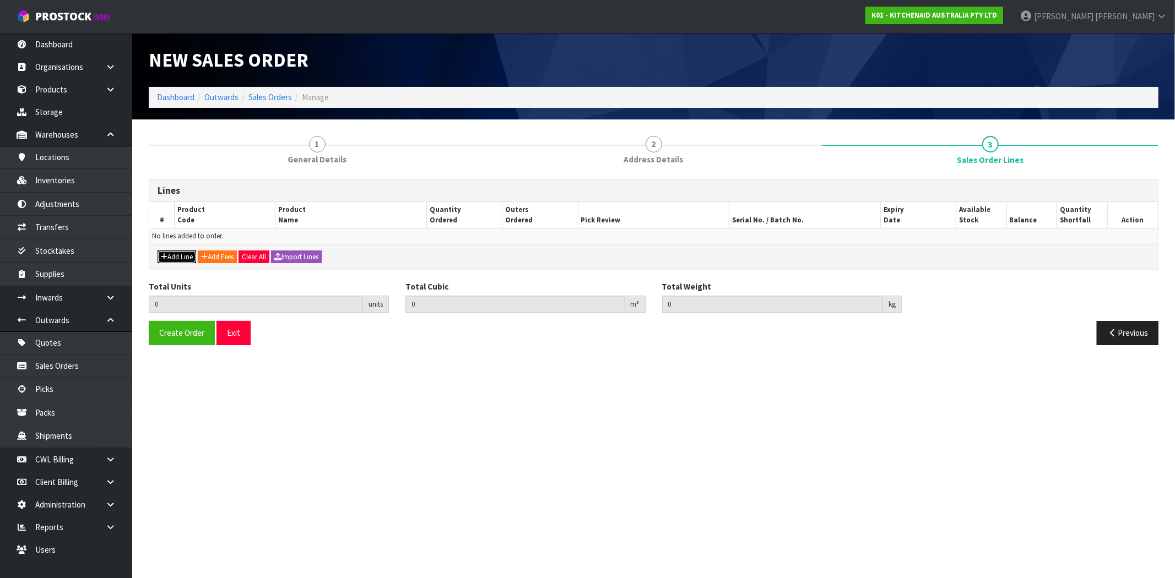
click at [180, 256] on button "Add Line" at bounding box center [176, 257] width 39 height 13
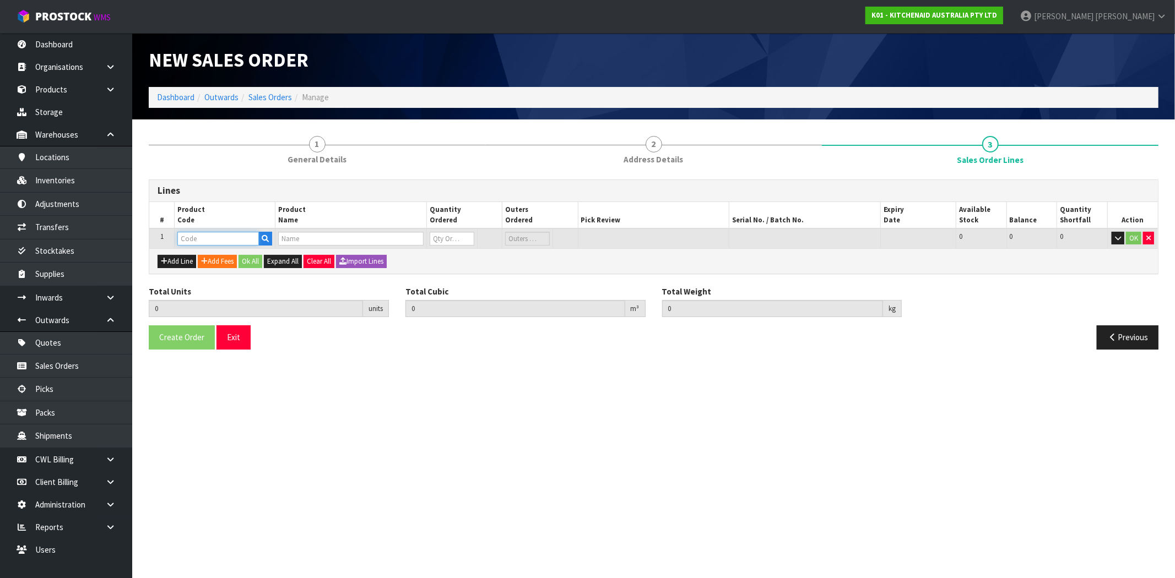
click at [216, 238] on input "text" at bounding box center [218, 239] width 82 height 14
paste input "5KSM160PSAKG"
type input "5KSM160PSAKG"
type input "0.000000"
type input "0.000"
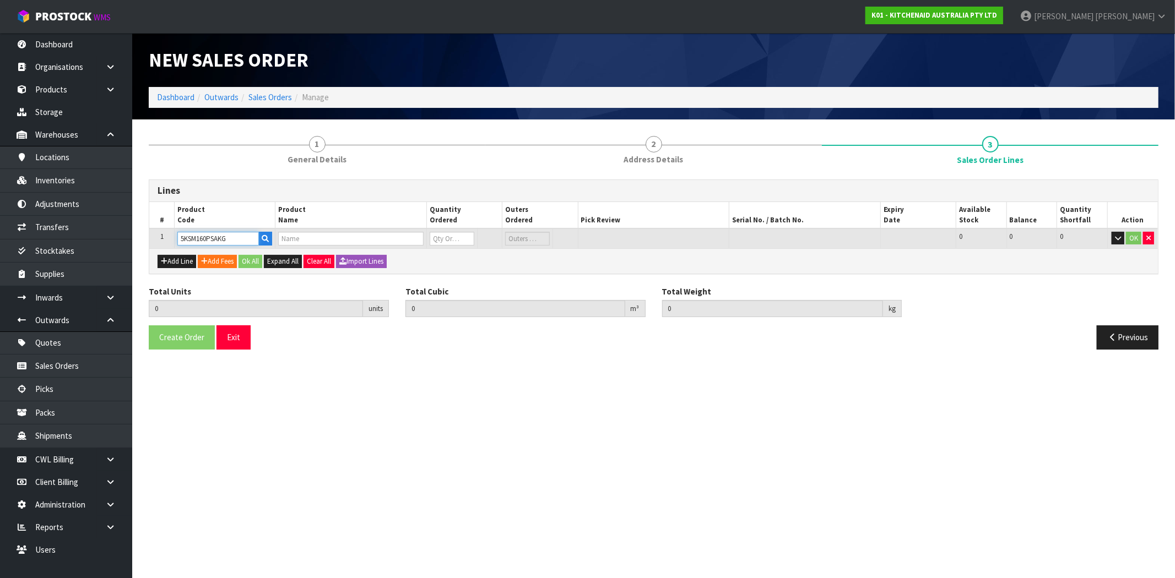
type input "KSM160 Kyoto Glow Mixer"
type input "0"
type input "5KSM160PSAKG"
click at [512, 450] on section "New Sales Order Dashboard Outwards Sales Orders Manage 1 General Details 2 Addr…" at bounding box center [587, 289] width 1175 height 578
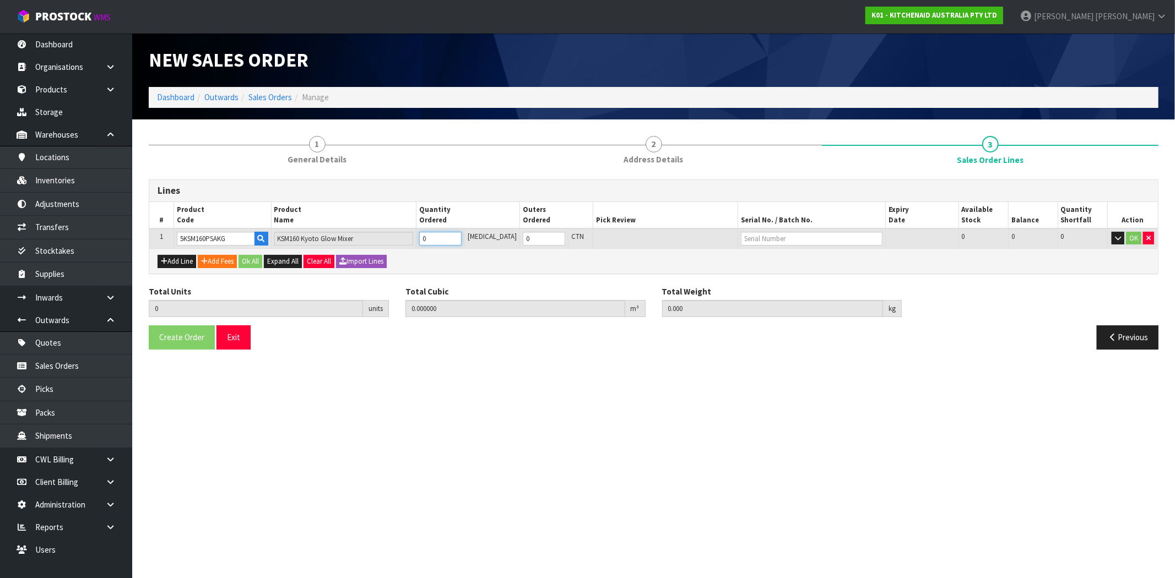
click at [397, 235] on tr "1 5KSM160PSAKG KSM160 Kyoto Glow Mixer 0 [MEDICAL_DATA] 0 CTN 0 0 0 OK" at bounding box center [653, 239] width 1008 height 20
type input "2"
type input "0.096432"
type input "24.6"
type input "2"
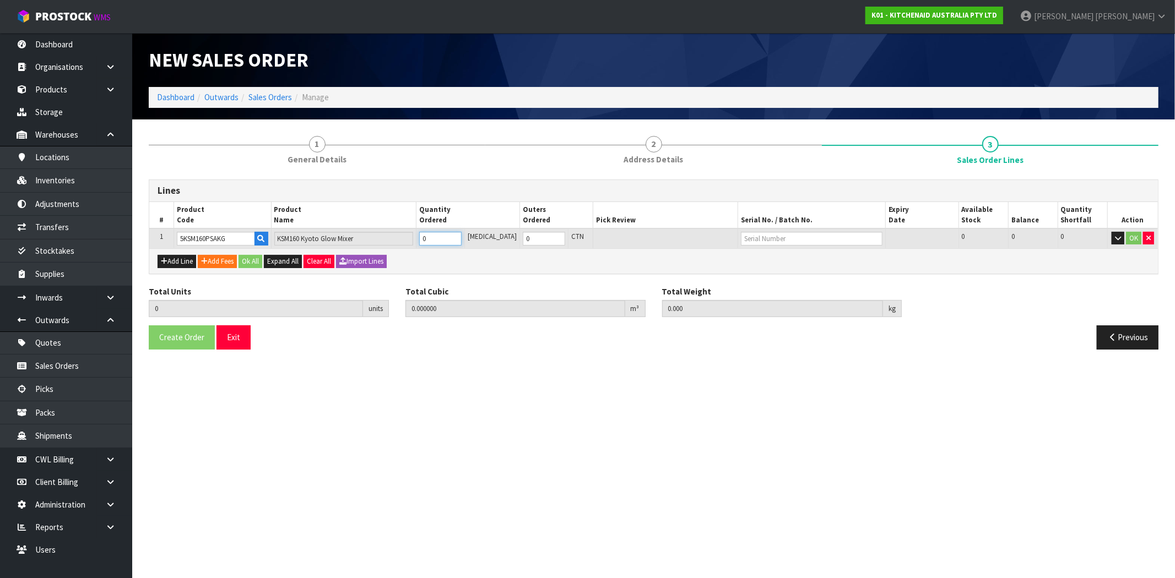
type input "2"
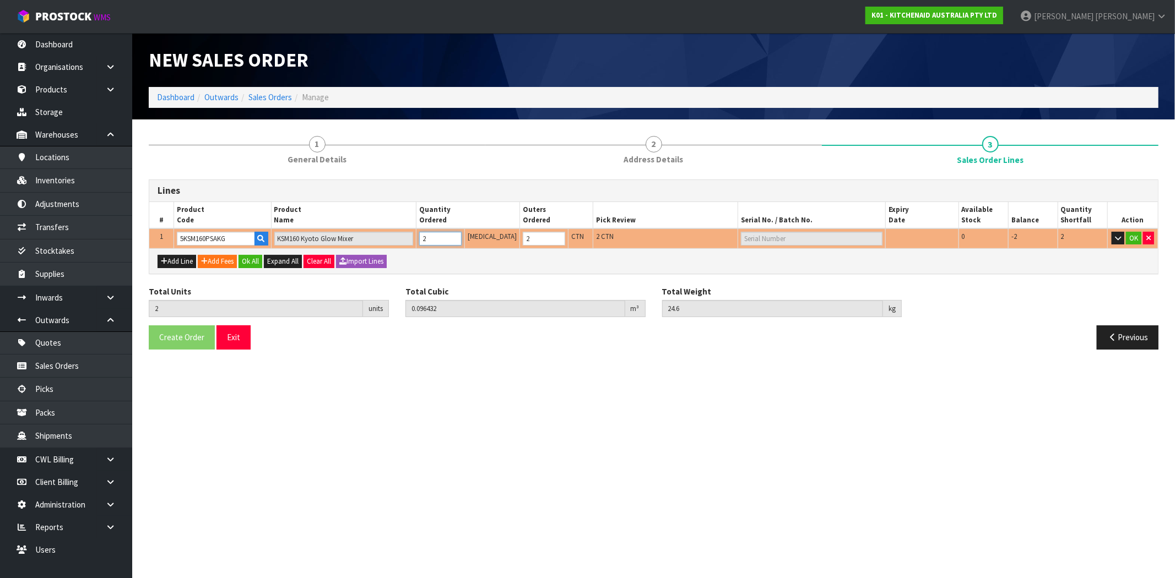
type input "0"
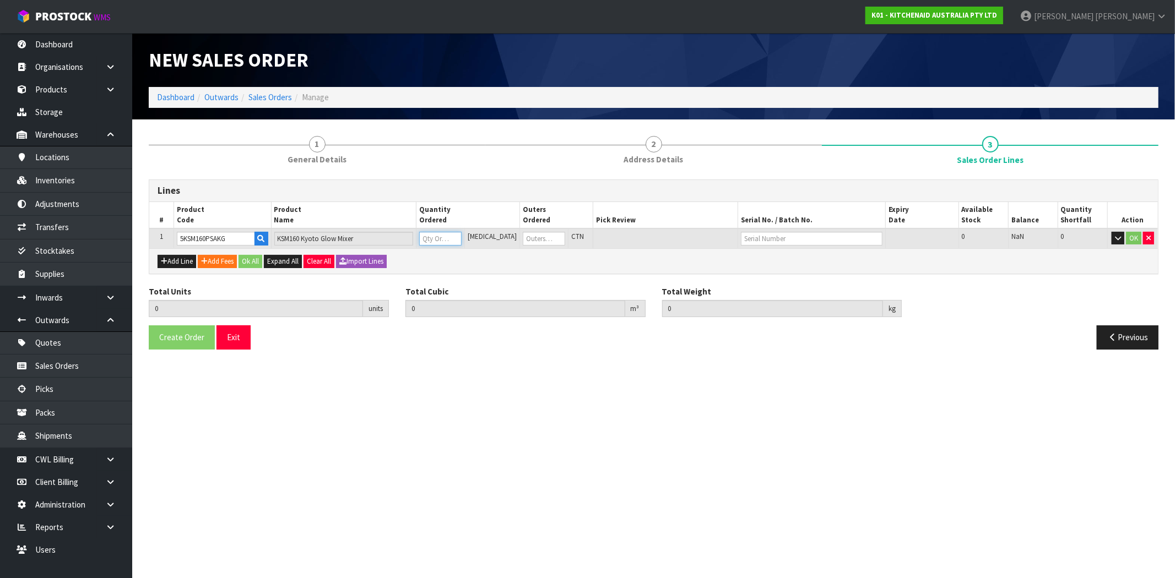
type input "1"
type input "0.048216"
type input "12.3"
type input "1"
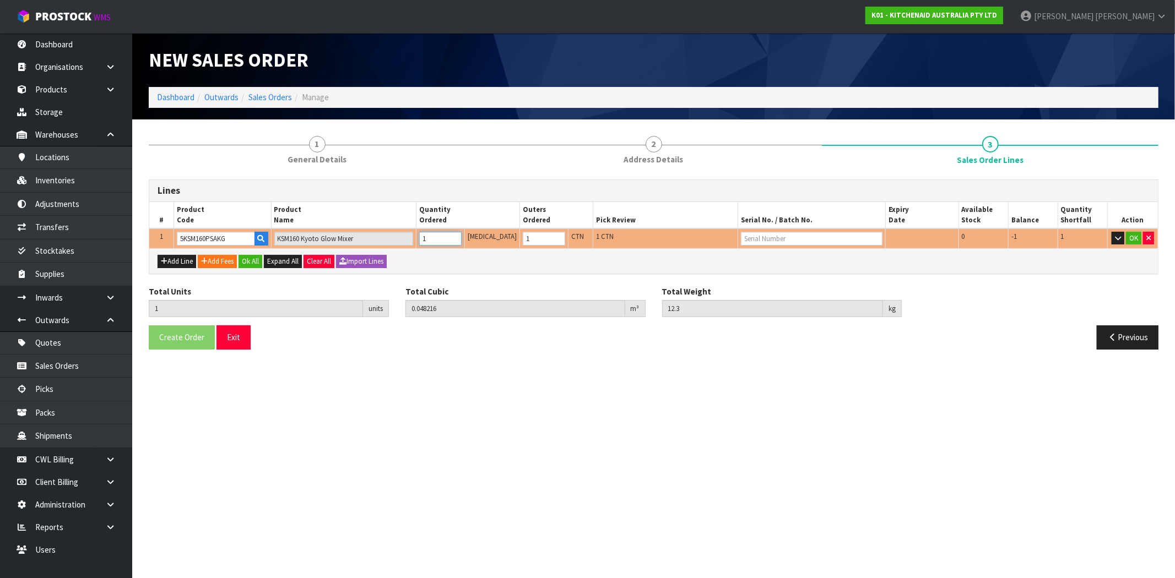
type input "1"
click at [896, 499] on section "New Sales Order Dashboard Outwards Sales Orders Manage 1 General Details 2 Addr…" at bounding box center [587, 289] width 1175 height 578
click at [334, 368] on section "New Sales Order Dashboard Outwards Sales Orders Manage 1 General Details 2 Addr…" at bounding box center [587, 289] width 1175 height 578
drag, startPoint x: 68, startPoint y: 179, endPoint x: 157, endPoint y: 191, distance: 90.0
click at [68, 178] on link "Inventories" at bounding box center [66, 180] width 132 height 23
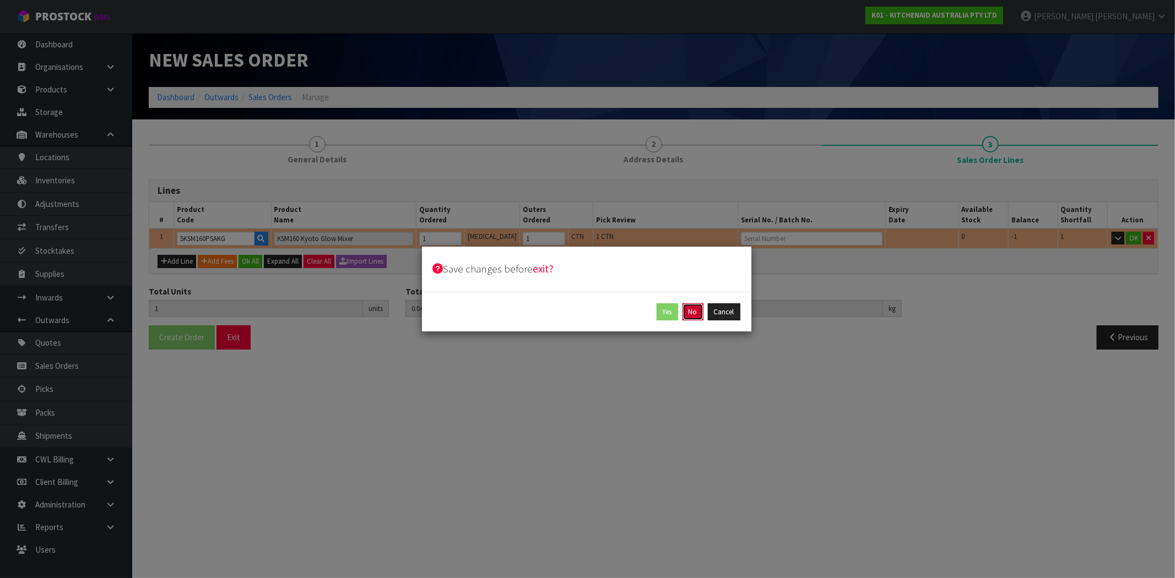
click at [689, 315] on button "No" at bounding box center [692, 312] width 21 height 18
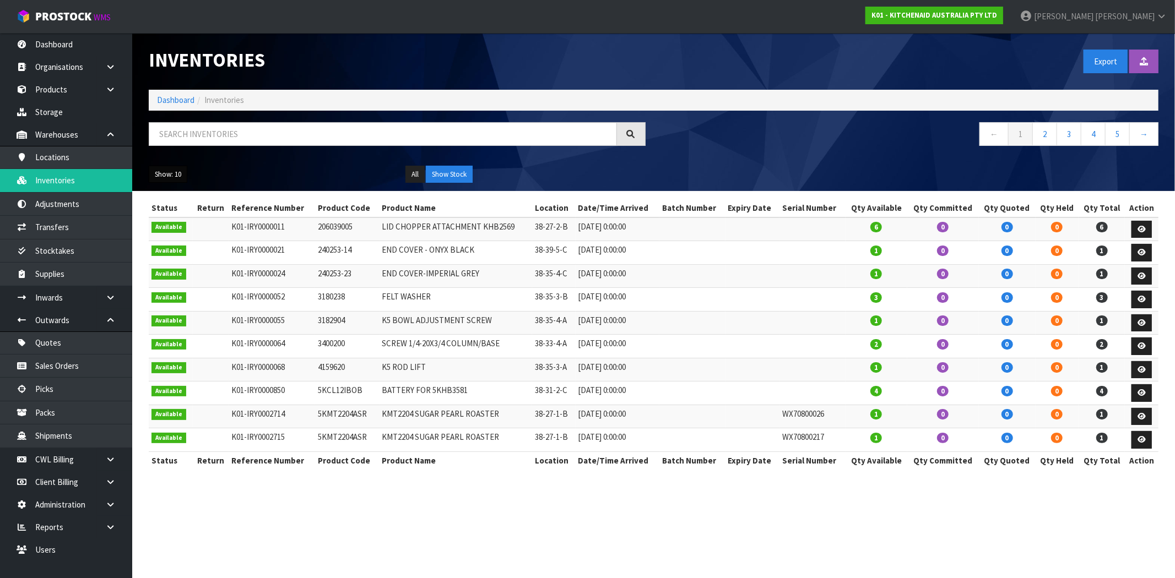
drag, startPoint x: 163, startPoint y: 176, endPoint x: 178, endPoint y: 207, distance: 34.2
click at [163, 175] on button "Show: 10" at bounding box center [168, 175] width 39 height 18
click at [201, 239] on link "50" at bounding box center [192, 239] width 87 height 15
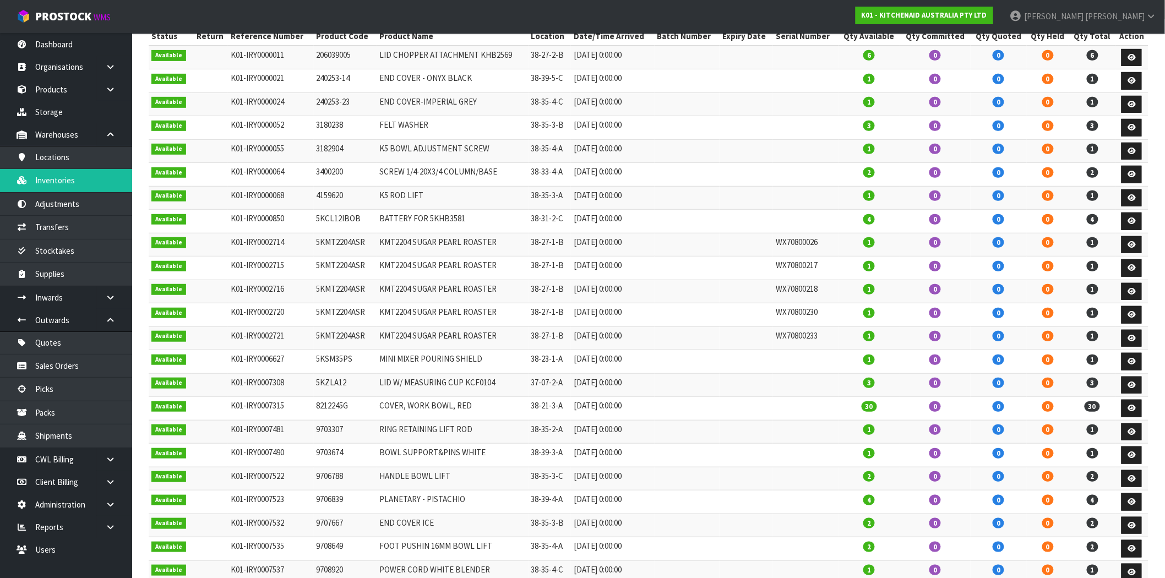
scroll to position [183, 0]
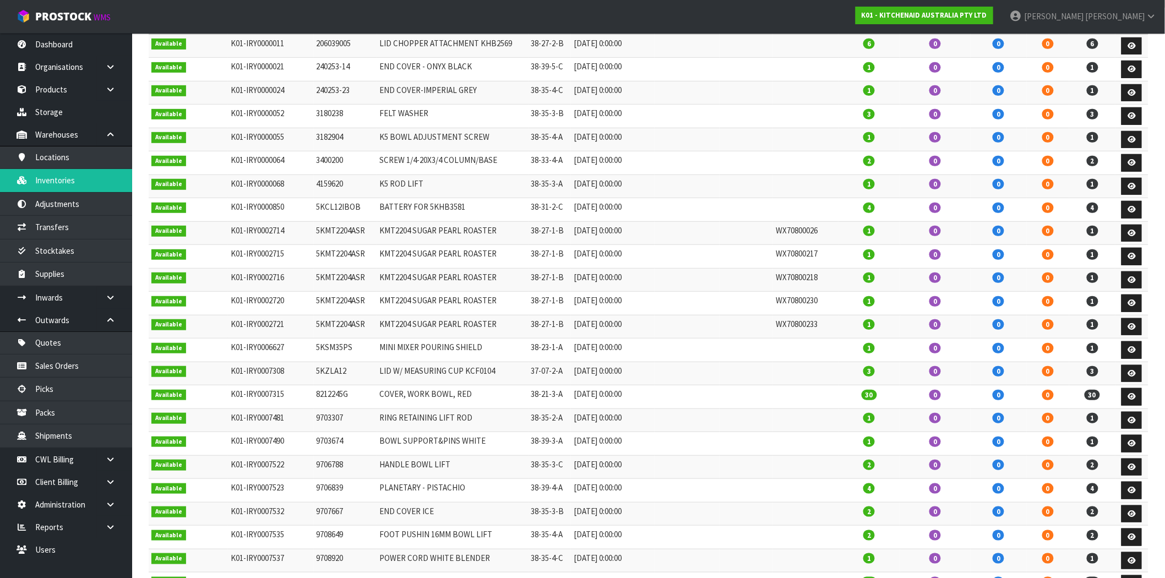
drag, startPoint x: 366, startPoint y: 256, endPoint x: 312, endPoint y: 260, distance: 53.6
click at [314, 260] on td "5KMT2204ASR" at bounding box center [345, 257] width 63 height 24
copy td "5KMT2204ASR"
click at [1129, 255] on icon at bounding box center [1132, 256] width 8 height 7
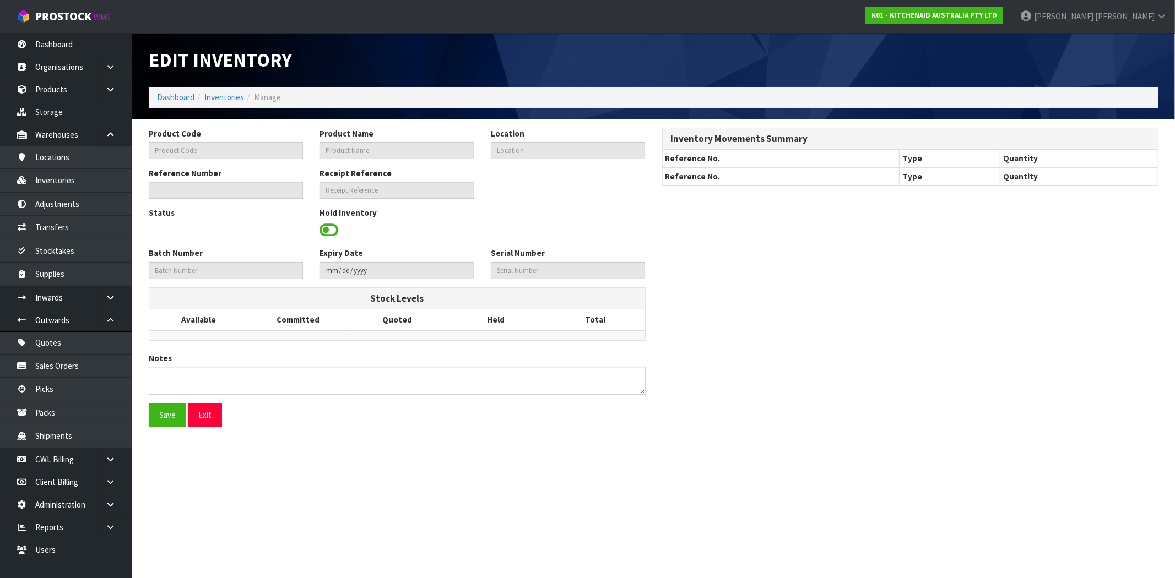
type input "5KMT2204ASR"
type input "KMT2204 SUGAR PEARL ROASTER"
type input "38-27-1-B"
type input "K01-IRY0002715"
type input "WX70800217"
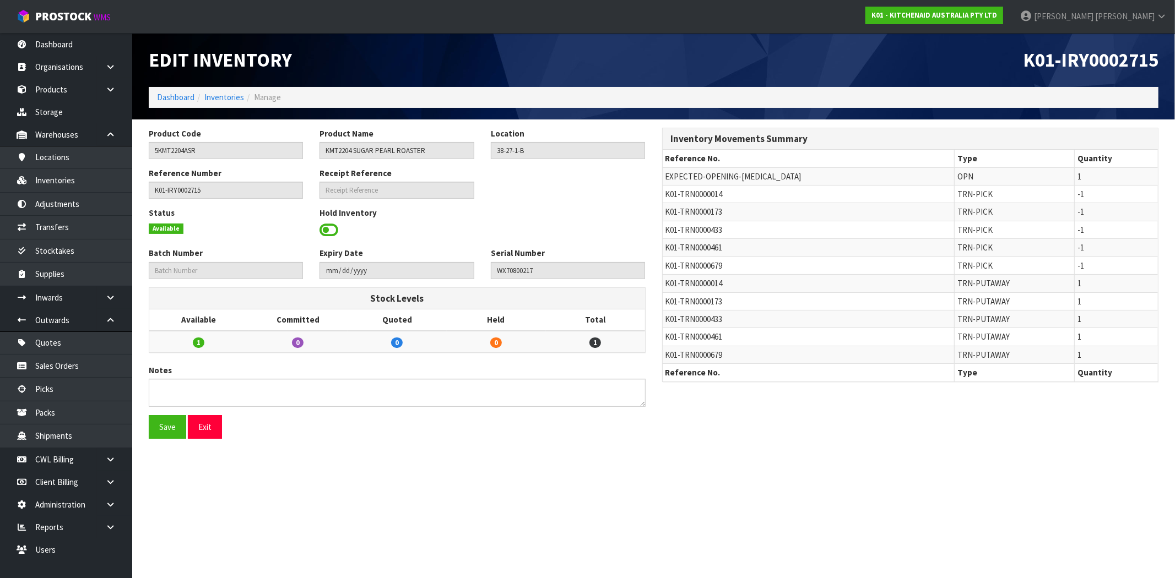
click at [331, 232] on span at bounding box center [328, 230] width 19 height 17
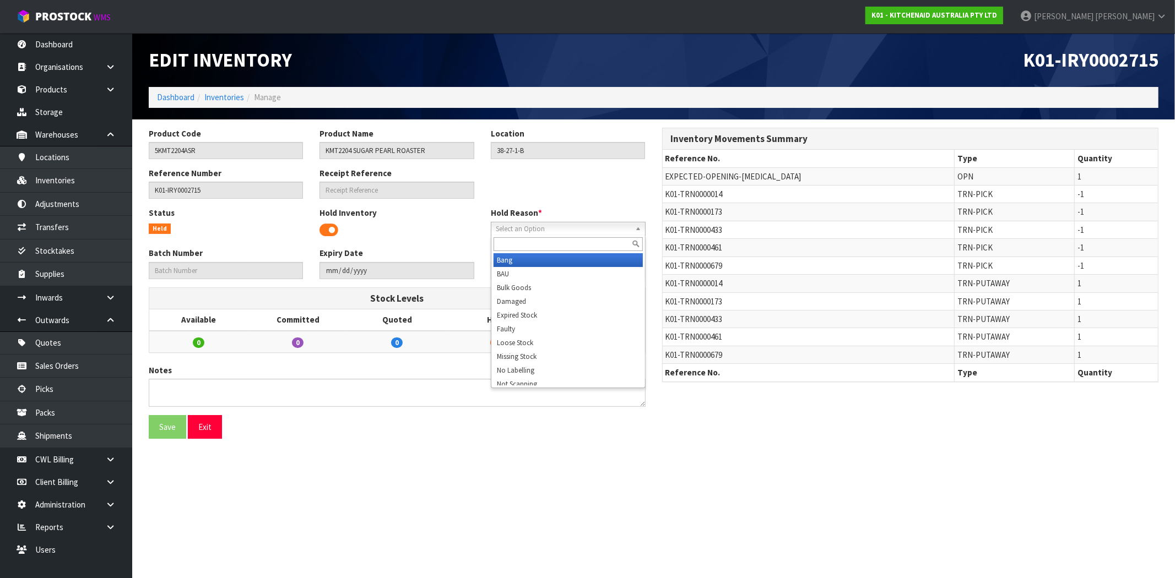
drag, startPoint x: 541, startPoint y: 230, endPoint x: 531, endPoint y: 260, distance: 32.4
click at [540, 229] on span "Select an Option" at bounding box center [563, 228] width 135 height 13
click at [525, 323] on li "Faulty" at bounding box center [567, 329] width 149 height 14
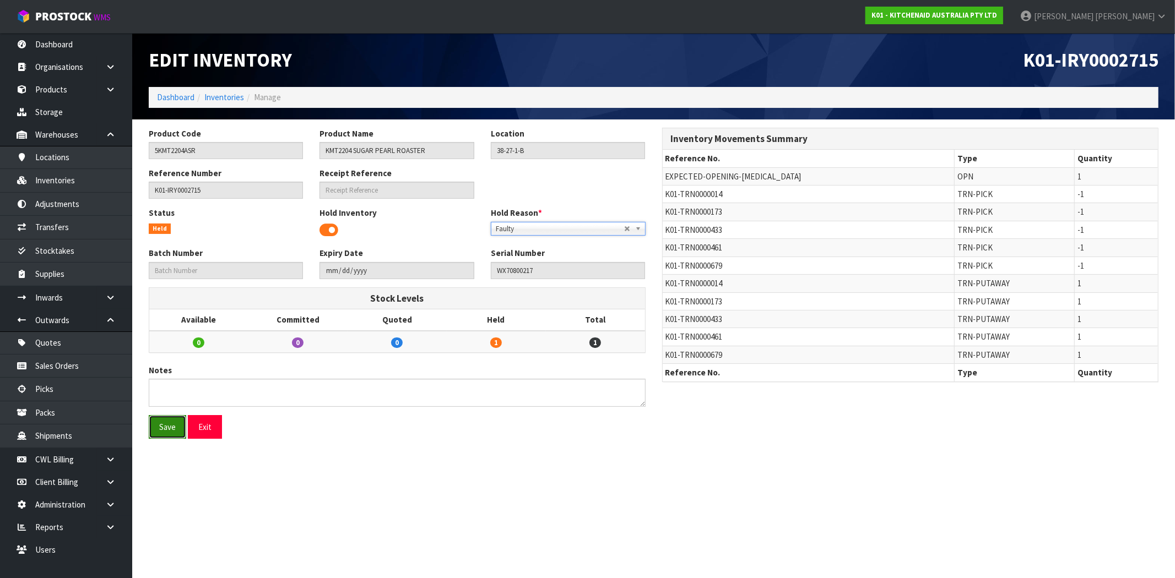
click at [167, 426] on button "Save" at bounding box center [167, 427] width 37 height 24
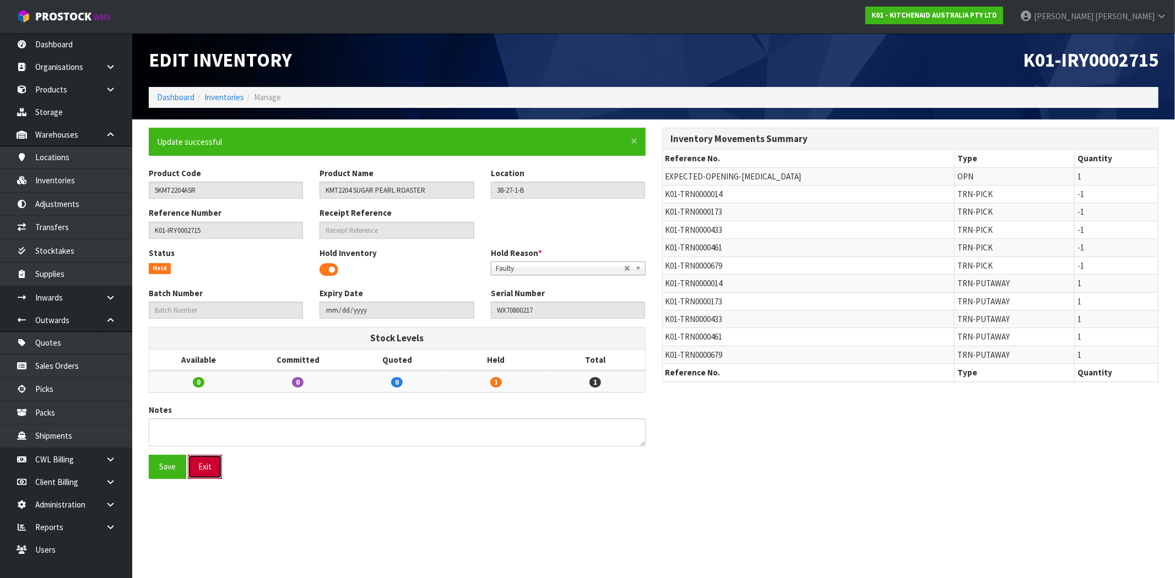
drag, startPoint x: 213, startPoint y: 470, endPoint x: 245, endPoint y: 439, distance: 44.4
click at [211, 471] on button "Exit" at bounding box center [205, 467] width 34 height 24
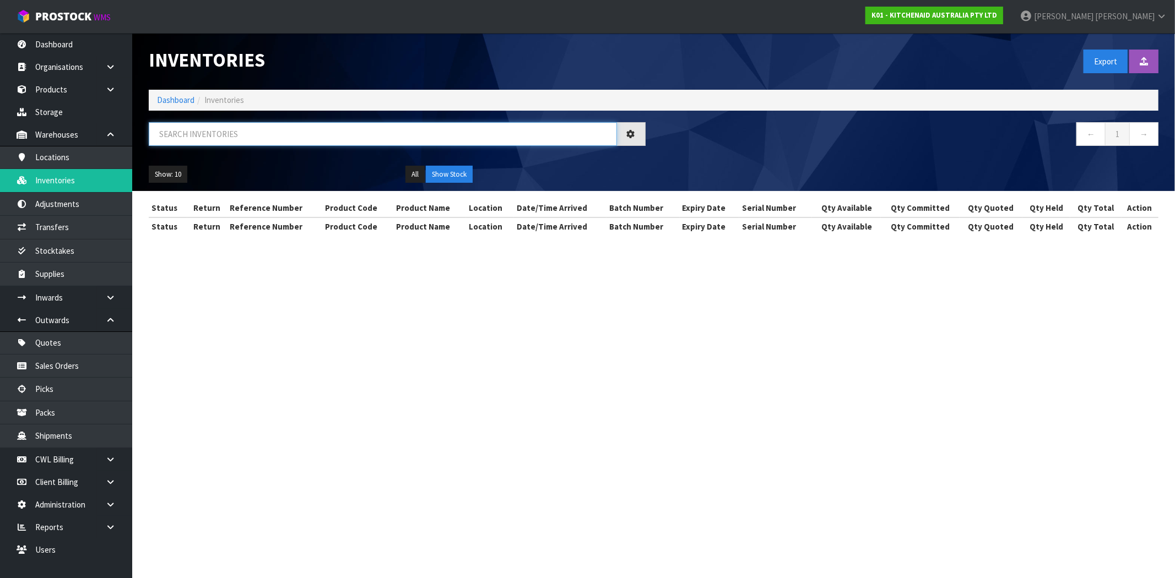
click at [296, 139] on input "text" at bounding box center [383, 134] width 468 height 24
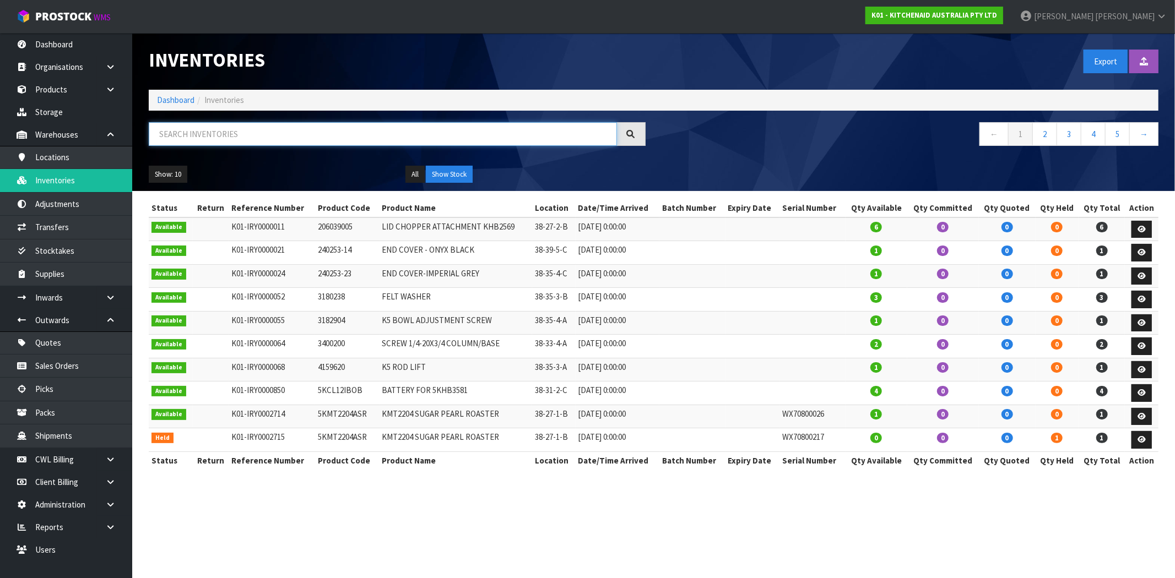
paste input "5KMT2204ASR"
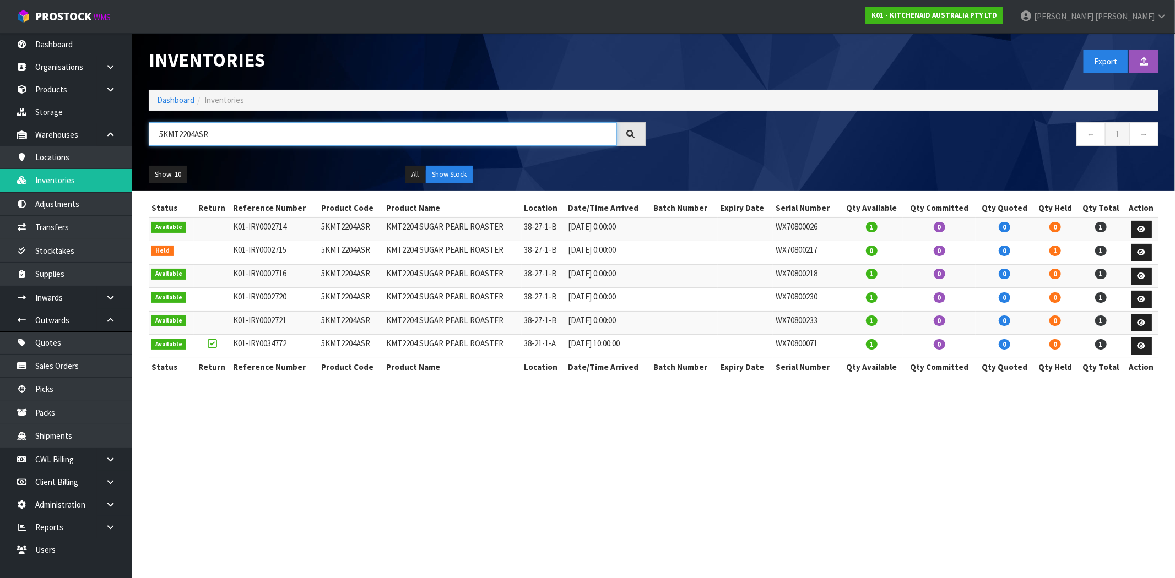
type input "5KMT2204ASR"
drag, startPoint x: 833, startPoint y: 248, endPoint x: 761, endPoint y: 254, distance: 71.8
click at [761, 254] on tr "Held K01-IRY0002715 5KMT2204ASR KMT2204 SUGAR PEARL ROASTER 38-27-1-B [DATE] 0:…" at bounding box center [653, 253] width 1009 height 24
copy tr "WX70800217"
click at [74, 362] on link "Sales Orders" at bounding box center [66, 366] width 132 height 23
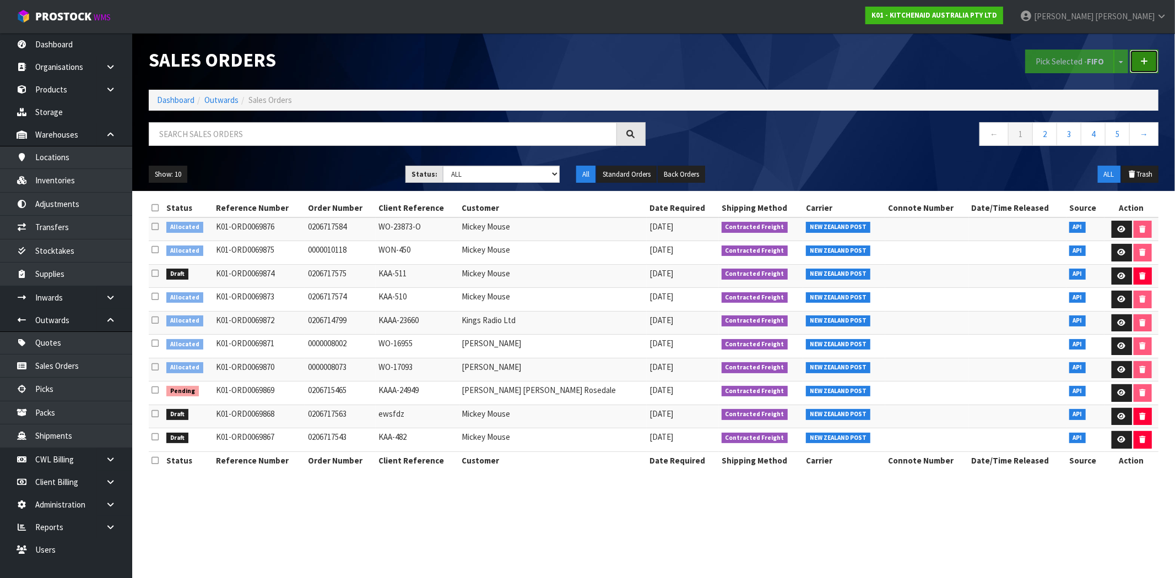
click at [1144, 64] on icon at bounding box center [1144, 61] width 8 height 8
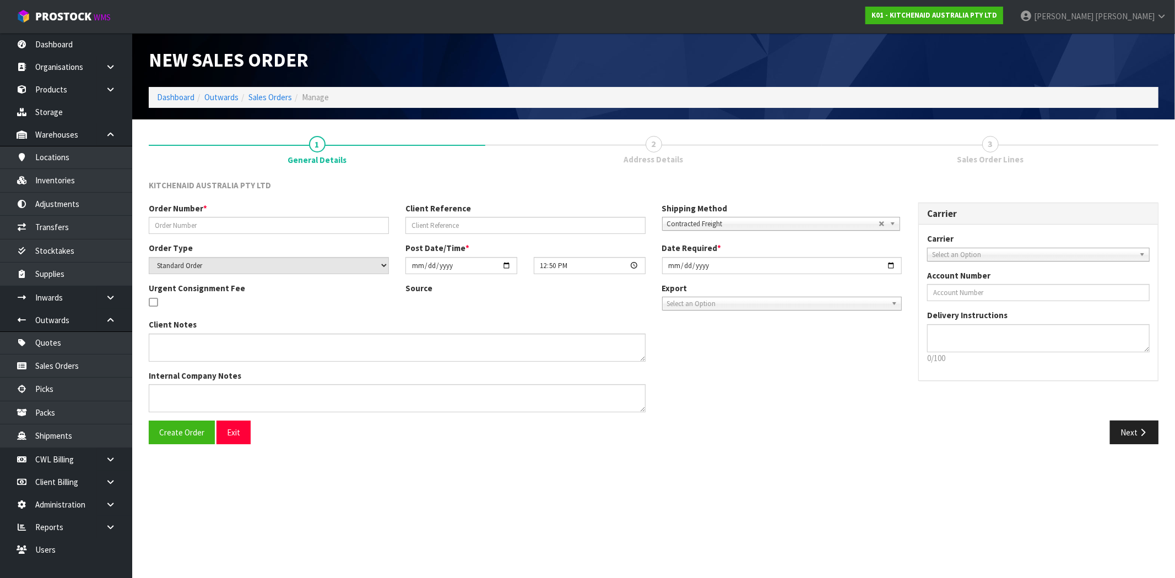
click at [256, 427] on div "Create Order Exit" at bounding box center [396, 433] width 513 height 24
click at [238, 437] on button "Exit" at bounding box center [233, 433] width 34 height 24
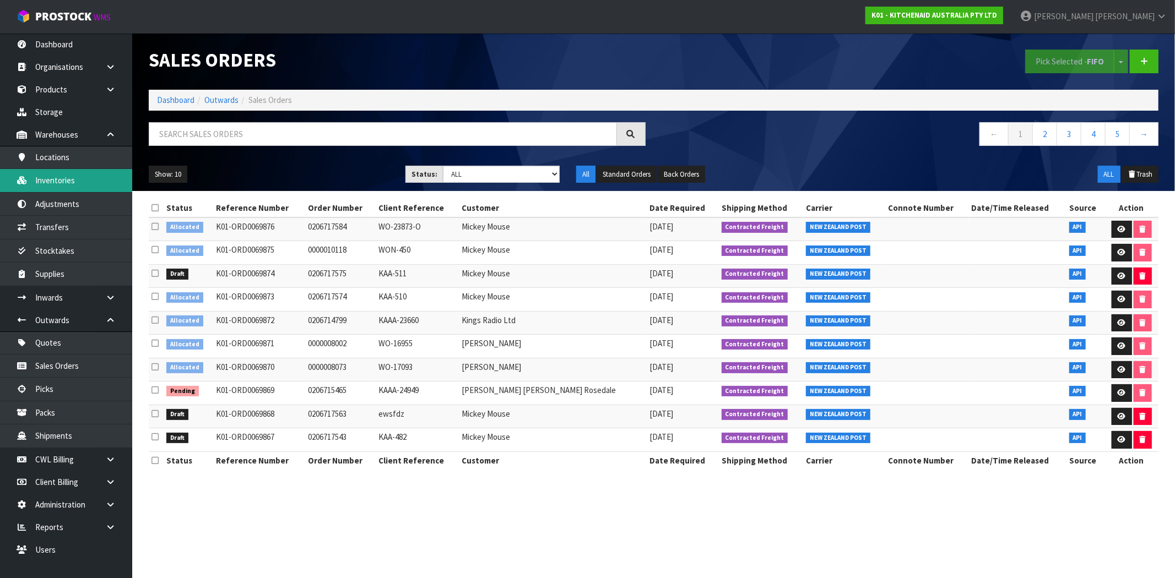
click at [63, 174] on link "Inventories" at bounding box center [66, 180] width 132 height 23
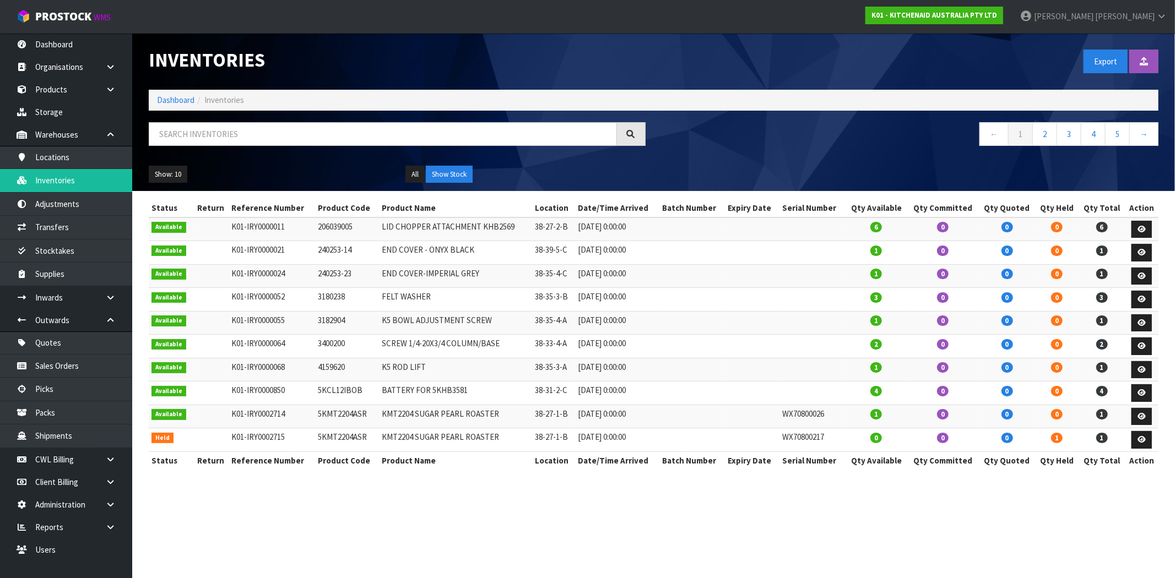
click at [294, 120] on div "Inventories Export Import Inventory Drop file here to import csv template Dashb…" at bounding box center [653, 112] width 1026 height 158
click at [289, 137] on input "text" at bounding box center [383, 134] width 468 height 24
paste input "WX70800217"
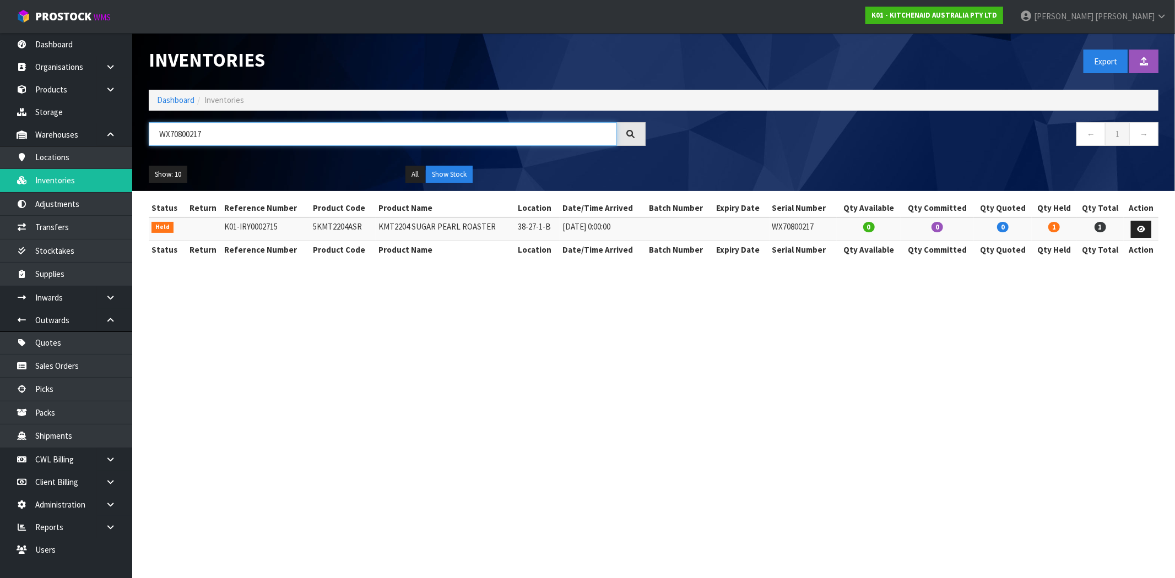
type input "WX70800217"
drag, startPoint x: 360, startPoint y: 225, endPoint x: 306, endPoint y: 230, distance: 54.2
click at [310, 230] on td "5KMT2204ASR" at bounding box center [343, 230] width 66 height 24
copy td "5KMT2204ASR"
click at [79, 369] on link "Sales Orders" at bounding box center [66, 366] width 132 height 23
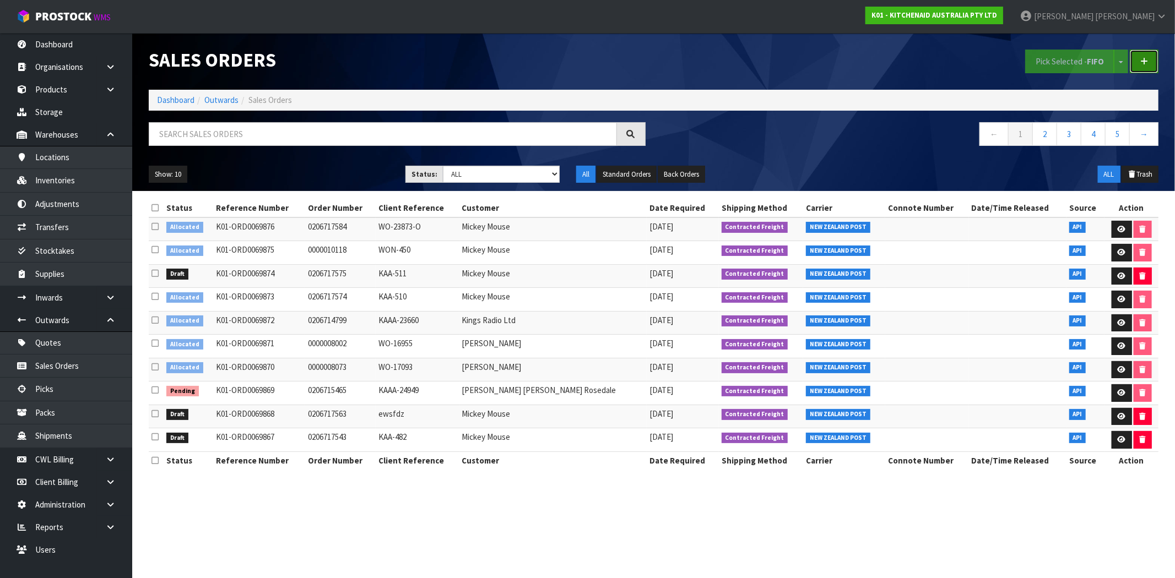
click at [1149, 67] on link at bounding box center [1143, 62] width 29 height 24
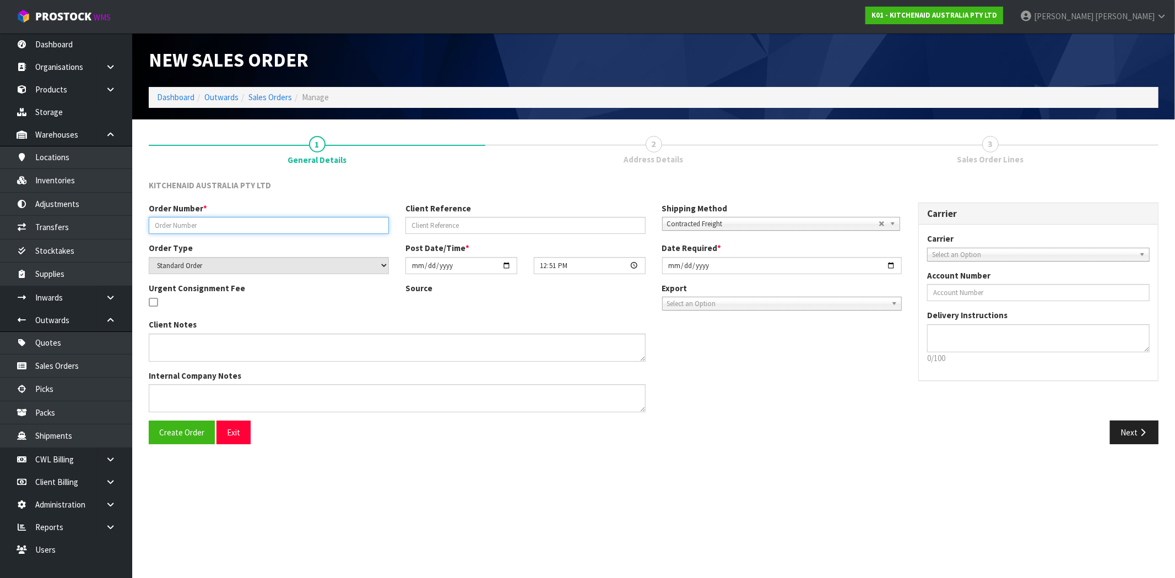
click at [284, 218] on input "text" at bounding box center [269, 225] width 240 height 17
type input "DGFDFGDFG"
drag, startPoint x: 881, startPoint y: 441, endPoint x: 1066, endPoint y: 433, distance: 184.6
click at [882, 439] on div "Next" at bounding box center [910, 433] width 513 height 24
click at [1126, 432] on button "Next" at bounding box center [1134, 433] width 48 height 24
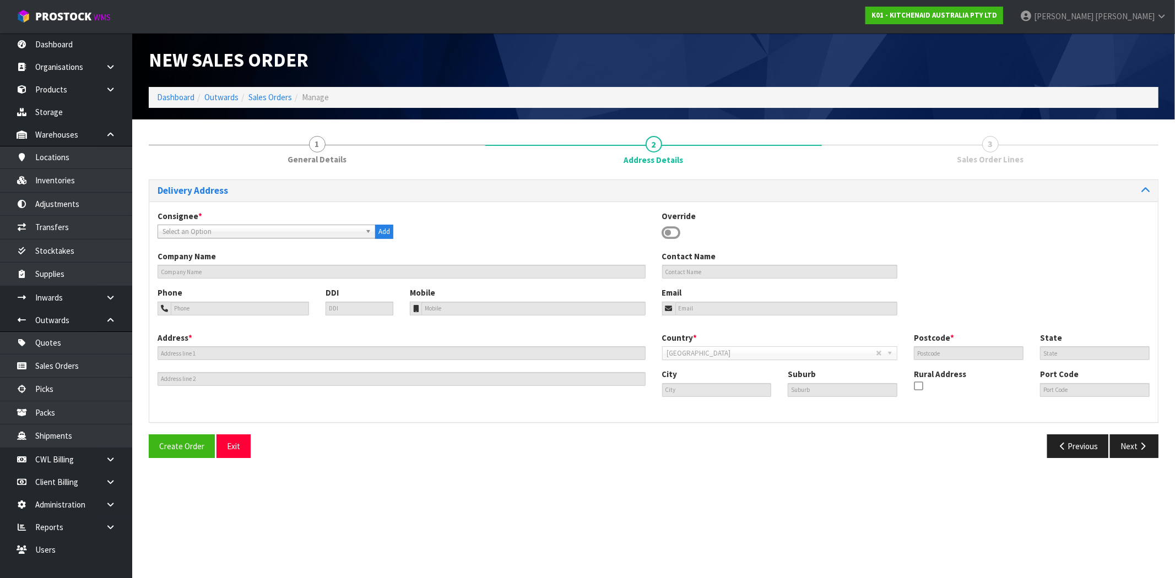
click at [236, 236] on span "Select an Option" at bounding box center [261, 231] width 198 height 13
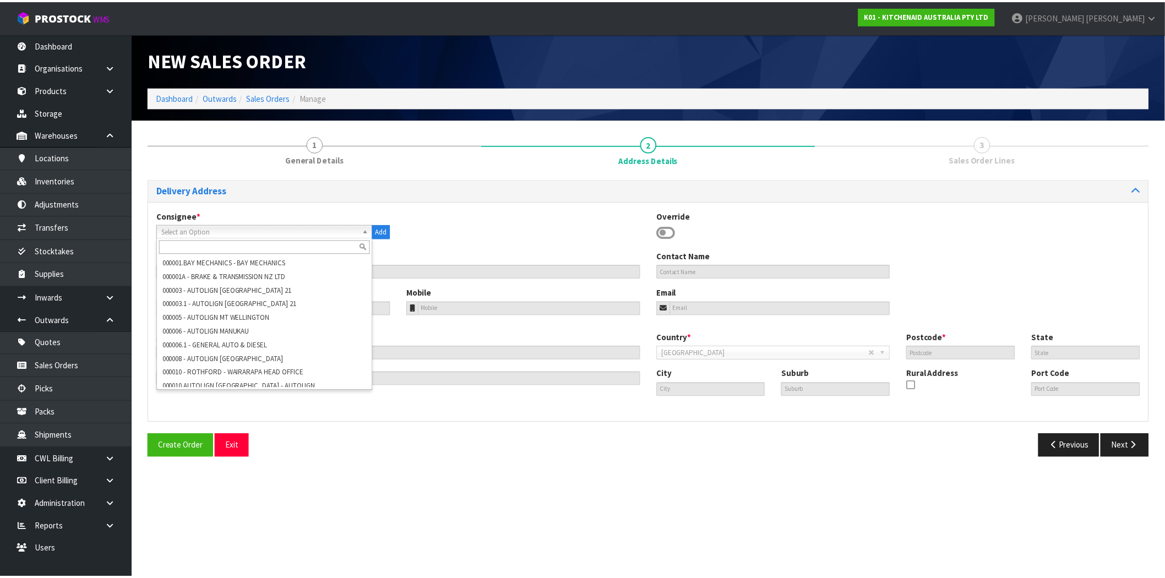
scroll to position [551, 0]
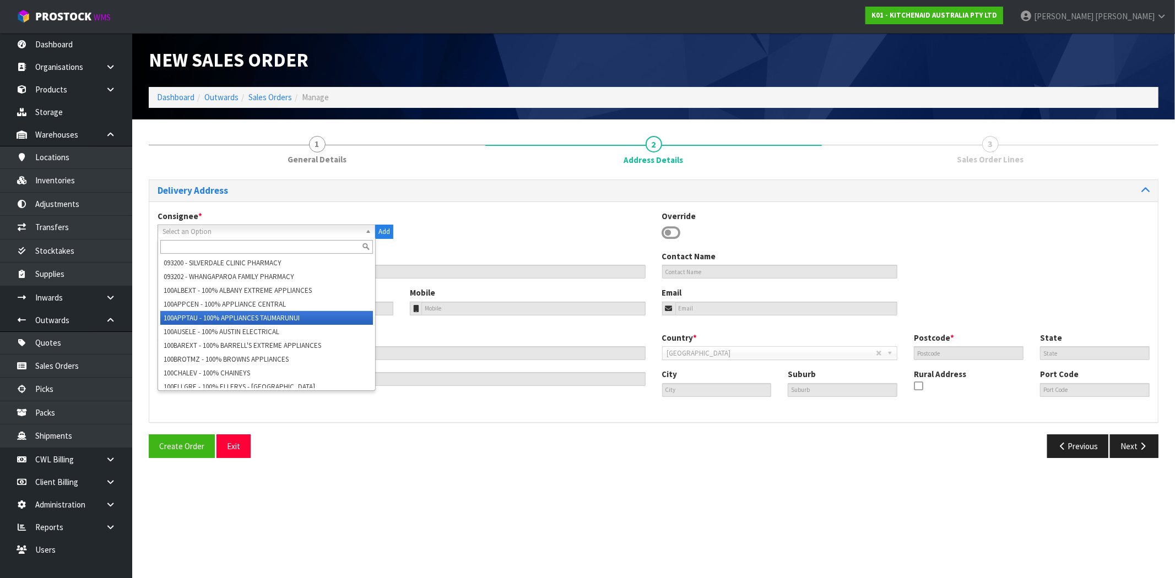
click at [215, 311] on li "100APPTAU - 100% APPLIANCES TAUMARUNUI" at bounding box center [266, 318] width 213 height 14
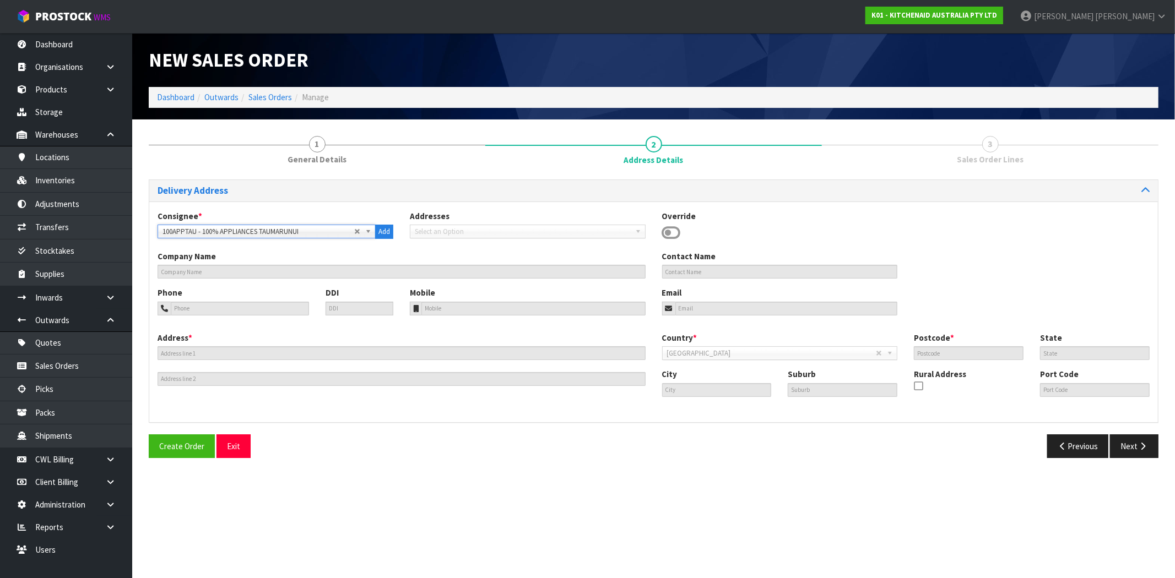
type input "100% APPLIANCES TAUMARUNUI"
type input "[PERSON_NAME]"
type input "07 895 7348"
type input "027 443 5505"
type input "[EMAIL_ADDRESS][DOMAIN_NAME]"
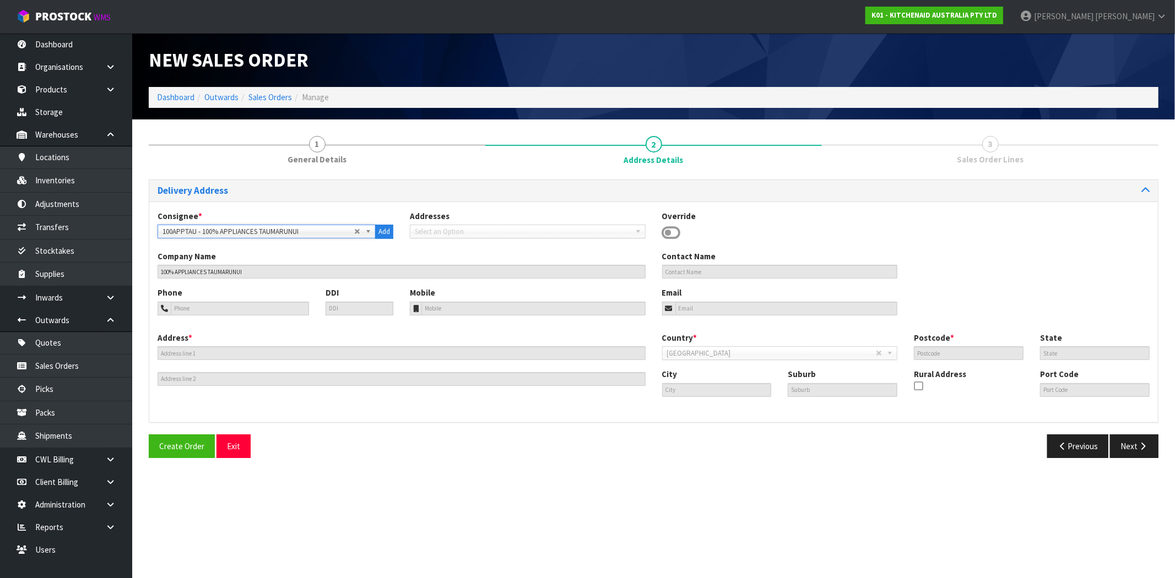
type input "[STREET_ADDRESS]"
type input "3920"
type input "Taumarunui"
type input "TAUMARUNUI"
click at [1136, 452] on button "Next" at bounding box center [1134, 447] width 48 height 24
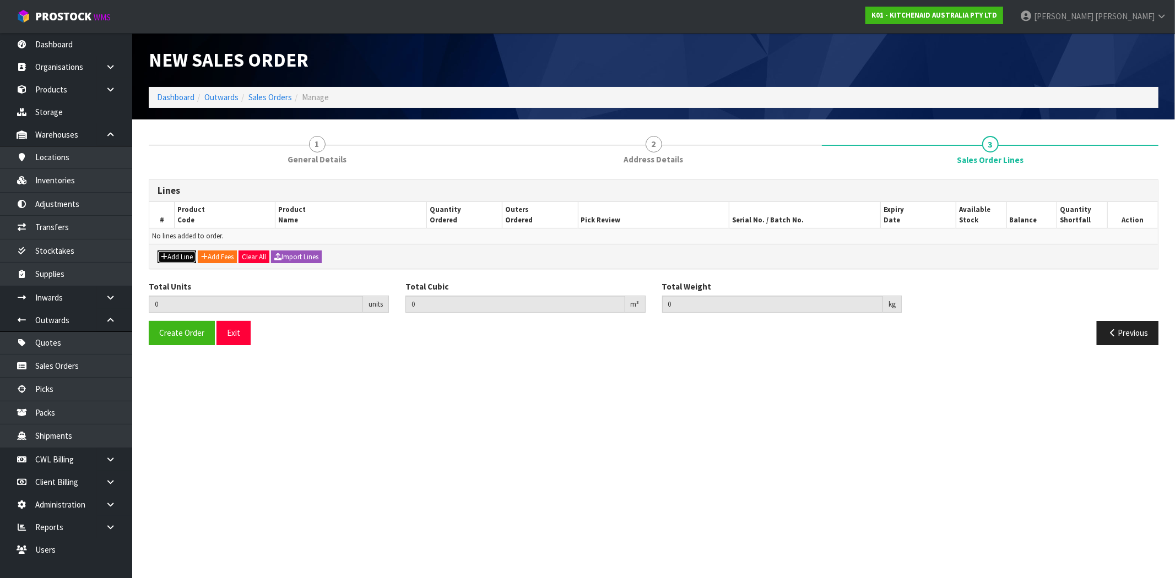
click at [170, 252] on button "Add Line" at bounding box center [176, 257] width 39 height 13
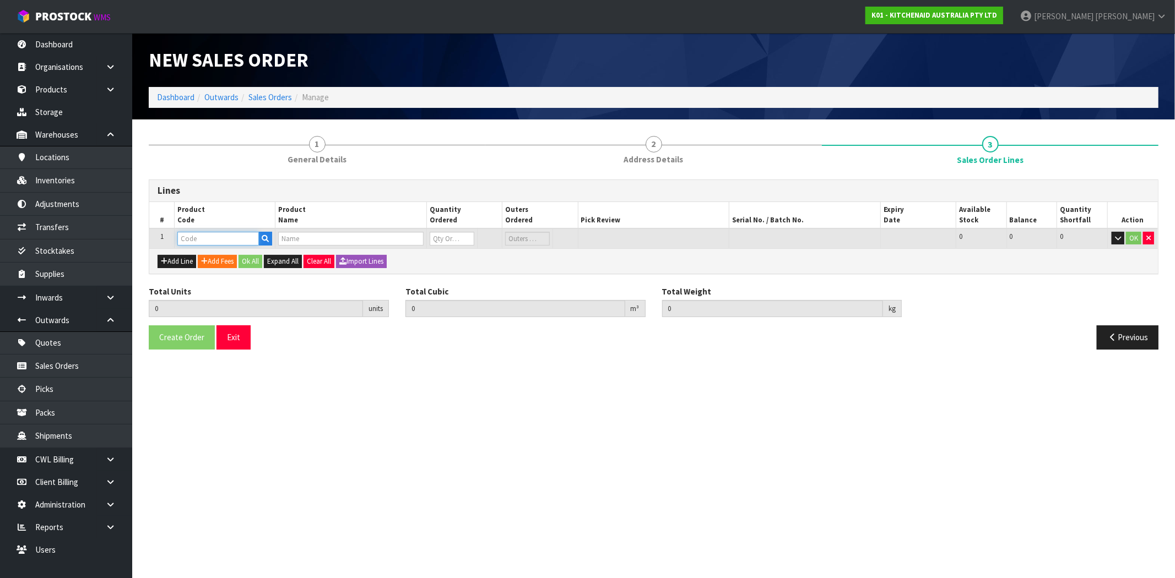
click at [182, 241] on input "text" at bounding box center [218, 239] width 82 height 14
paste input "5KMT2204ASR"
type input "5KMT2204ASR"
type input "0.000000"
type input "0.000"
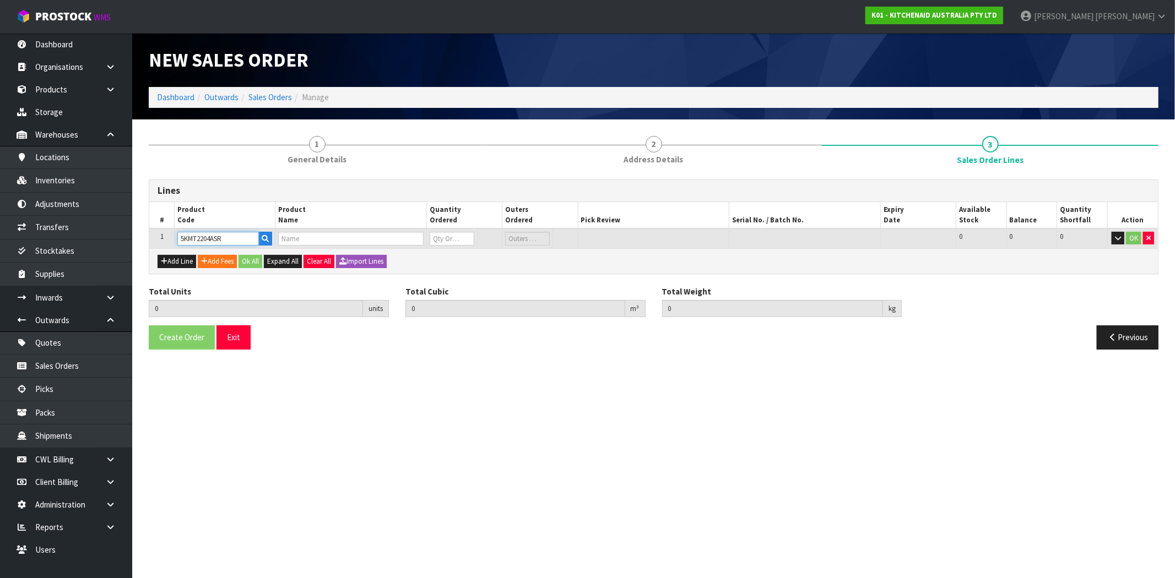
type input "KMT2204 SUGAR PEARL ROASTER"
type input "0"
type input "5KMT2204ASR"
click at [480, 410] on section "New Sales Order Dashboard Outwards Sales Orders Manage 1 General Details 2 Addr…" at bounding box center [587, 289] width 1175 height 578
click at [376, 234] on tr "1 5KMT2204ASR KMT2204 SUGAR PEARL ROASTER 0 [MEDICAL_DATA] 5 5 0 OK" at bounding box center [653, 239] width 1008 height 20
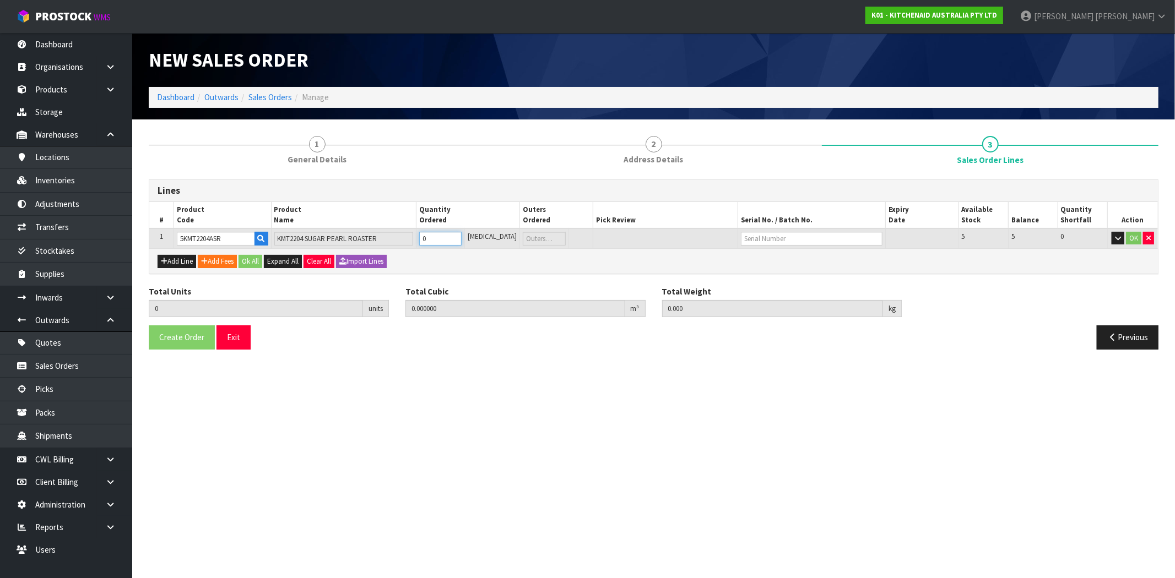
type input "1"
type input "0.036244"
type input "8"
type input "1"
click at [935, 455] on section "New Sales Order Dashboard Outwards Sales Orders Manage 1 General Details 2 Addr…" at bounding box center [587, 289] width 1175 height 578
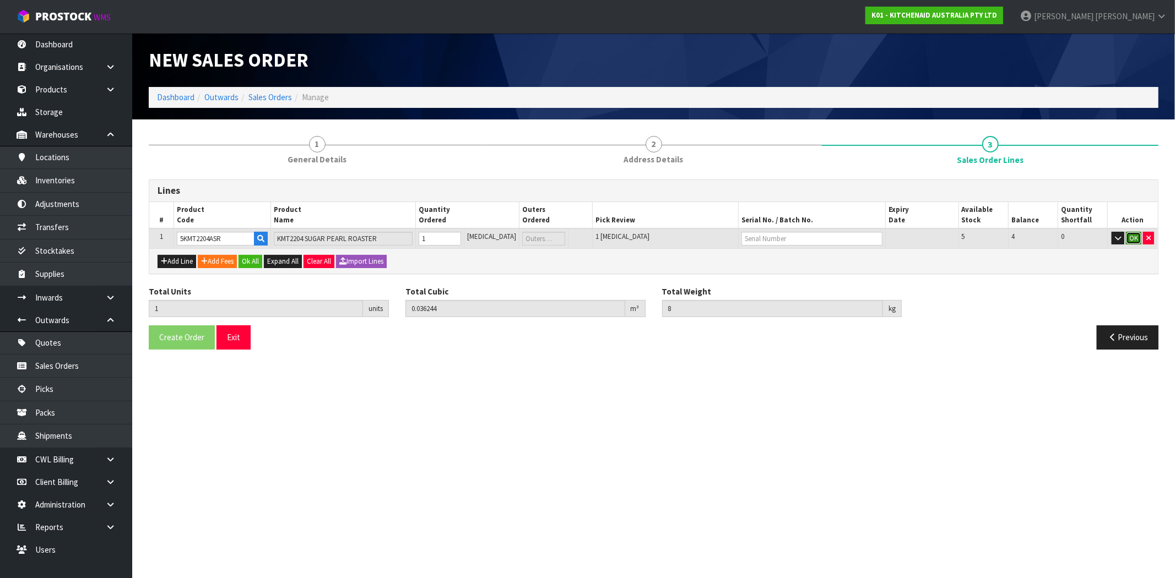
click at [1134, 237] on button "OK" at bounding box center [1133, 238] width 15 height 13
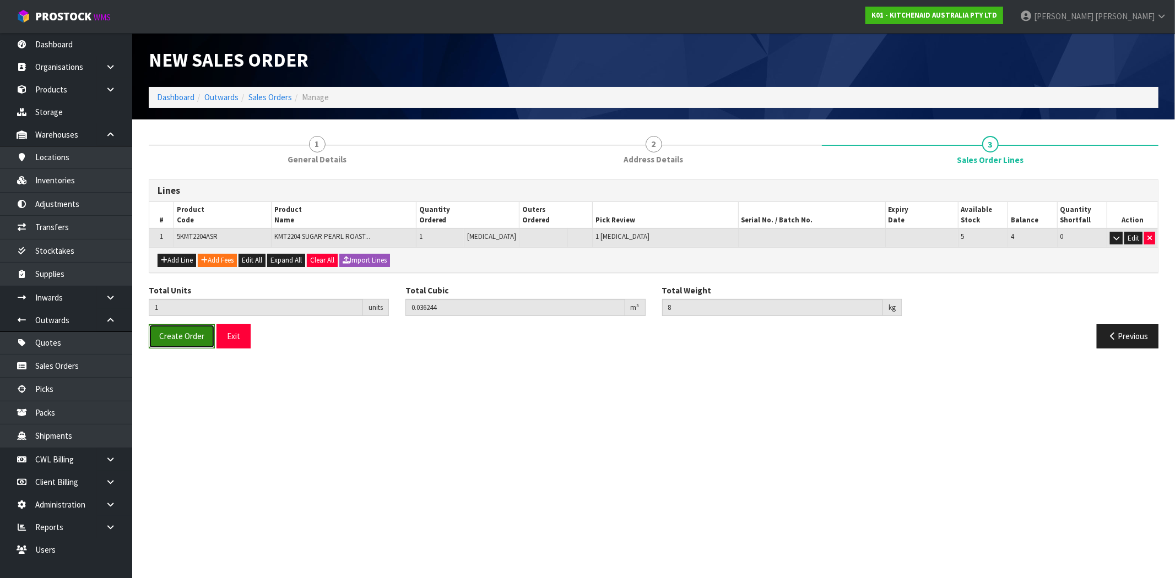
drag, startPoint x: 177, startPoint y: 339, endPoint x: 175, endPoint y: 325, distance: 14.5
click at [176, 339] on span "Create Order" at bounding box center [181, 336] width 45 height 10
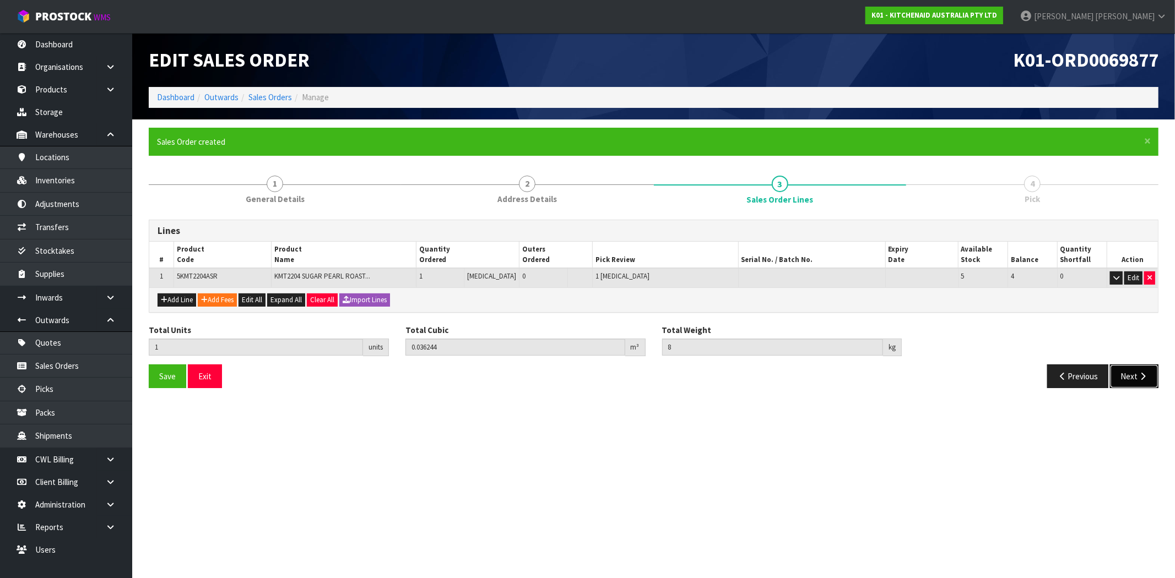
click at [1129, 372] on button "Next" at bounding box center [1134, 377] width 48 height 24
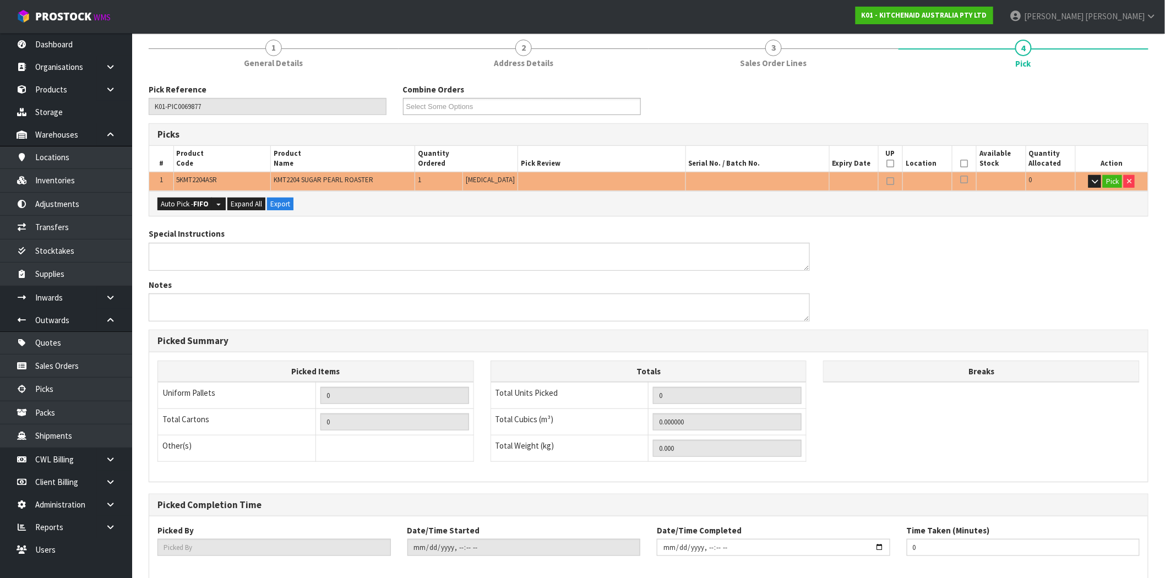
scroll to position [69, 0]
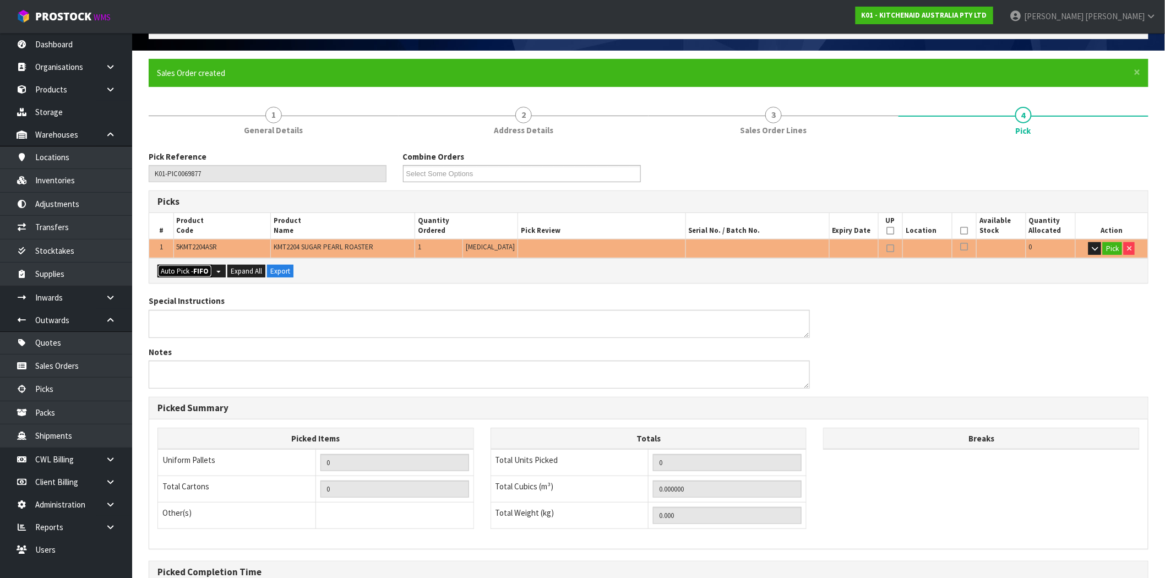
click at [194, 270] on strong "FIFO" at bounding box center [200, 271] width 15 height 9
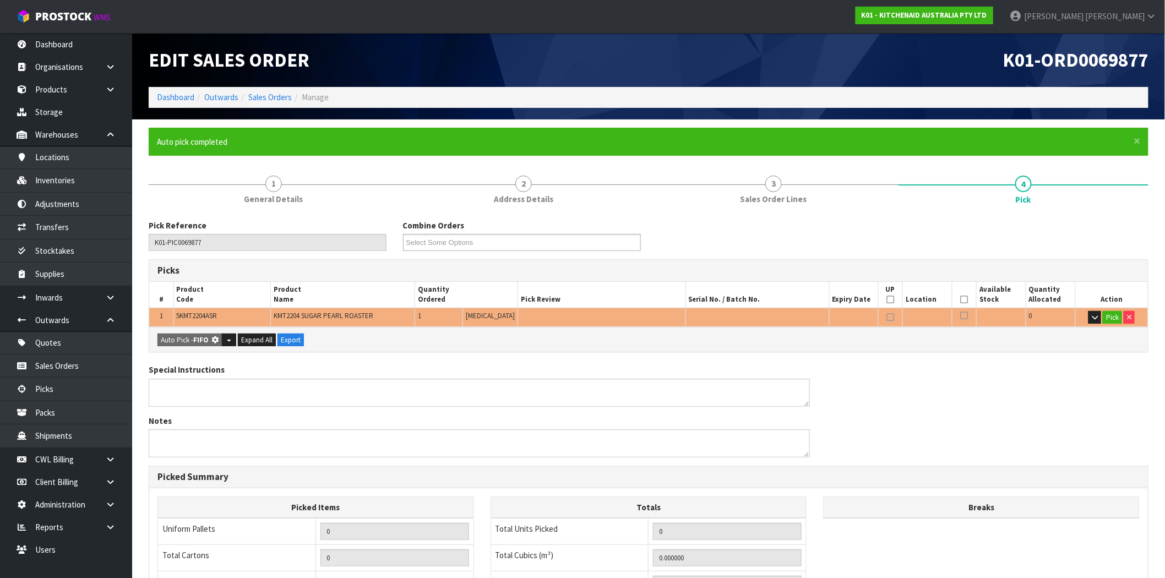
type input "1"
type input "0.036244"
type input "8.000"
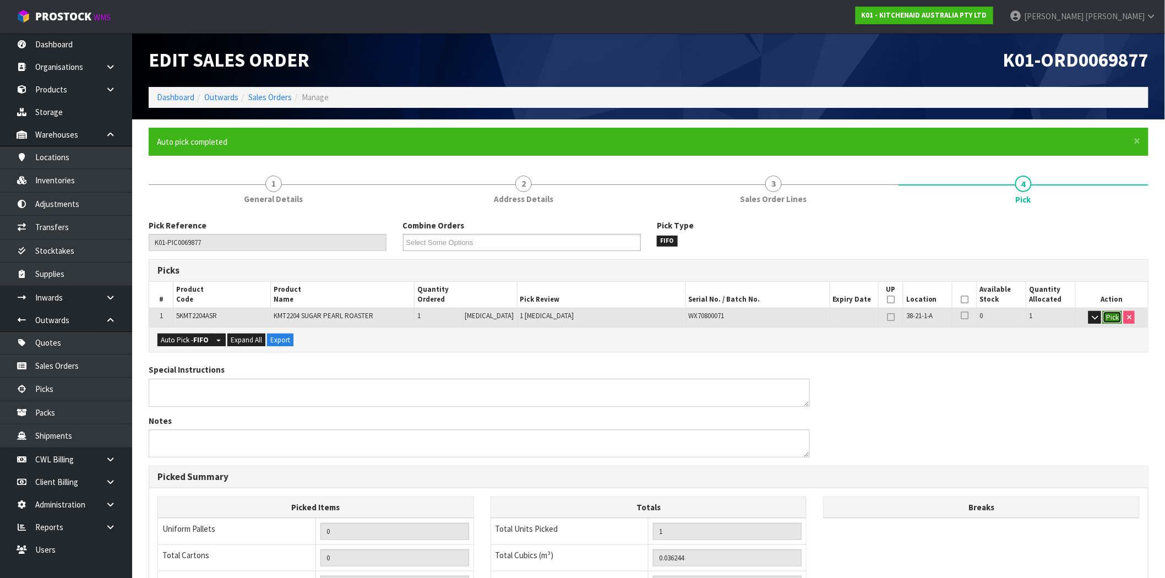
click at [1113, 318] on button "Pick" at bounding box center [1112, 317] width 19 height 13
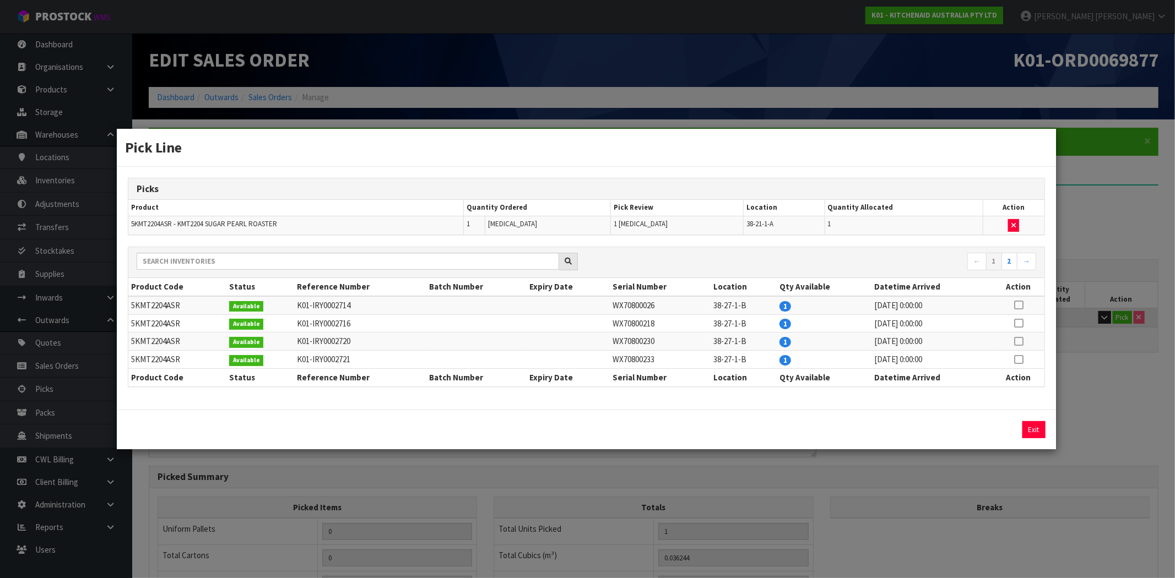
click at [1122, 430] on div "Pick Line Picks Product Quantity Ordered Pick Review Location Quantity Allocate…" at bounding box center [587, 289] width 1175 height 578
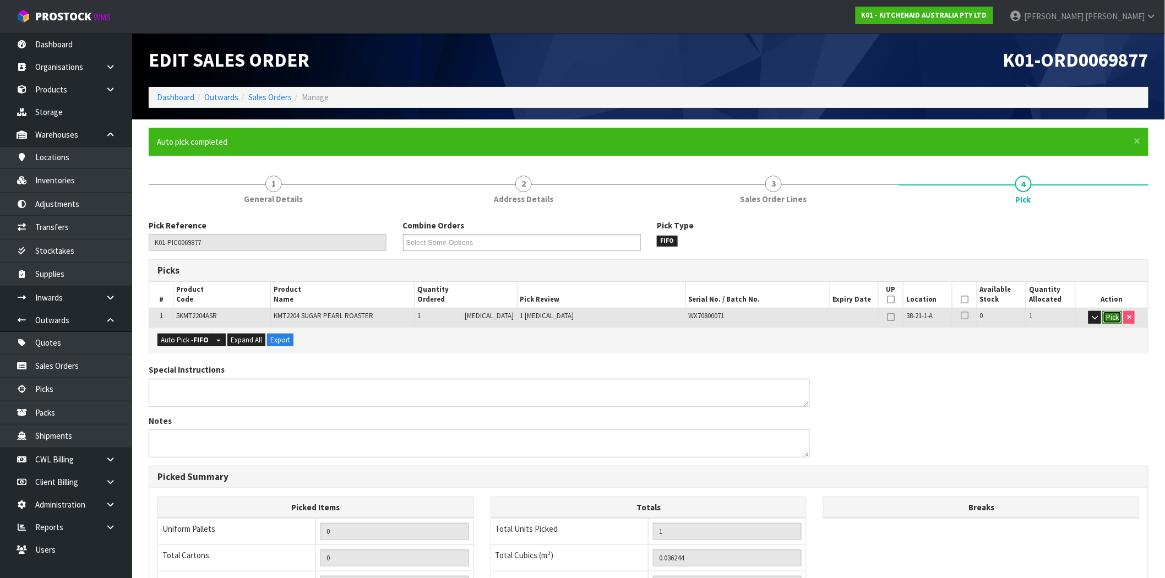
click at [1111, 319] on button "Pick" at bounding box center [1112, 317] width 19 height 13
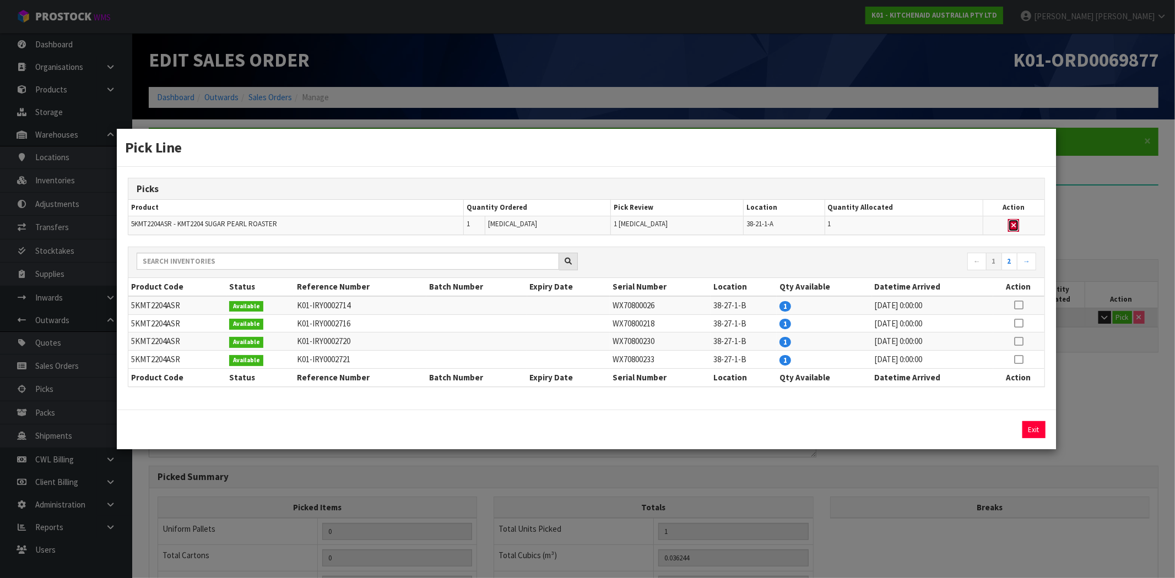
click at [1011, 226] on icon "button" at bounding box center [1013, 225] width 4 height 7
type input "0"
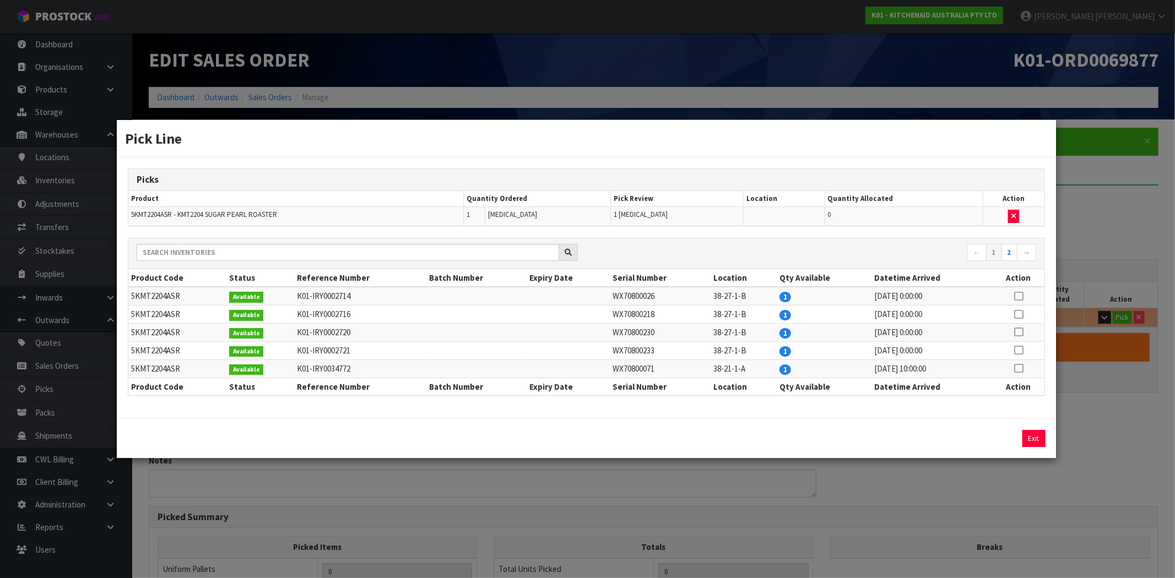
drag, startPoint x: 651, startPoint y: 298, endPoint x: 586, endPoint y: 298, distance: 64.4
click at [586, 298] on tr "5KMT2204ASR Available K01-IRY0002714 WX70800026 38-27-1-B 1 [DATE] 0:00:00" at bounding box center [585, 296] width 915 height 18
drag, startPoint x: 661, startPoint y: 322, endPoint x: 561, endPoint y: 318, distance: 100.3
click at [561, 318] on tr "5KMT2204ASR Available K01-IRY0002716 WX70800218 38-27-1-B 1 [DATE] 0:00:00" at bounding box center [585, 315] width 915 height 18
drag, startPoint x: 631, startPoint y: 340, endPoint x: 588, endPoint y: 343, distance: 43.6
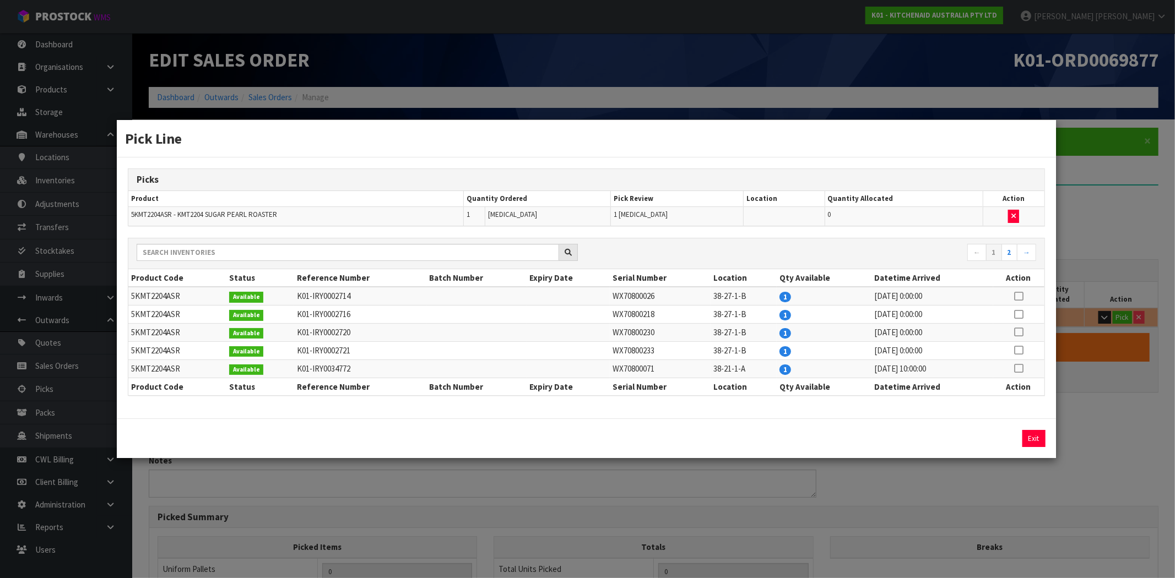
click at [588, 343] on tbody "5KMT2204ASR Available K01-IRY0002714 WX70800026 38-27-1-B 1 [DATE] 0:00:00 5KMT…" at bounding box center [585, 332] width 915 height 91
drag, startPoint x: 660, startPoint y: 361, endPoint x: 624, endPoint y: 361, distance: 35.2
click at [626, 361] on td "WX70800071" at bounding box center [660, 369] width 101 height 18
click at [705, 427] on div "Exit" at bounding box center [586, 439] width 938 height 40
click at [1081, 422] on div "Pick Line Picks Product Quantity Ordered Pick Review Location Quantity Allocate…" at bounding box center [587, 289] width 1175 height 578
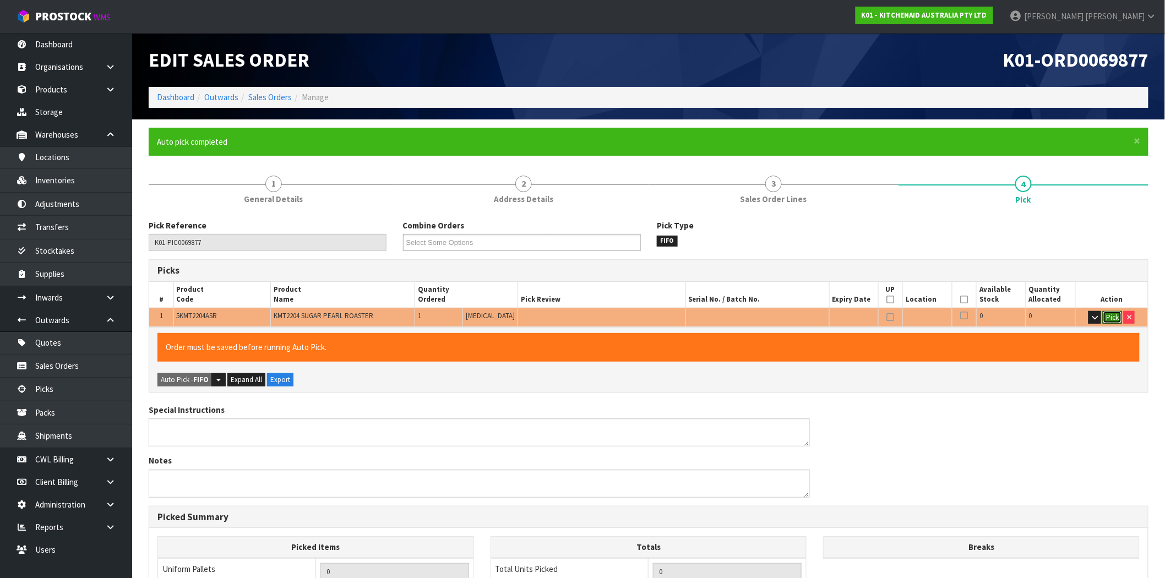
scroll to position [232, 0]
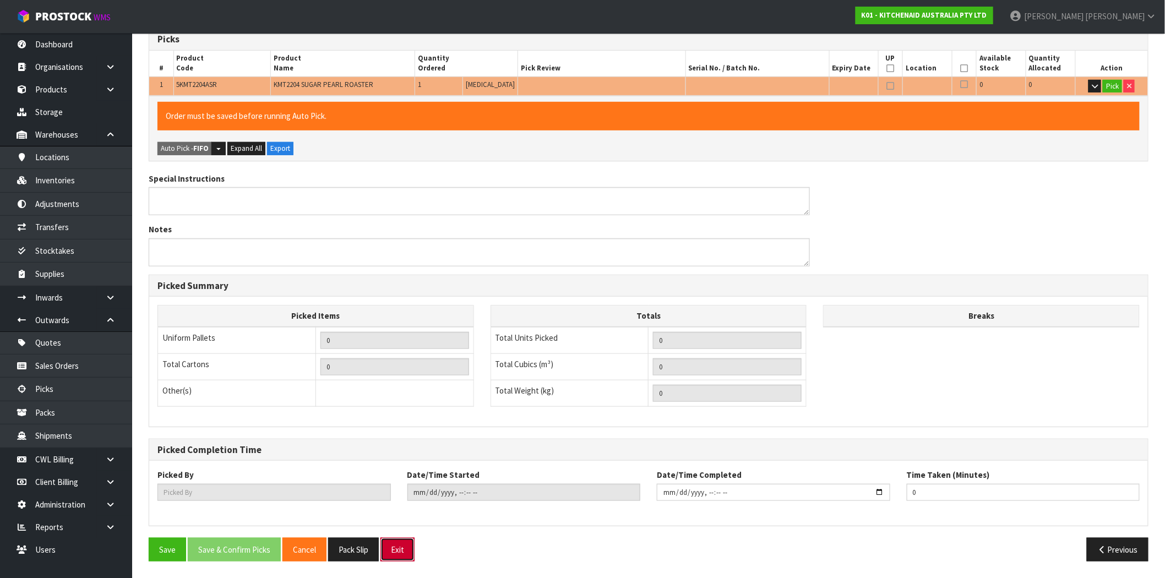
click at [403, 555] on button "Exit" at bounding box center [398, 550] width 34 height 24
